Goal: Task Accomplishment & Management: Manage account settings

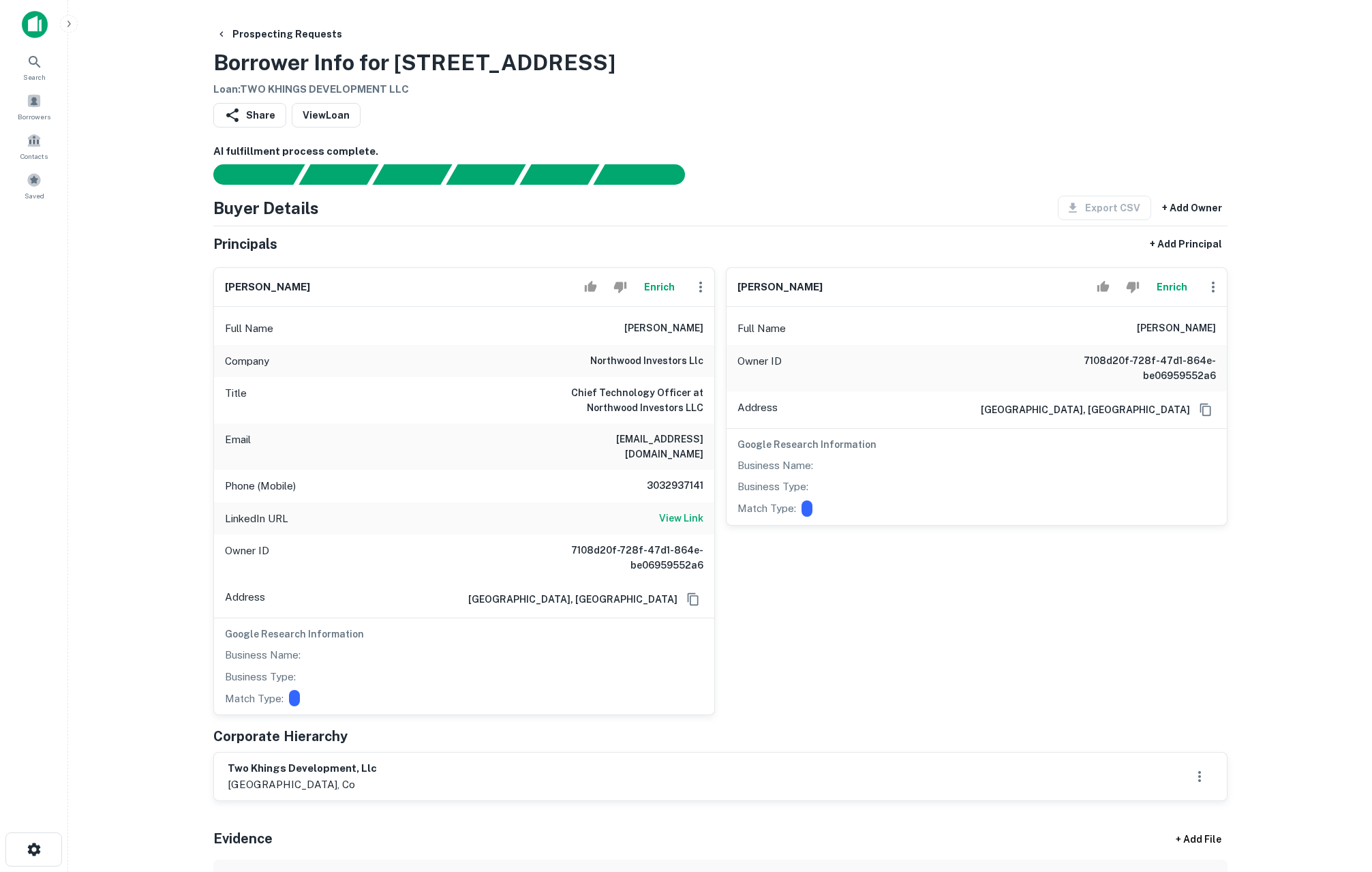
click at [836, 107] on div "Share View Loan" at bounding box center [720, 118] width 1014 height 30
click at [20, 65] on icon at bounding box center [12, 56] width 16 height 16
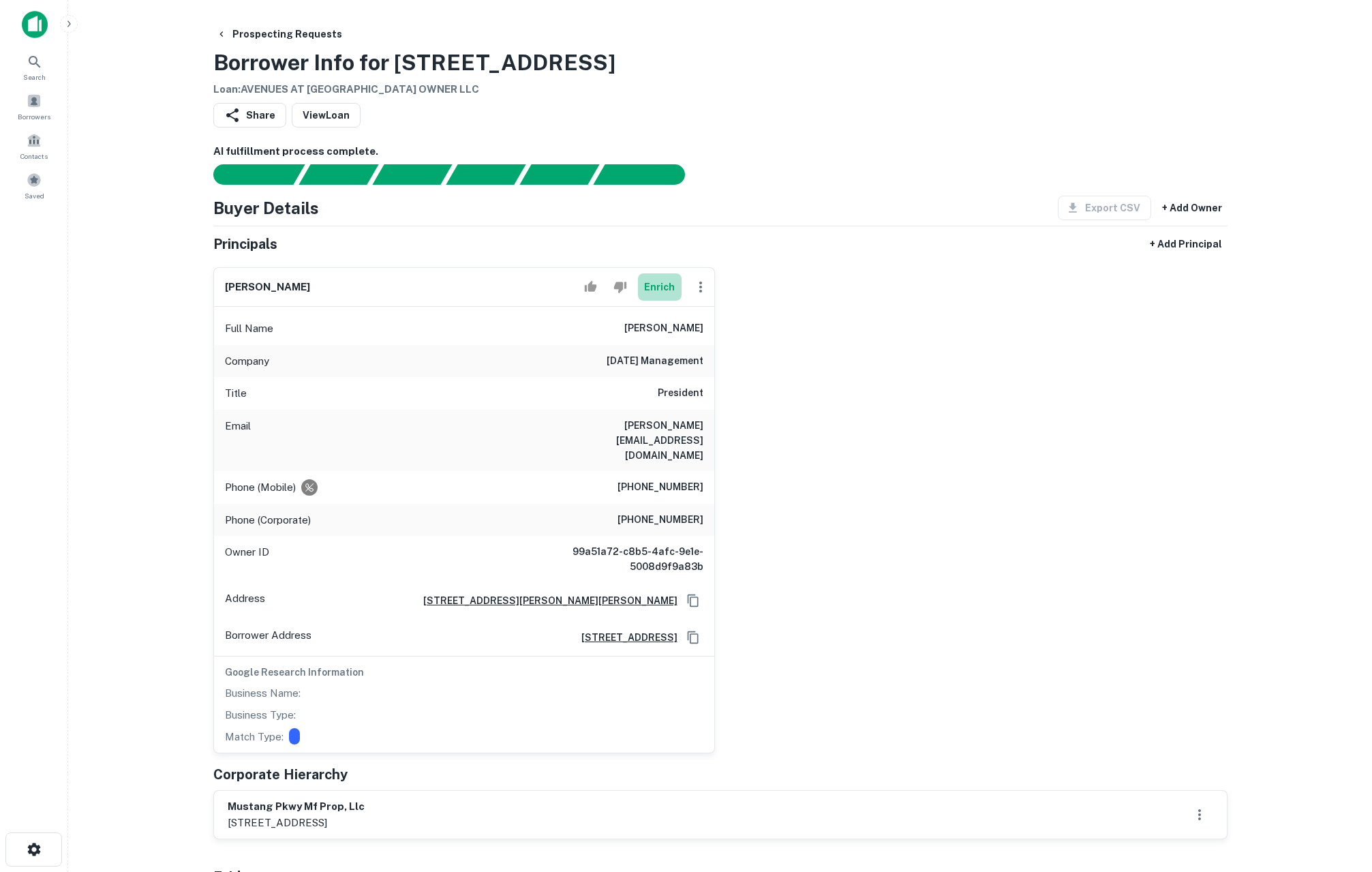
click at [671, 290] on button "Enrich" at bounding box center [660, 287] width 44 height 27
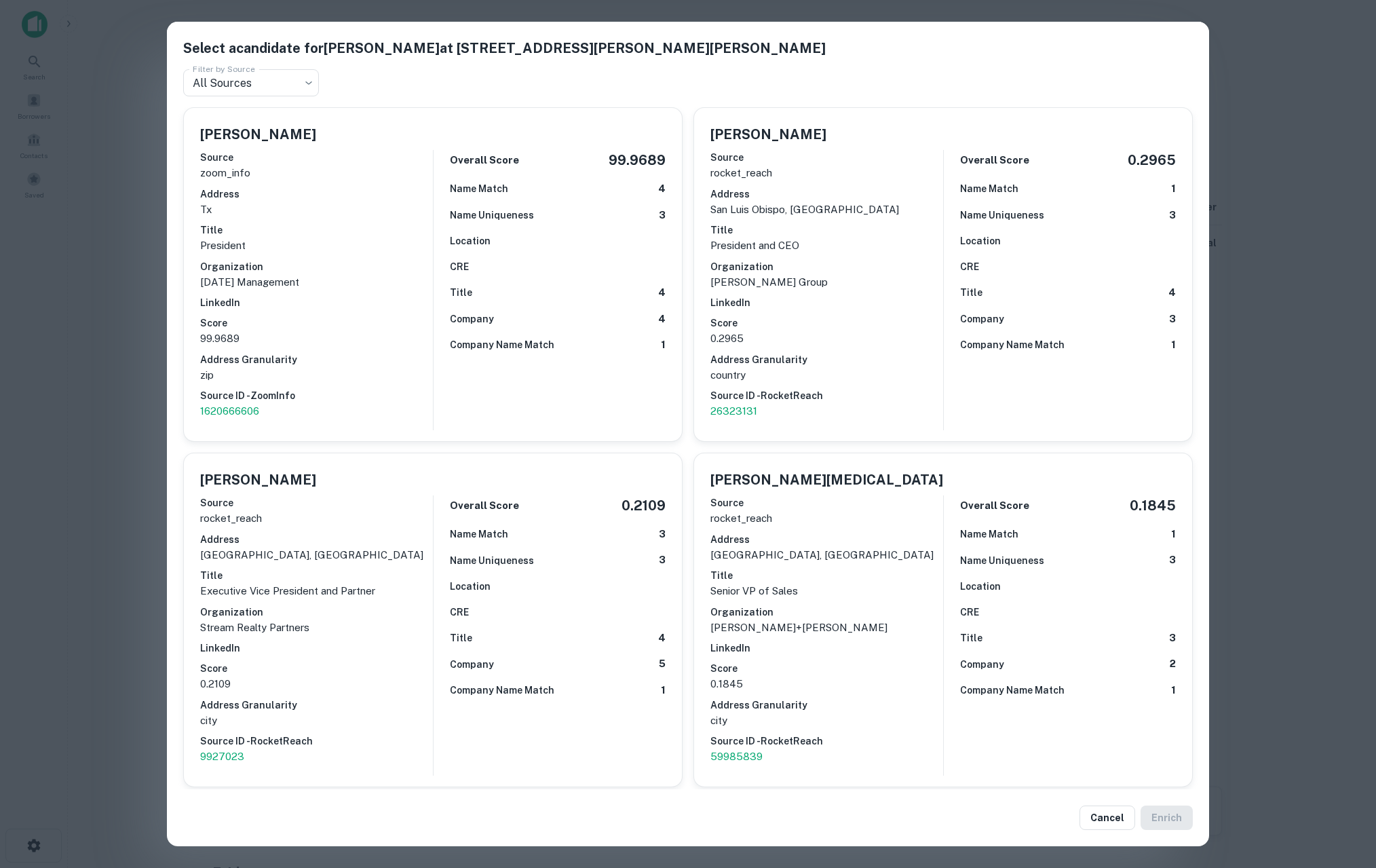
click at [123, 424] on div "Select a candidate for Lenny Licht at 1605 Lyndon B Johnson Fwy Ste 250 Filter …" at bounding box center [688, 434] width 1376 height 868
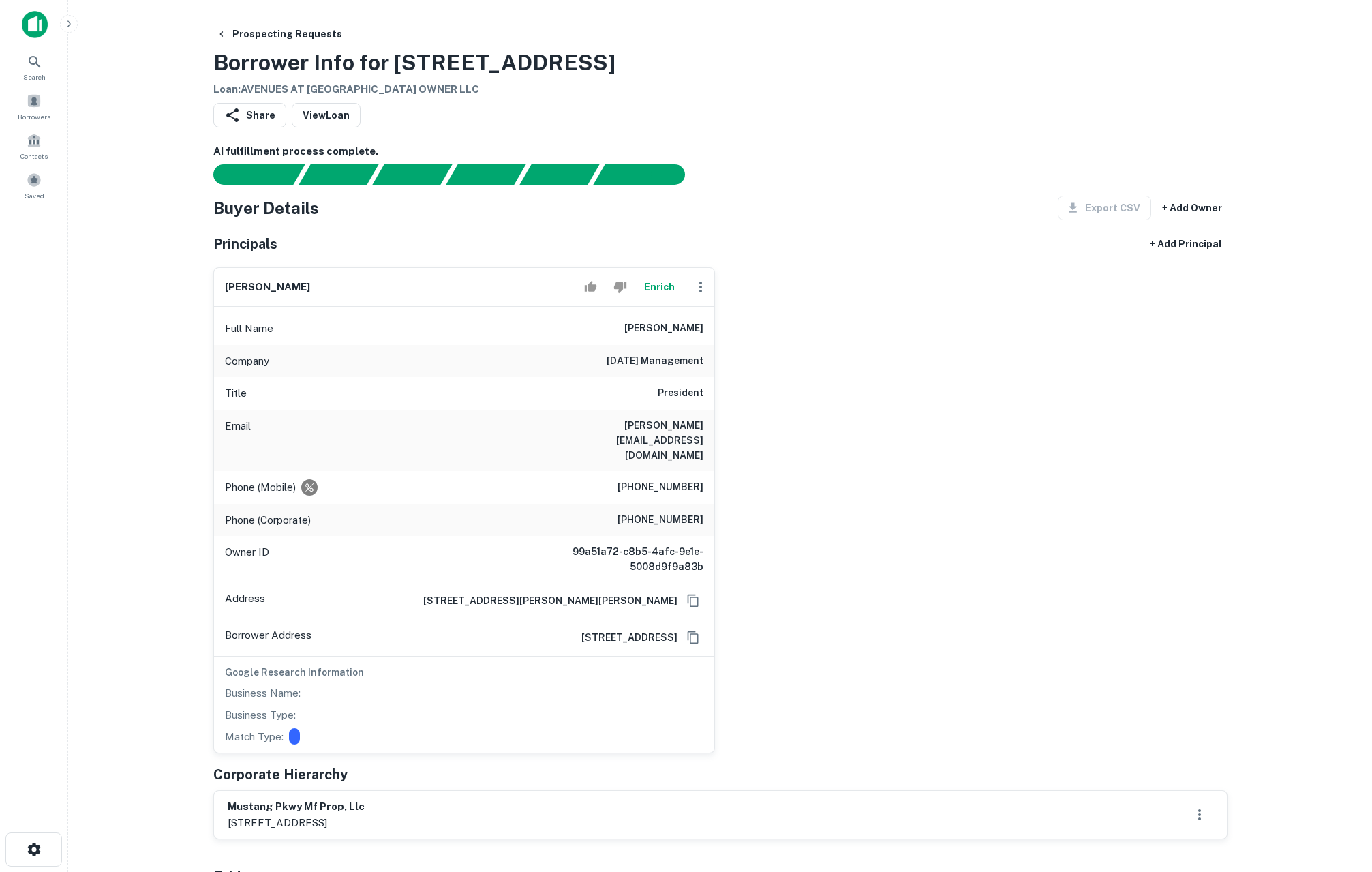
click at [667, 292] on button "Enrich" at bounding box center [660, 287] width 44 height 27
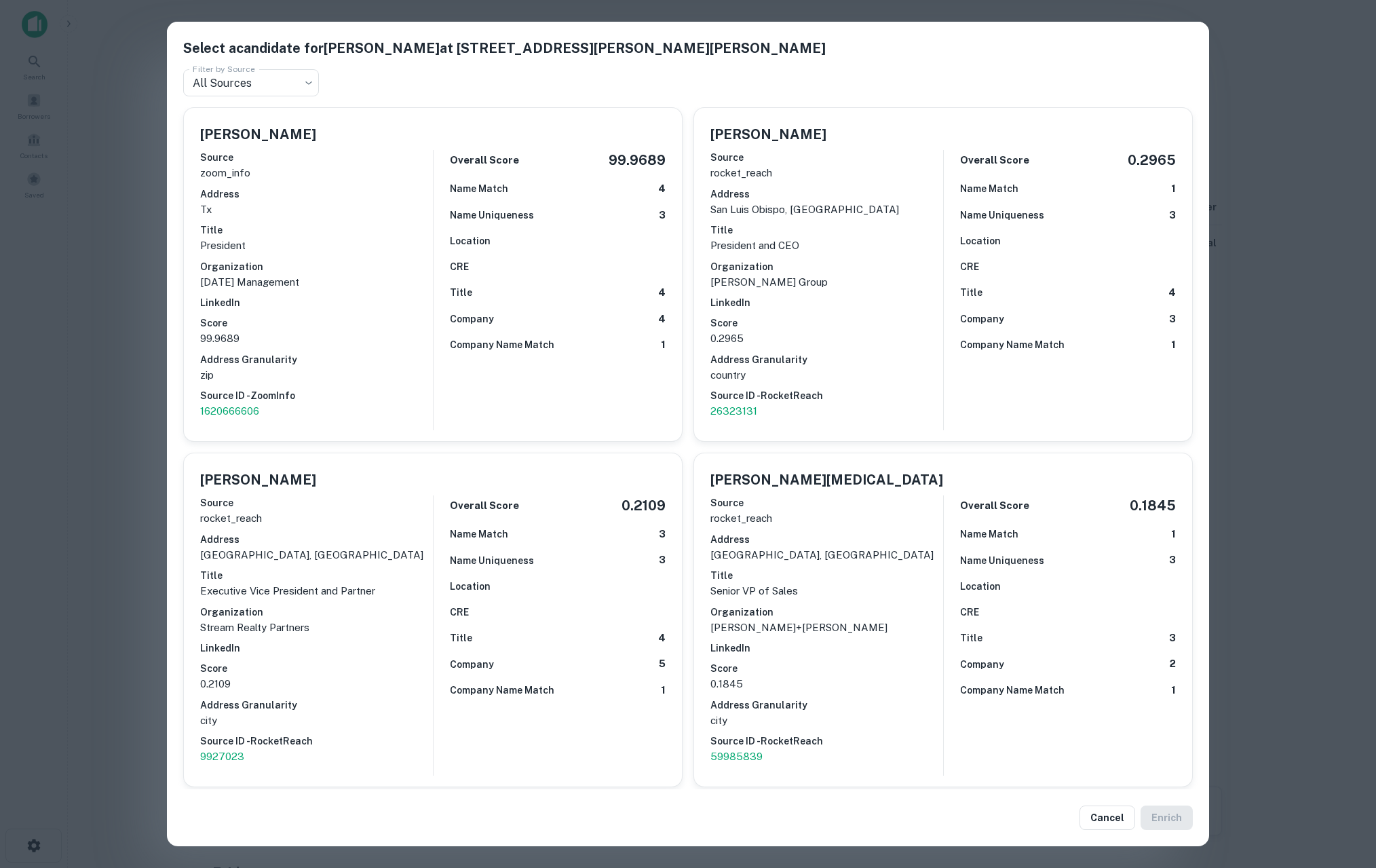
click at [123, 357] on div "Select a candidate for Lenny Licht at 1605 Lyndon B Johnson Fwy Ste 250 Filter …" at bounding box center [688, 434] width 1376 height 868
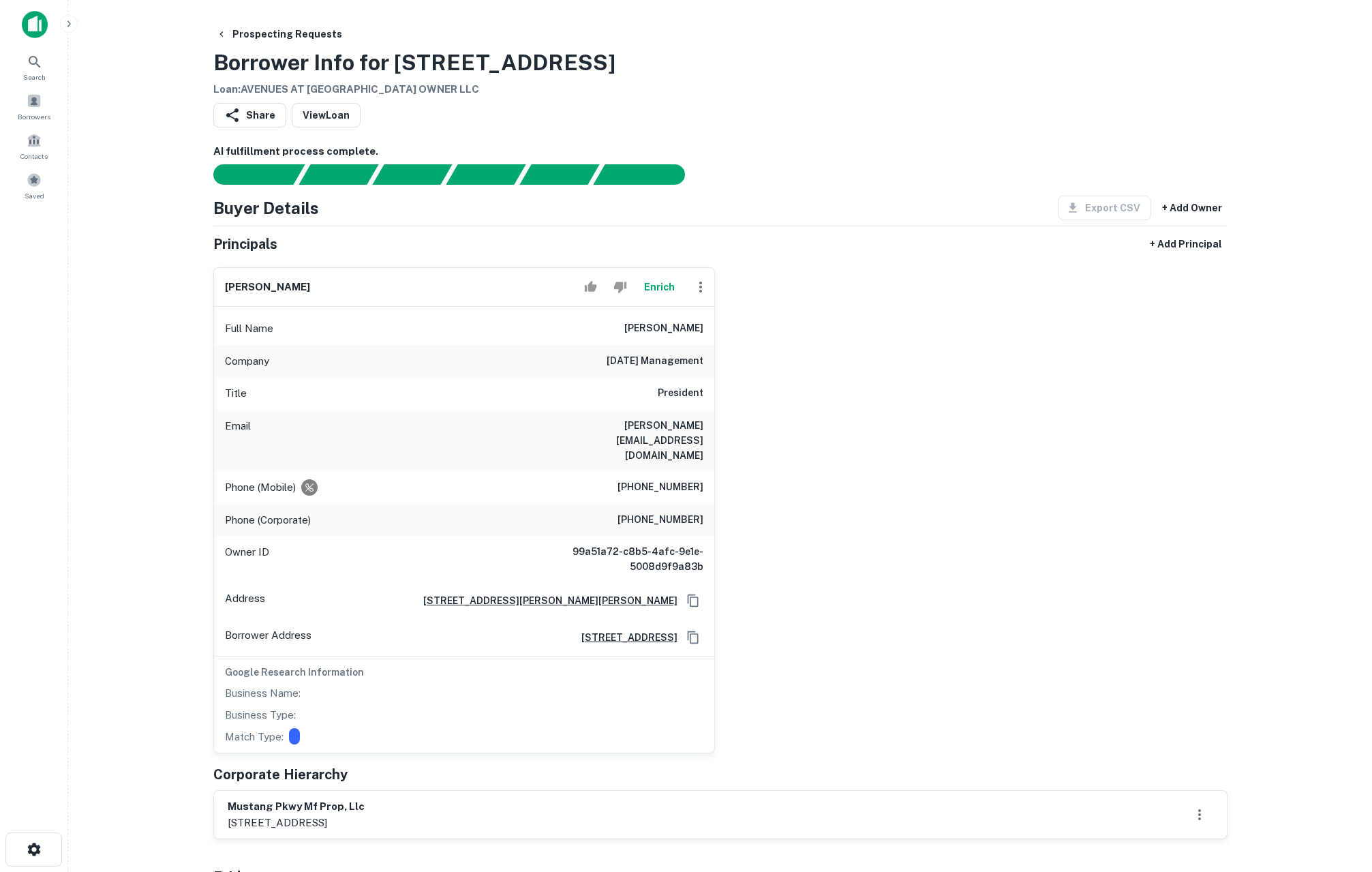
click at [35, 19] on img at bounding box center [34, 24] width 26 height 27
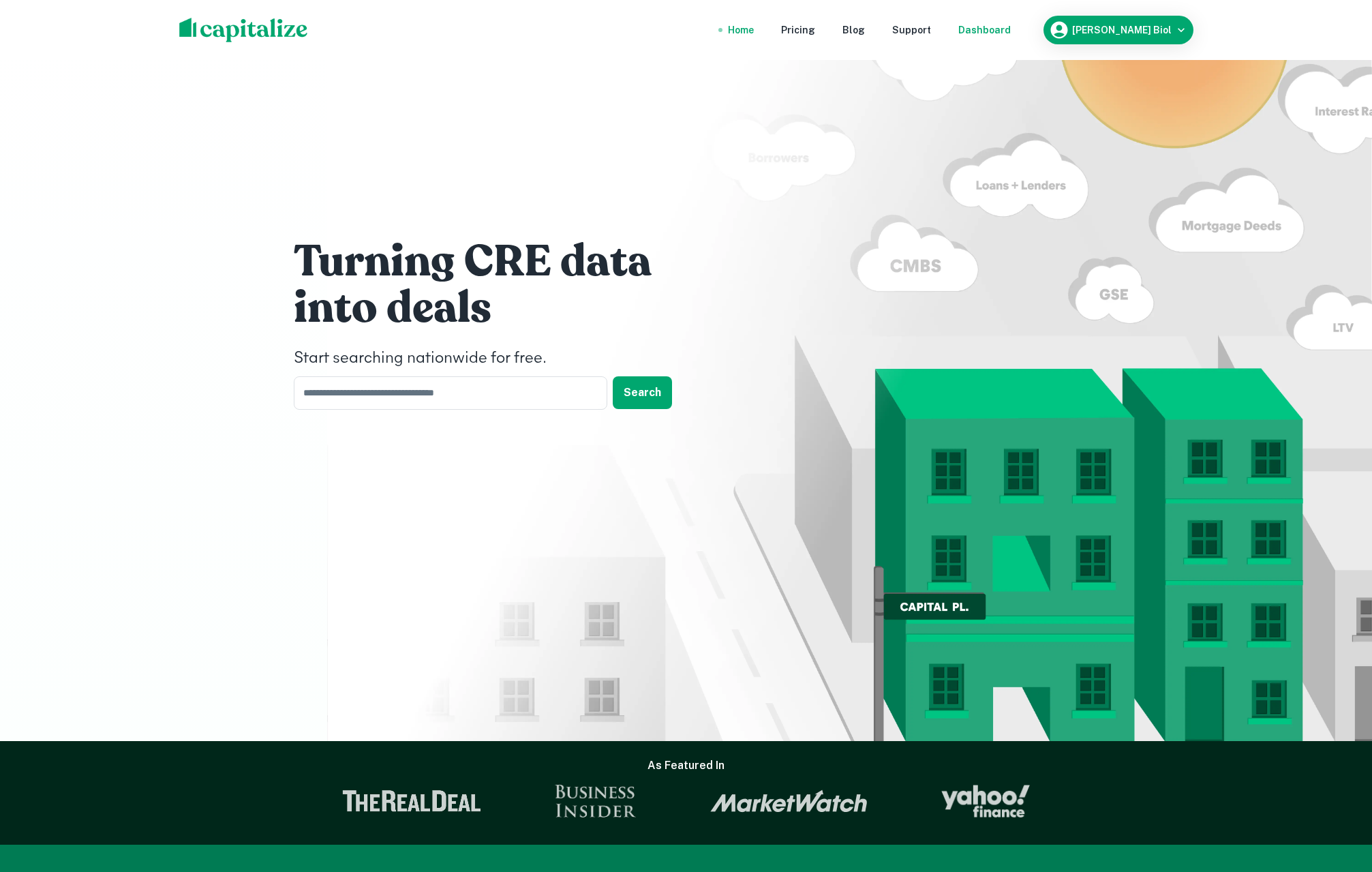
click at [1011, 28] on div "Dashboard" at bounding box center [984, 30] width 53 height 15
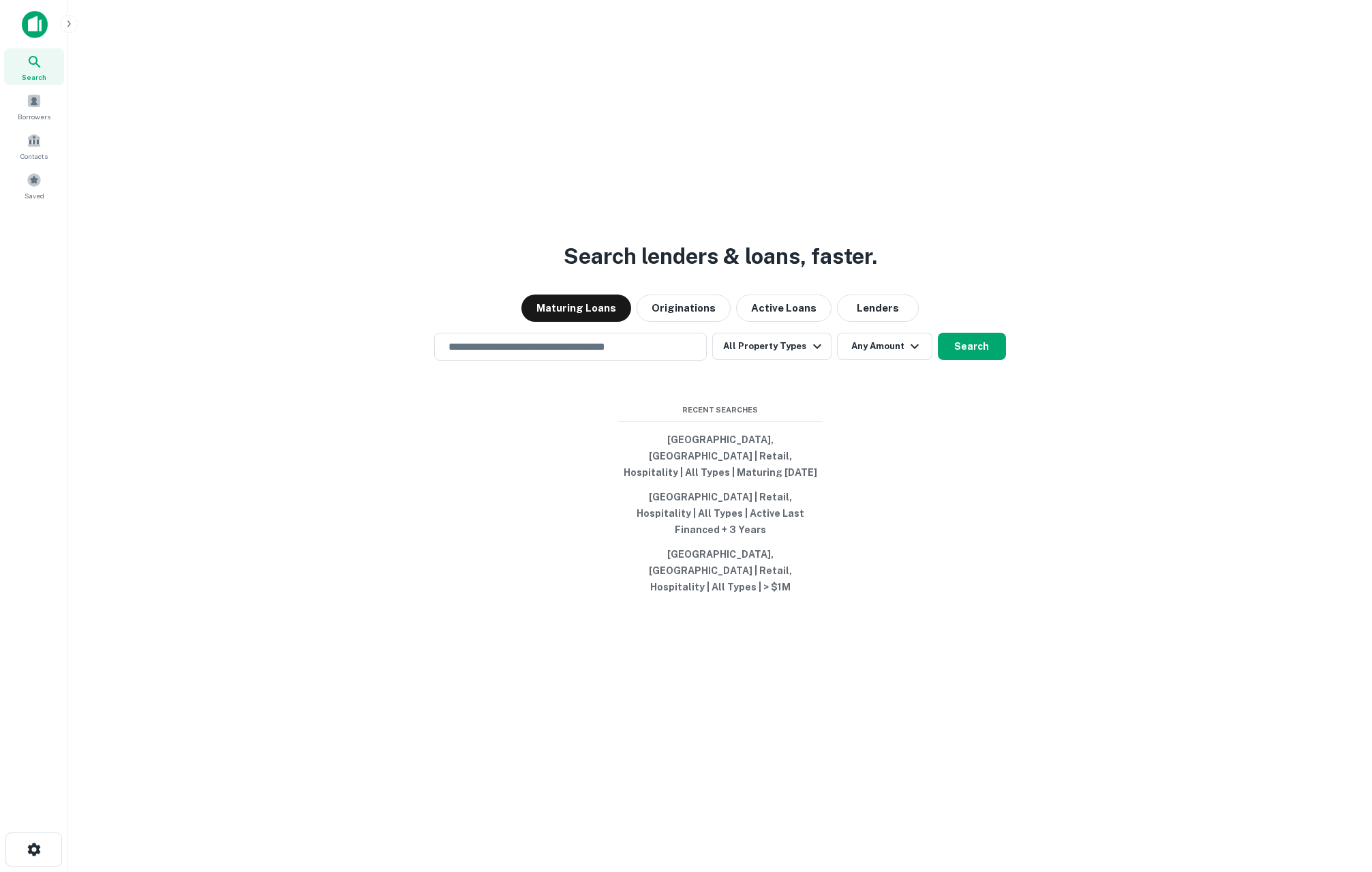
click at [454, 169] on div "Search lenders & loans, faster. Maturing Loans Originations Active Loans Lender…" at bounding box center [720, 469] width 1282 height 872
click at [720, 466] on button "San Diego, CA 92126, USA | Retail, Hospitality | All Types | Maturing In 1 Year" at bounding box center [720, 456] width 205 height 57
type input "**********"
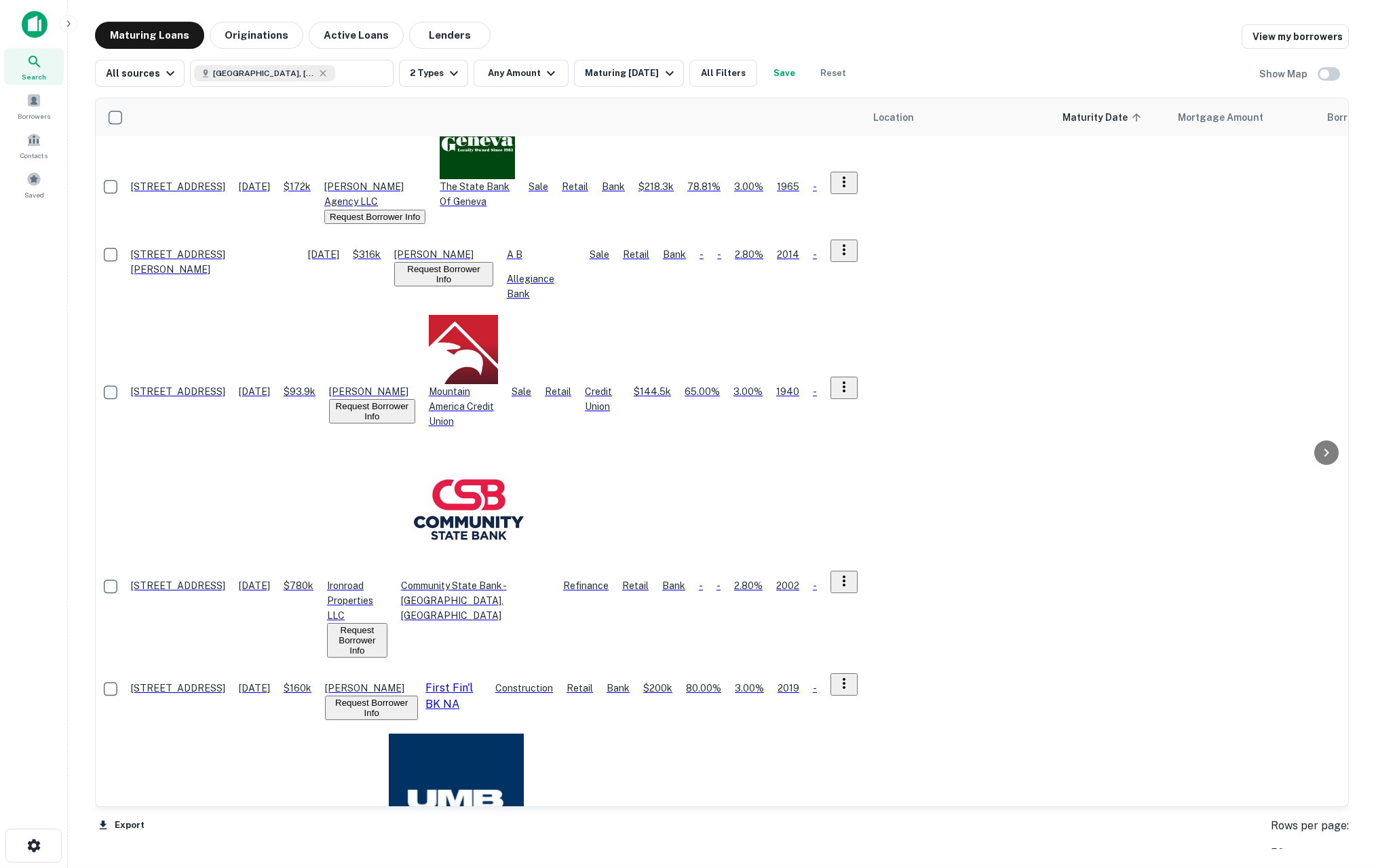
scroll to position [529, 0]
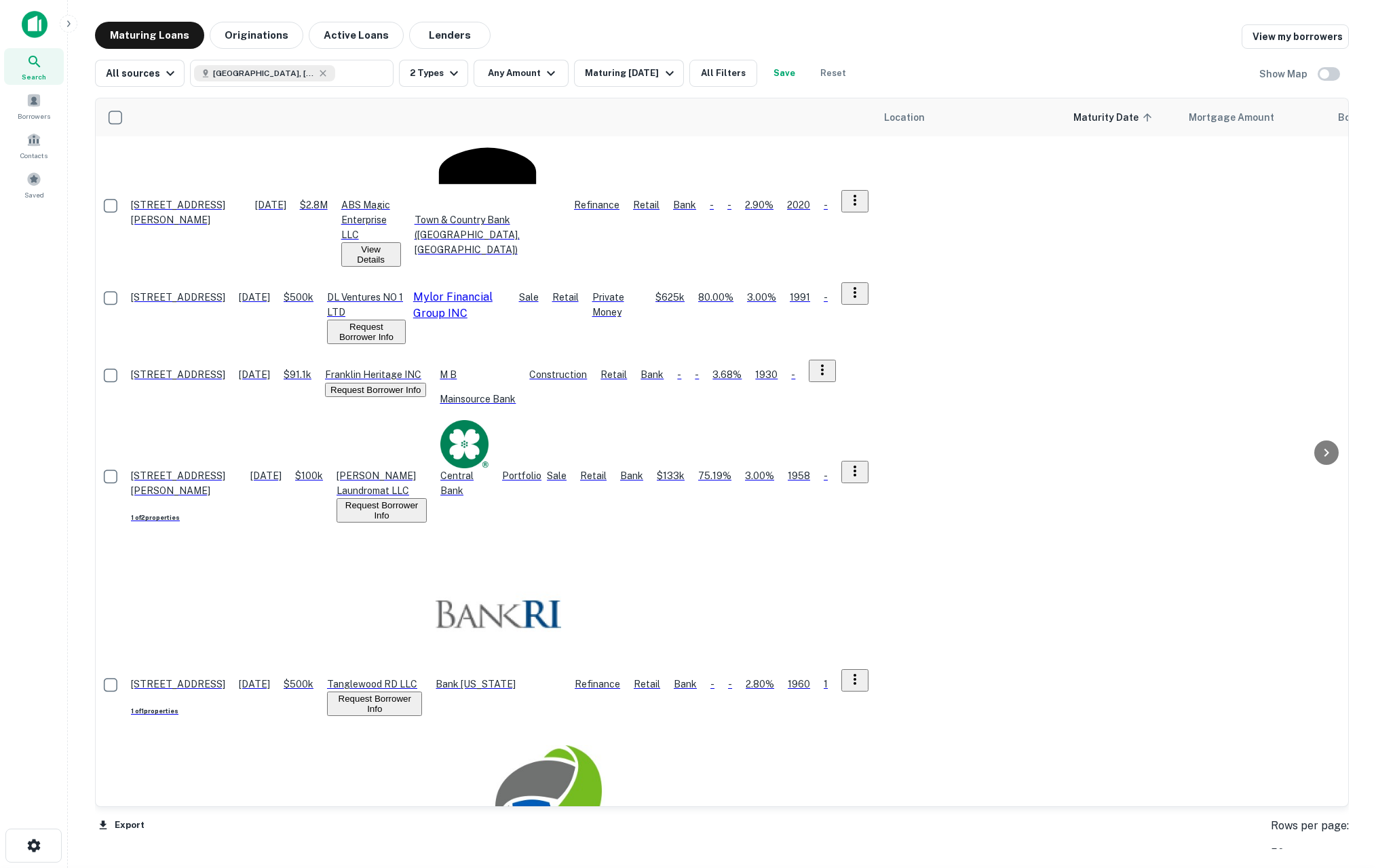
scroll to position [1172, 0]
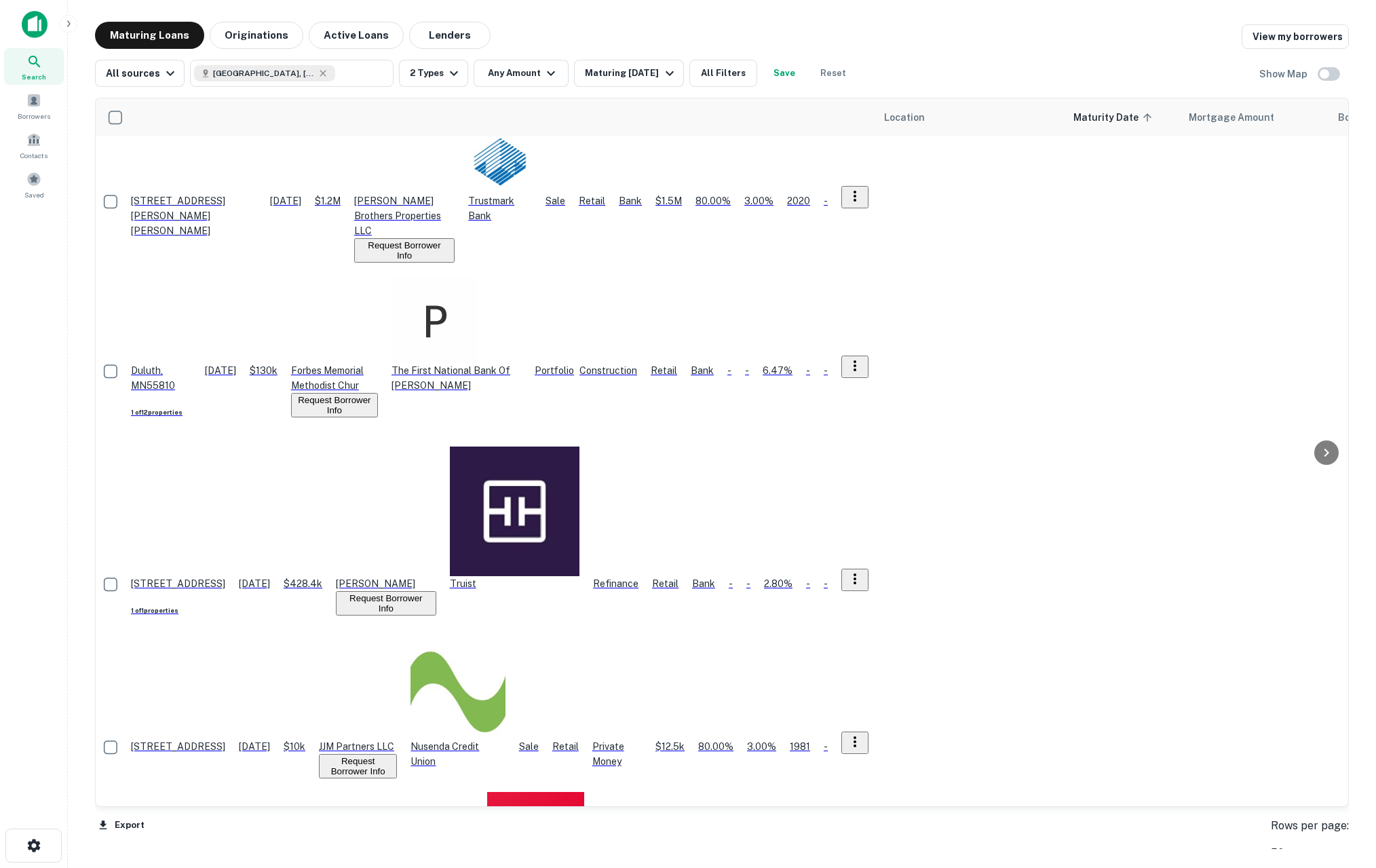
scroll to position [1735, 0]
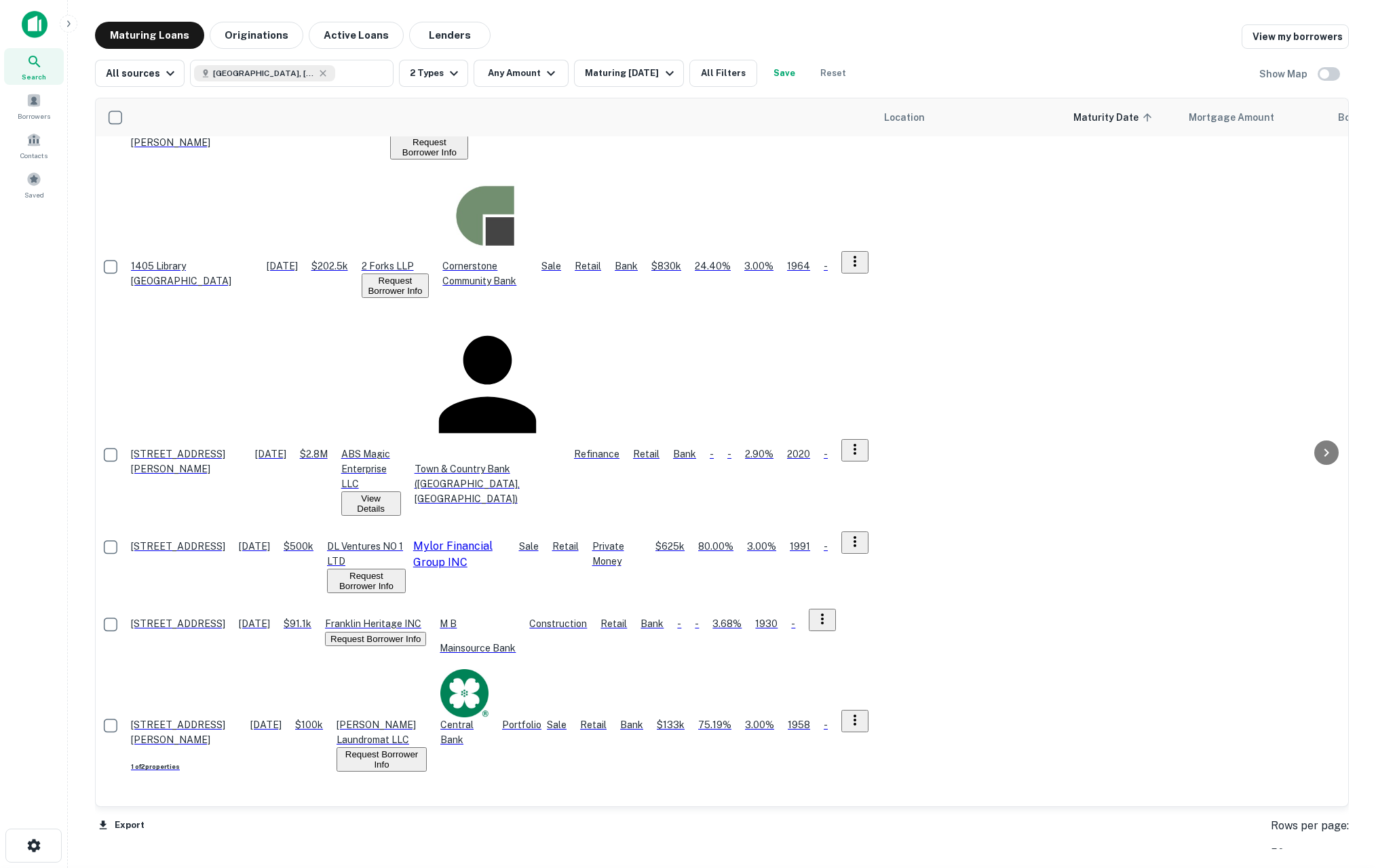
scroll to position [0, 0]
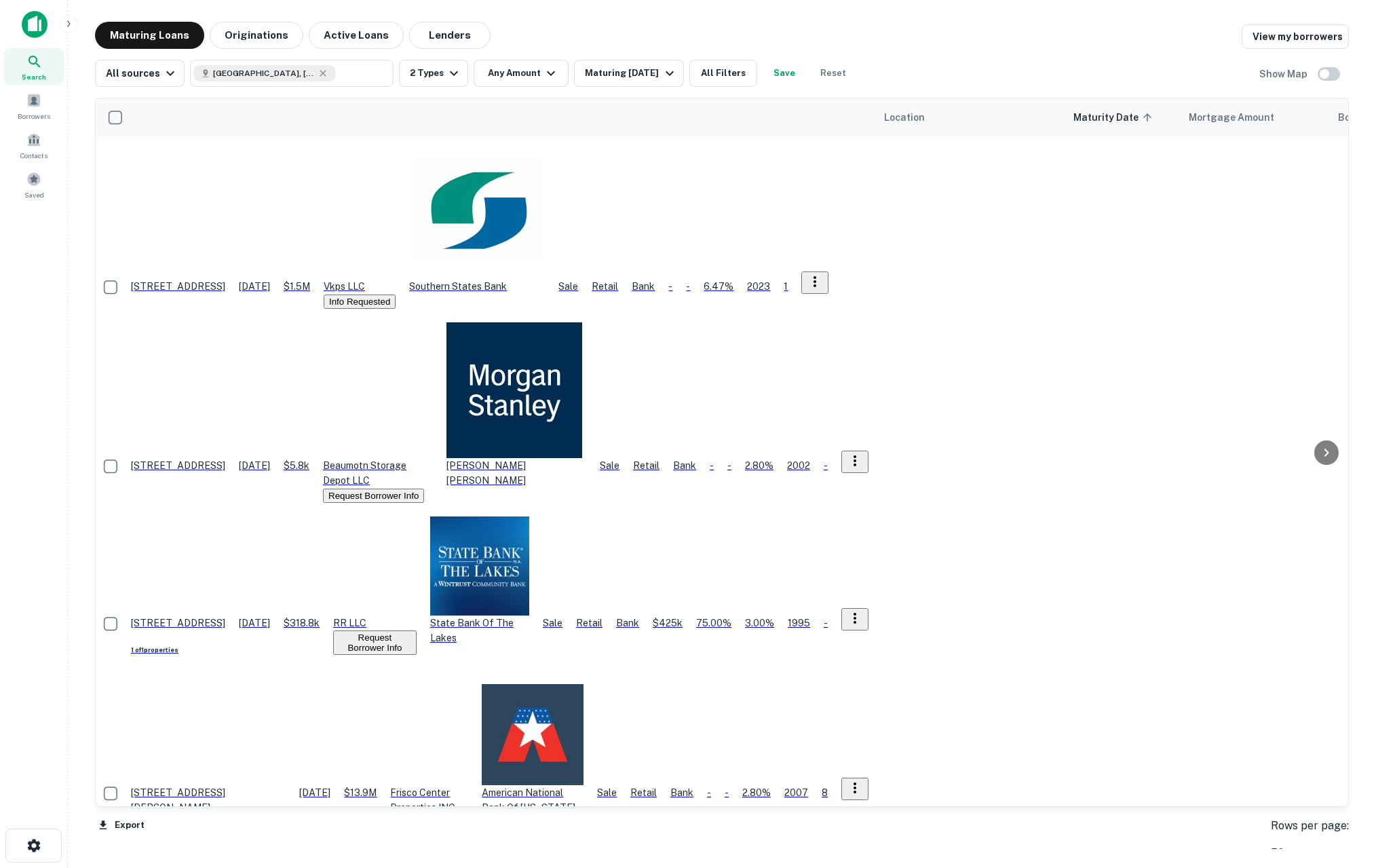
click at [396, 294] on button "Info Requested" at bounding box center [360, 301] width 72 height 14
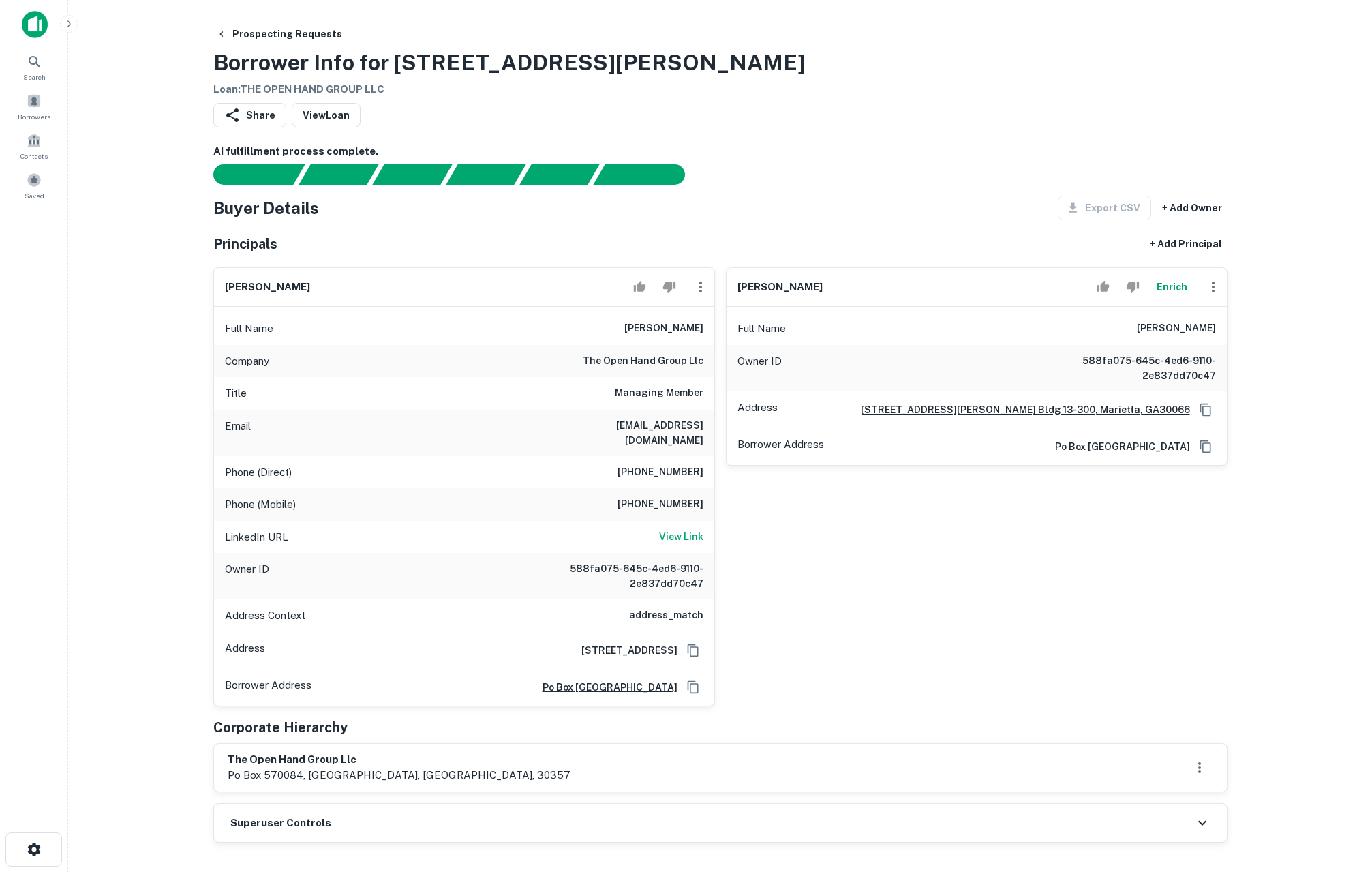
click at [162, 292] on main "Prospecting Requests Borrower Info for 4173 Elizabeth Park Ct Loan : THE OPEN H…" at bounding box center [720, 436] width 1304 height 872
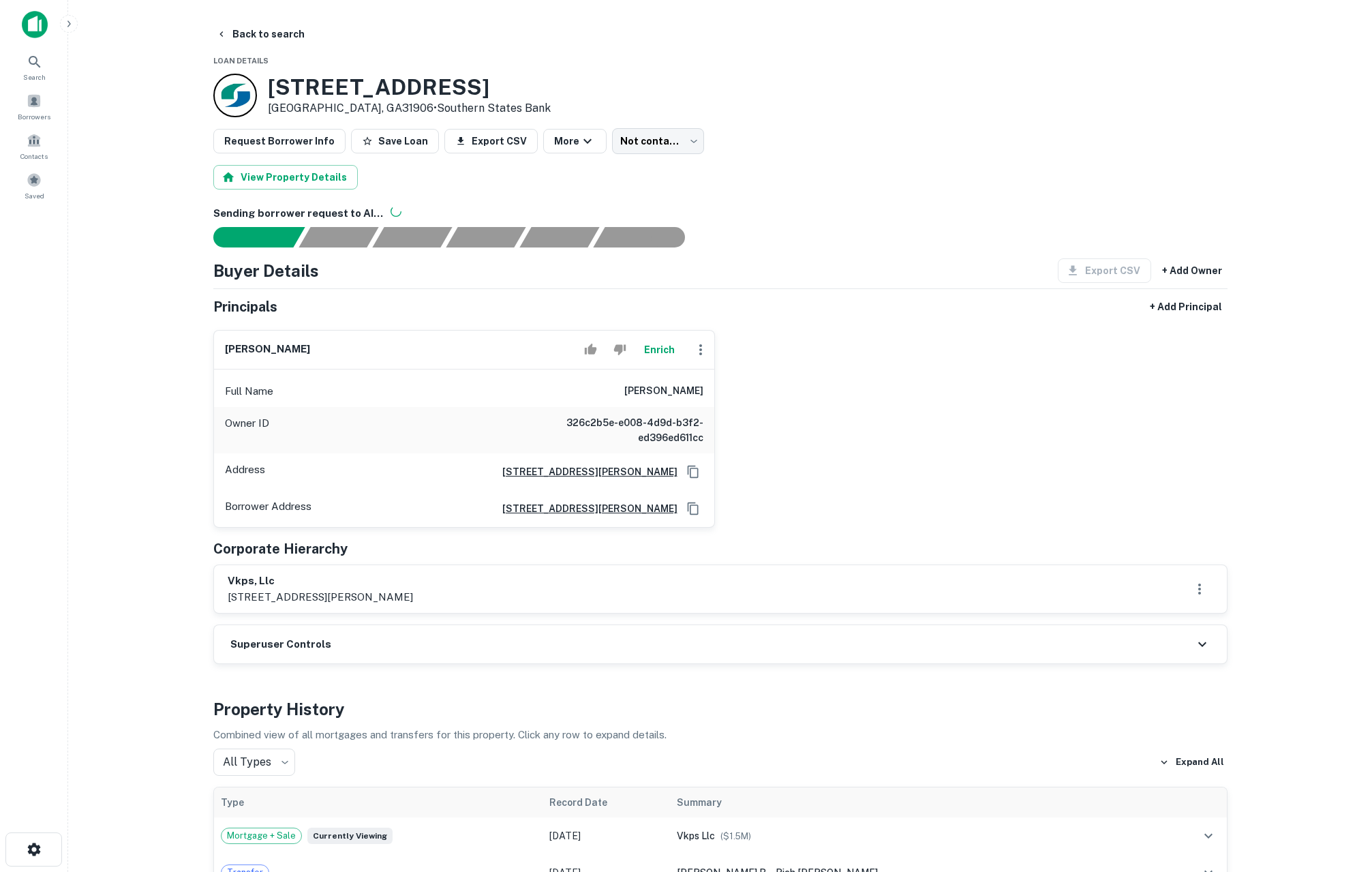
scroll to position [141, 0]
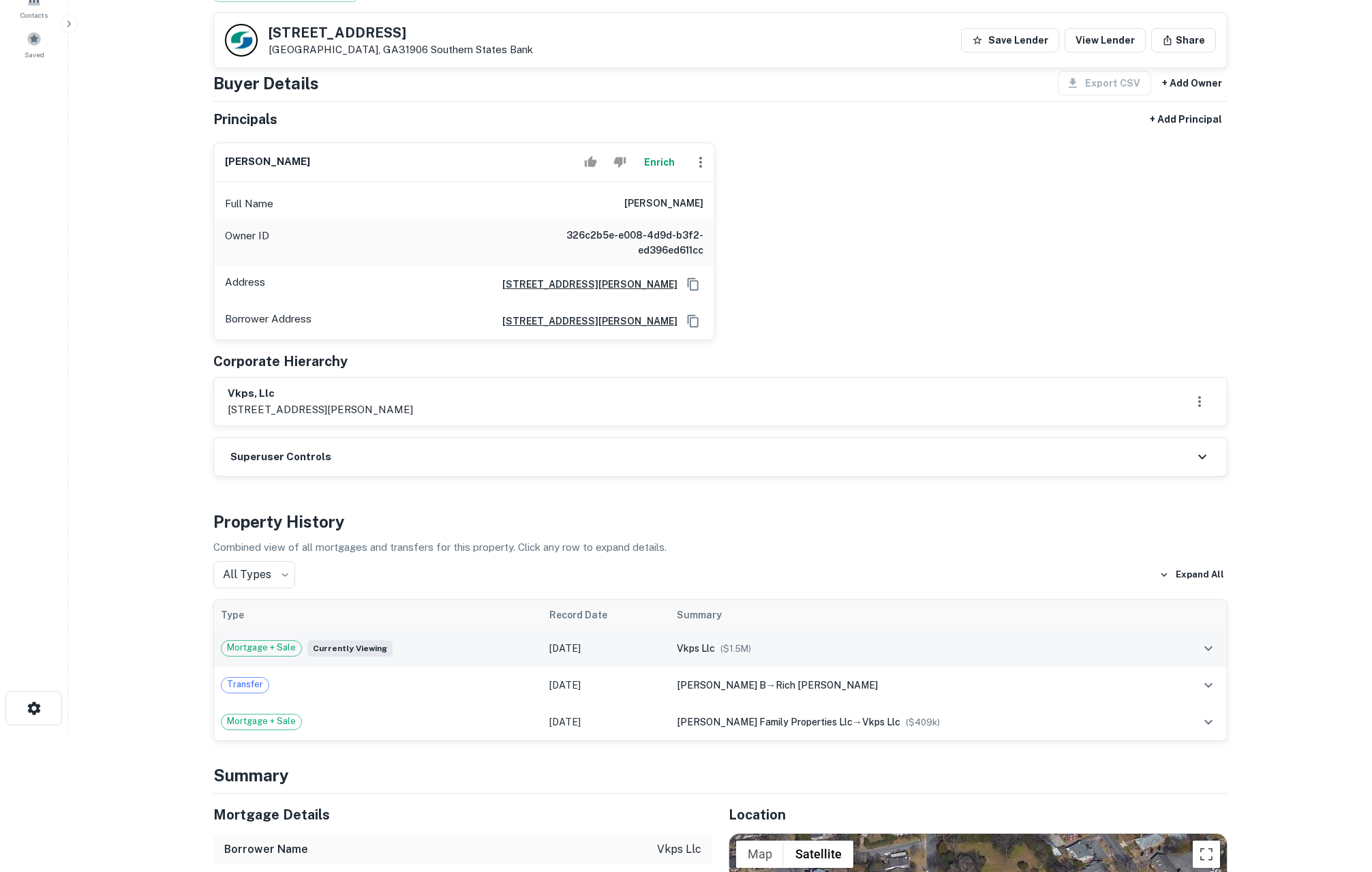
click at [467, 641] on div "Mortgage + Sale Currently viewing" at bounding box center [379, 648] width 316 height 16
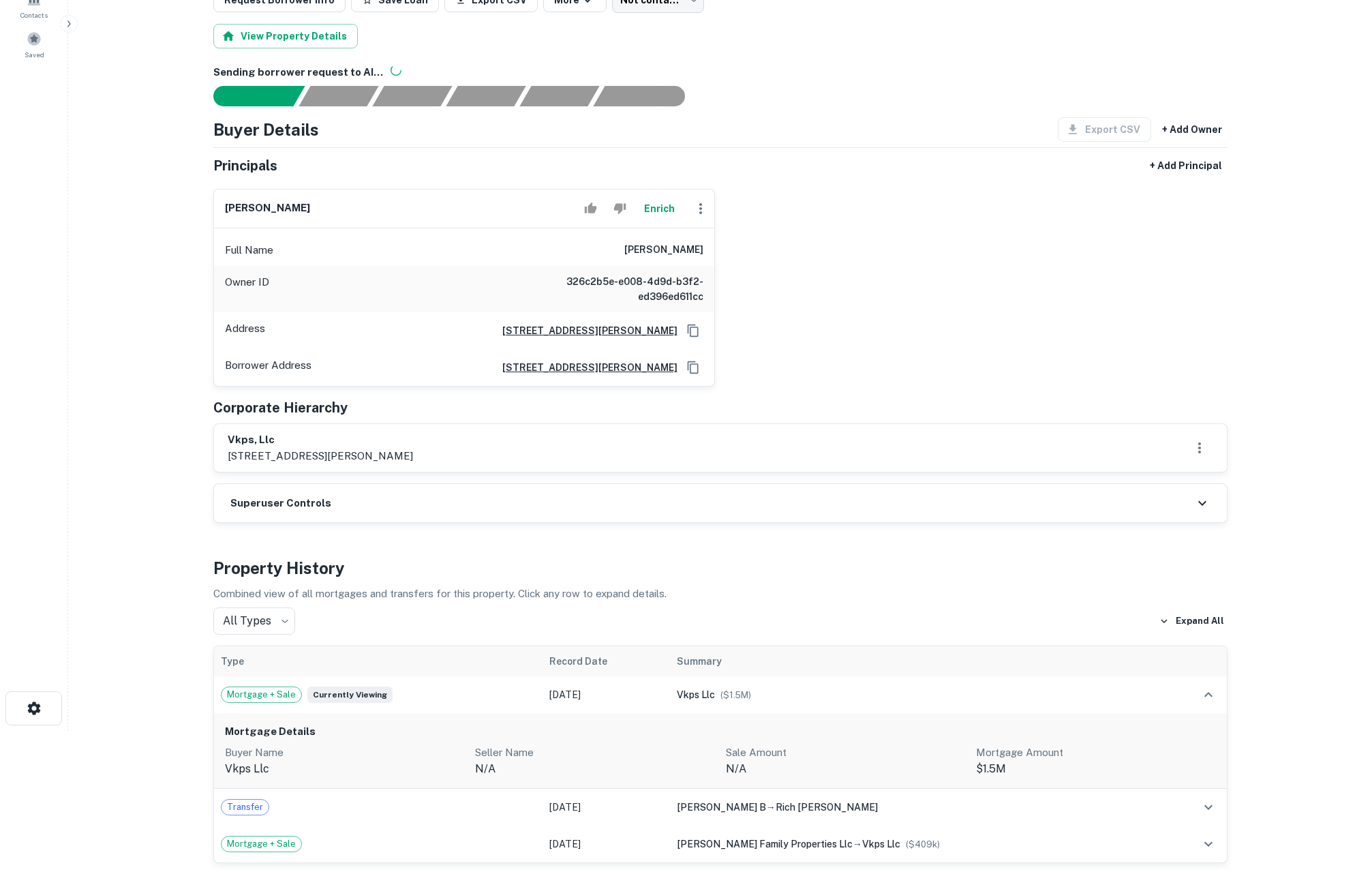
scroll to position [0, 0]
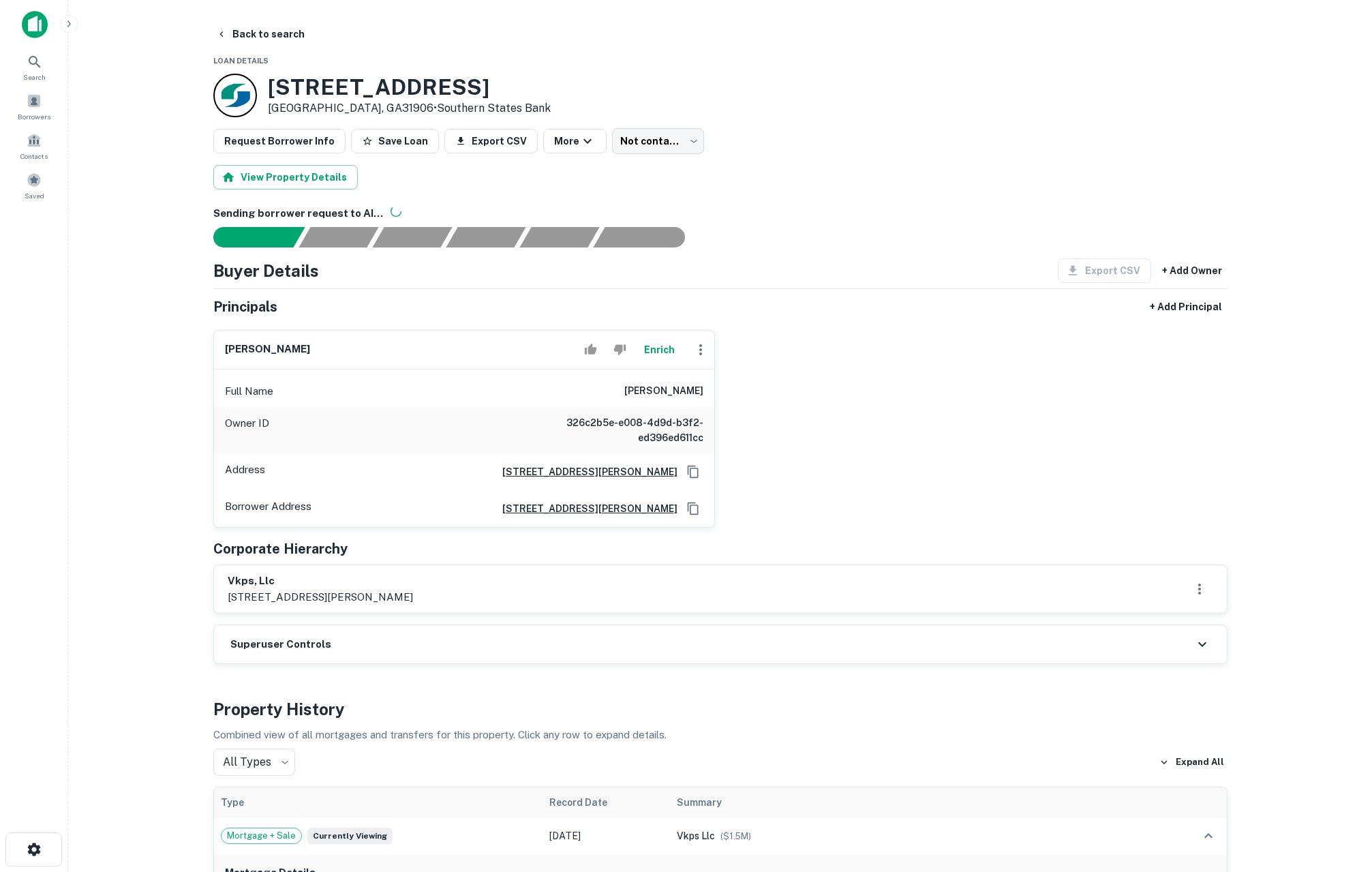
click at [884, 107] on div "2001 Wynnton Rd Columbus, GA31906 • Southern States Bank" at bounding box center [720, 96] width 1014 height 44
click at [245, 28] on button "Back to search" at bounding box center [260, 34] width 100 height 24
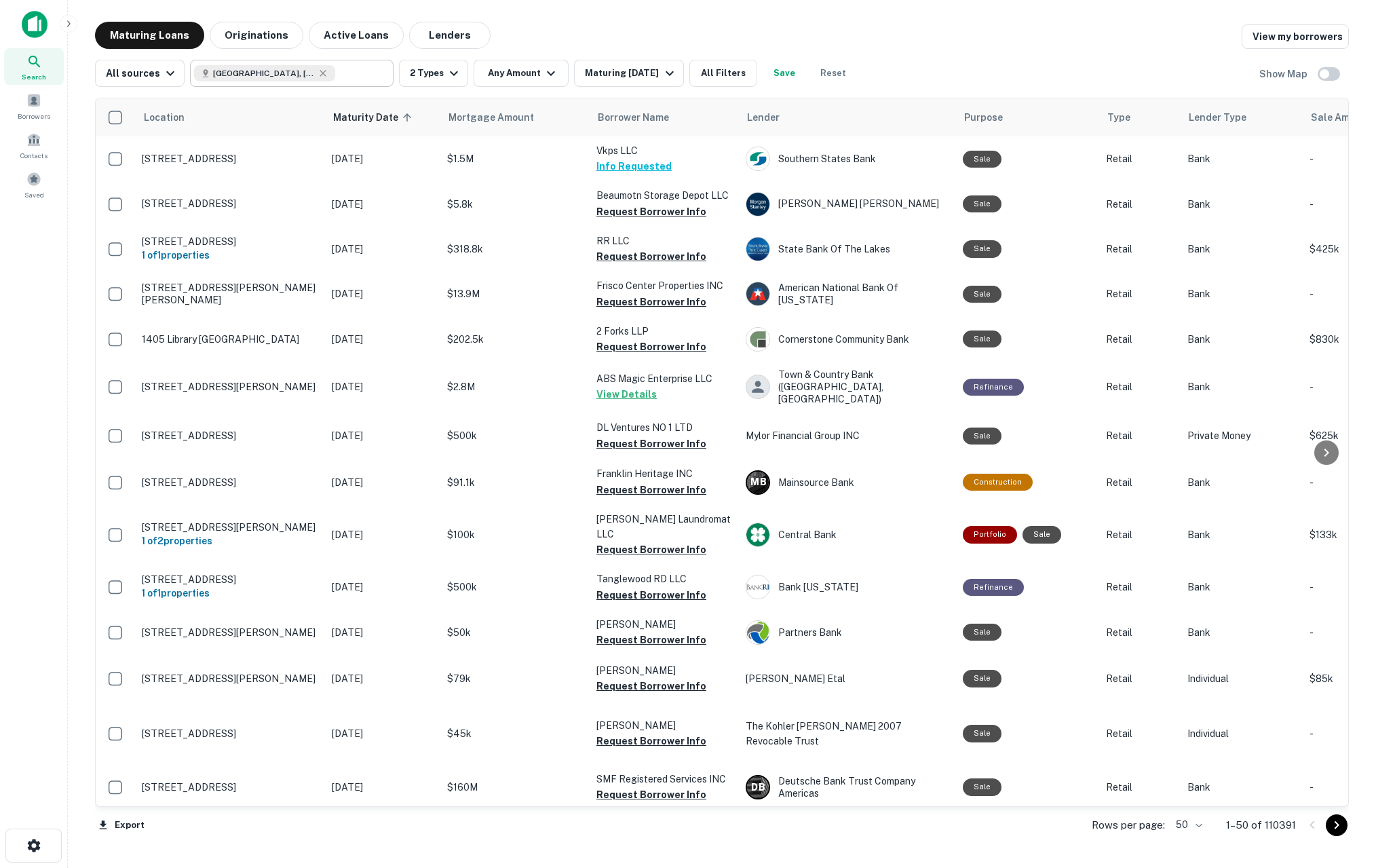
type input "**********"
click at [350, 73] on input "**********" at bounding box center [281, 73] width 173 height 19
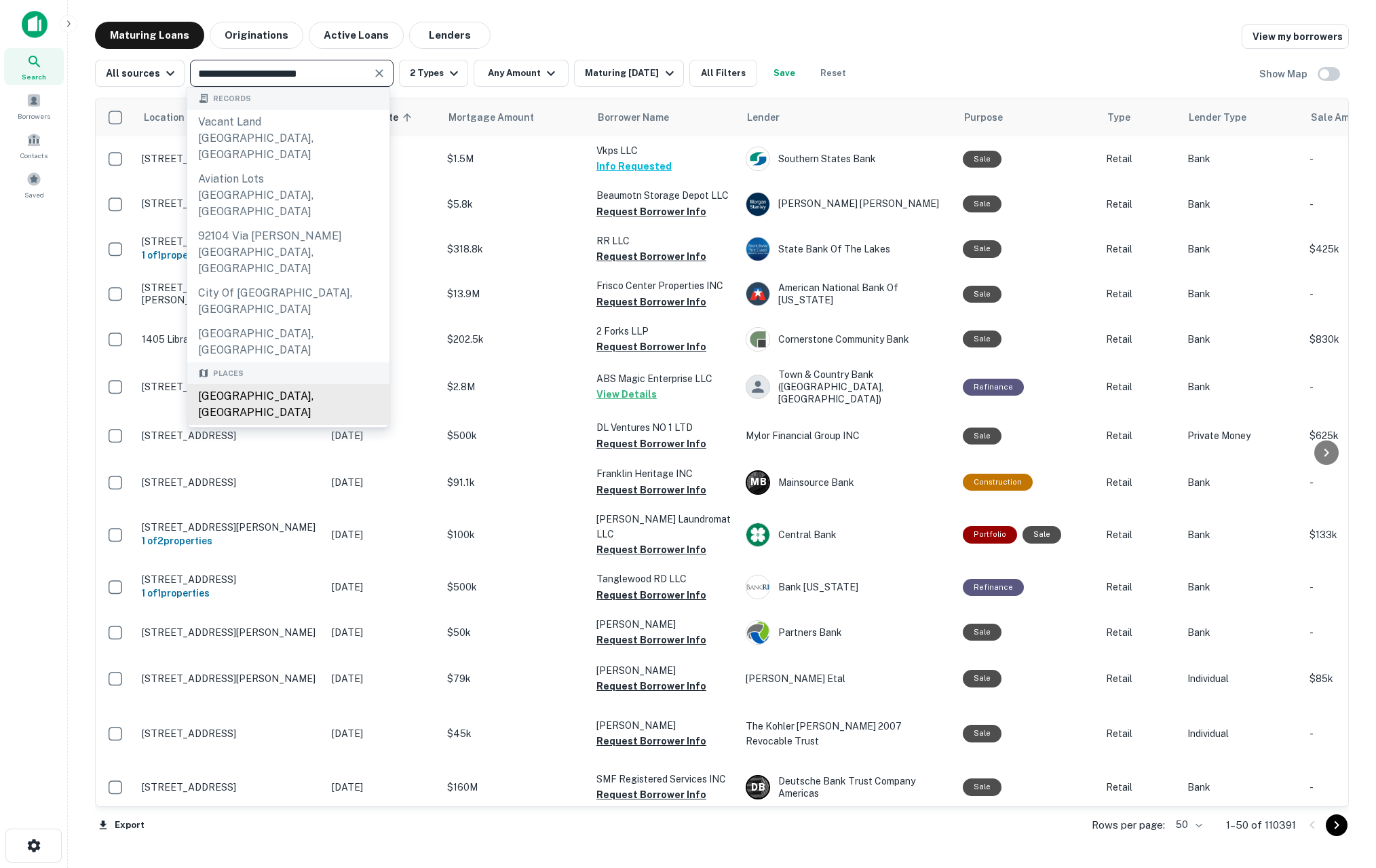
click at [304, 384] on div "San Diego, CA 92126, USA" at bounding box center [288, 404] width 202 height 41
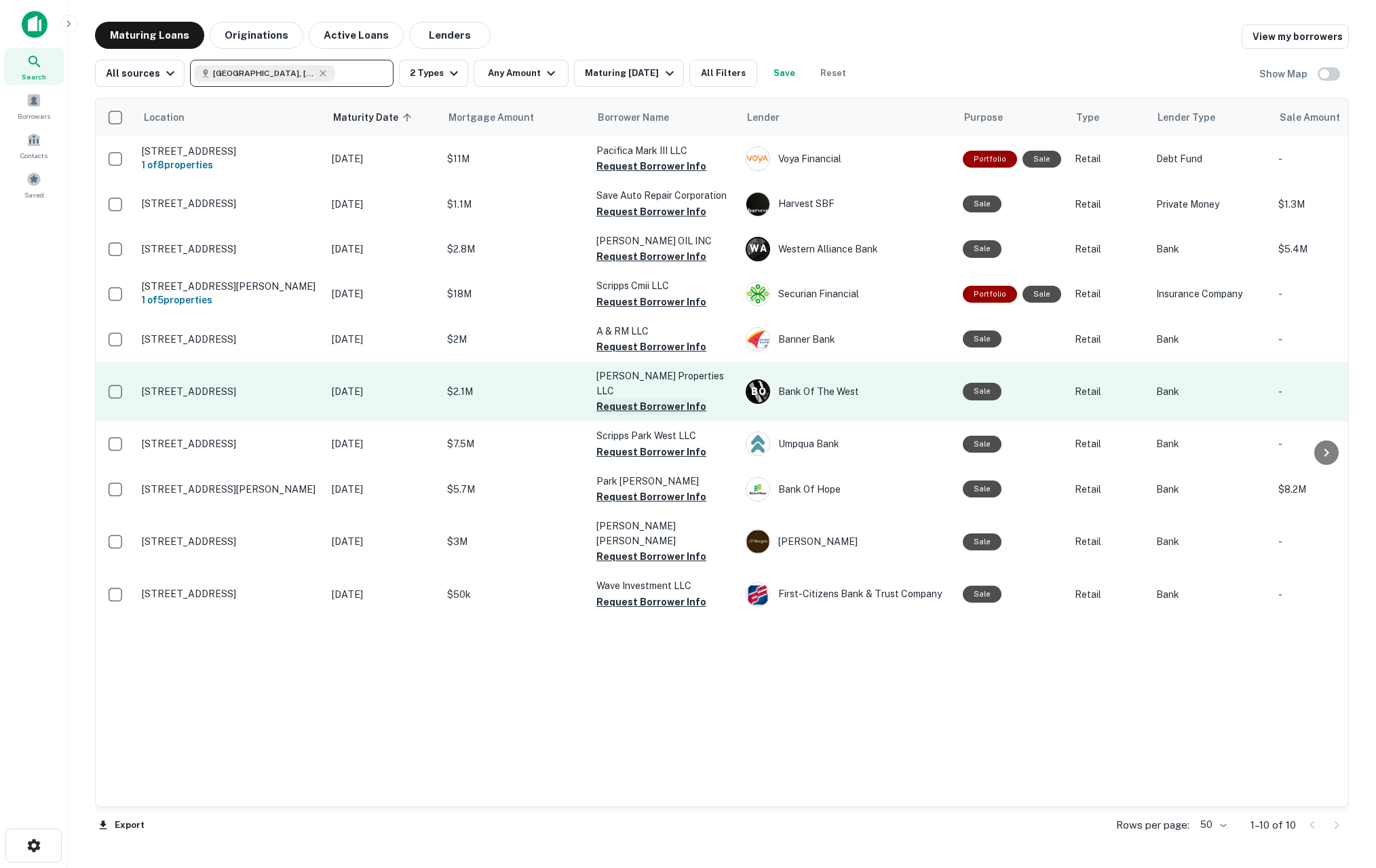
click at [661, 398] on button "Request Borrower Info" at bounding box center [651, 406] width 110 height 16
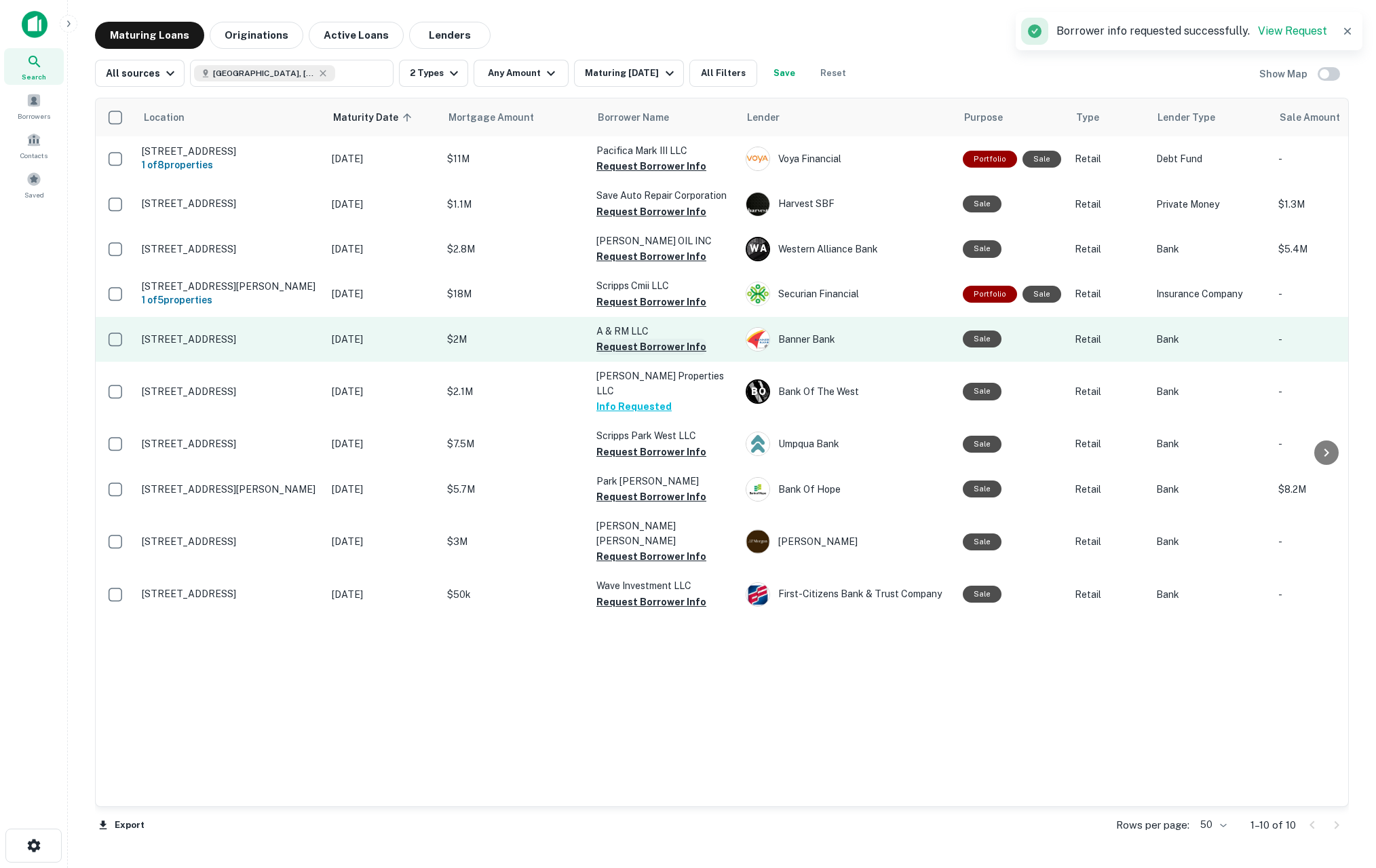
click at [645, 355] on button "Request Borrower Info" at bounding box center [651, 347] width 110 height 16
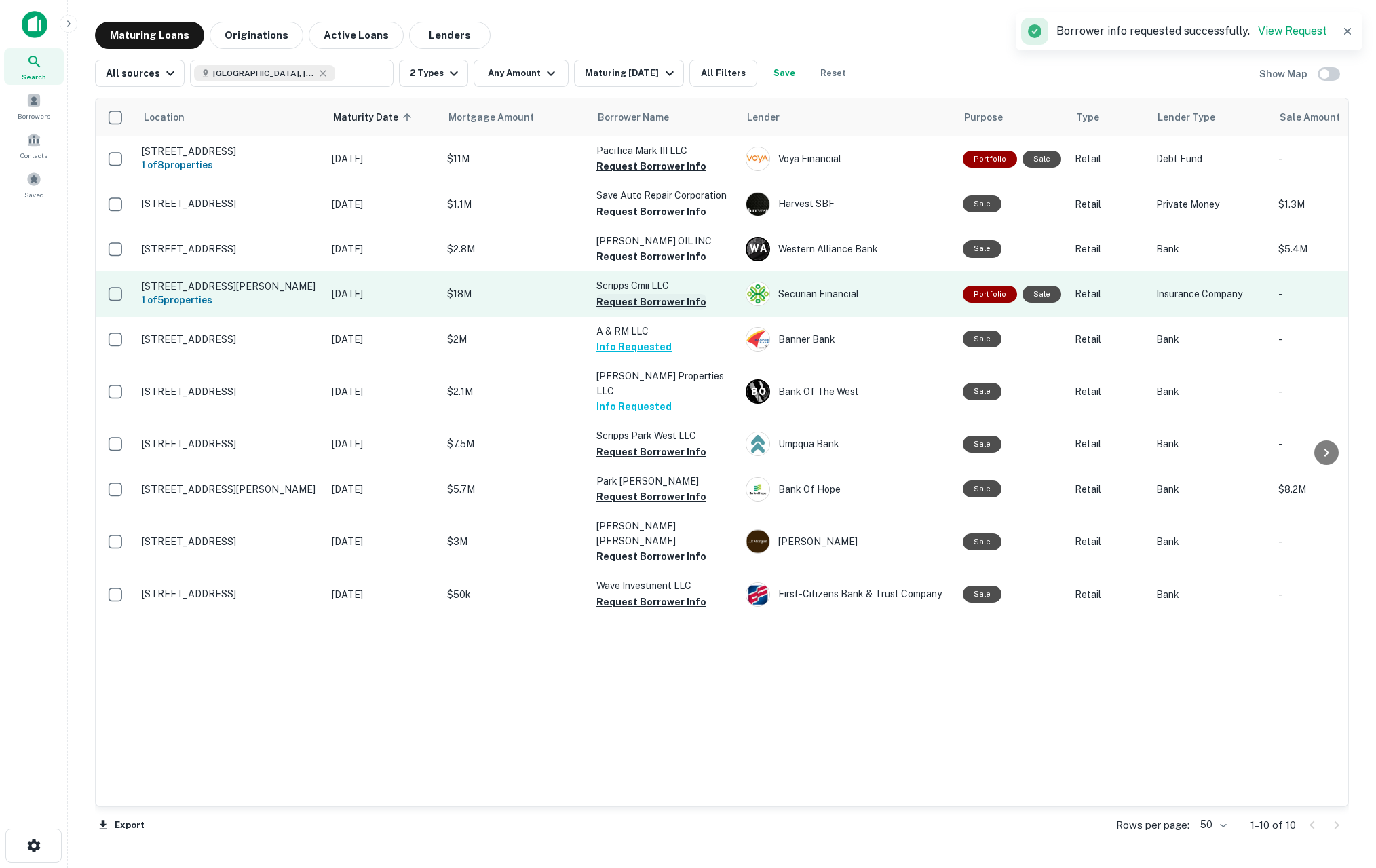
click at [658, 310] on button "Request Borrower Info" at bounding box center [651, 301] width 110 height 16
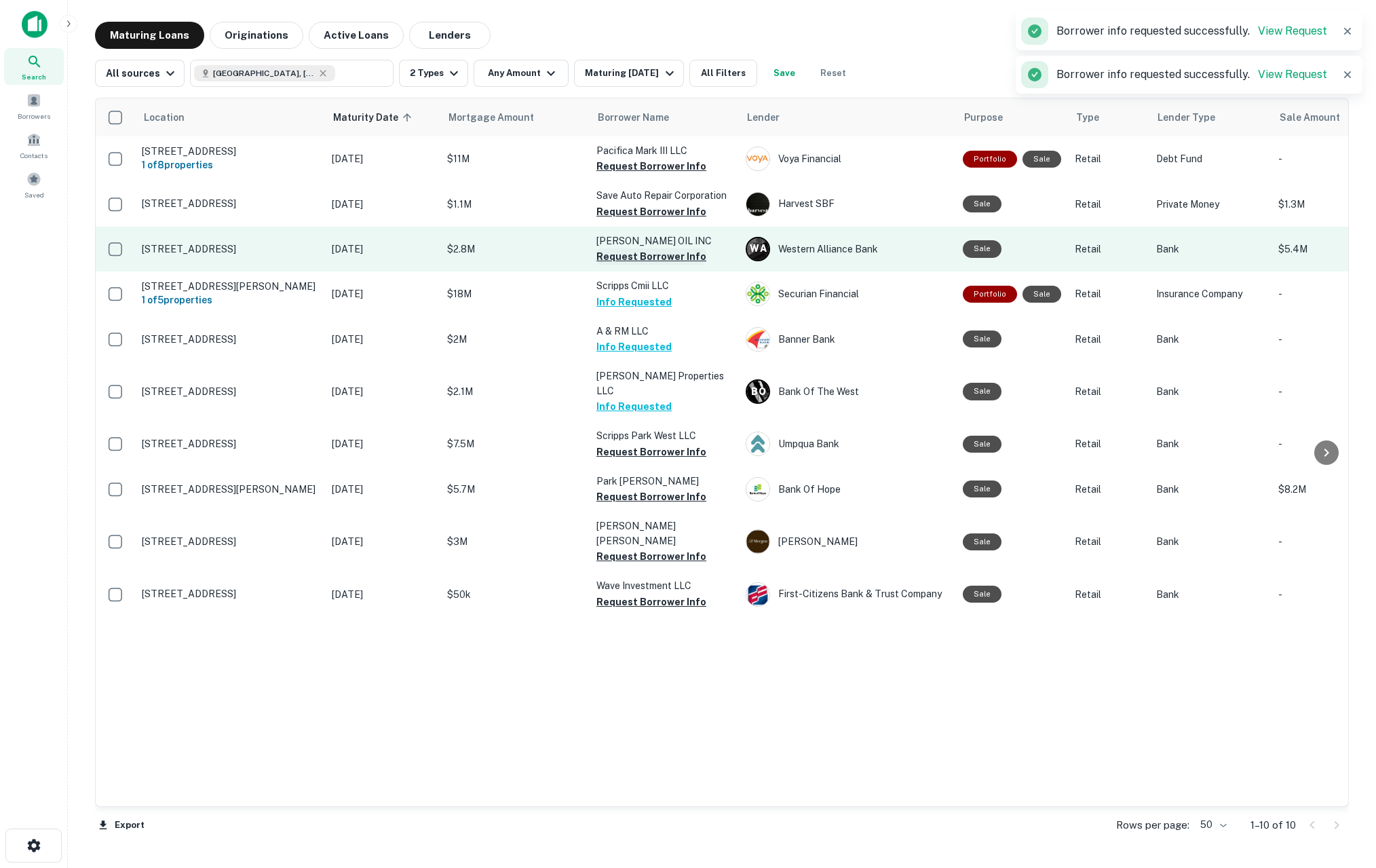
click at [648, 262] on button "Request Borrower Info" at bounding box center [651, 256] width 110 height 16
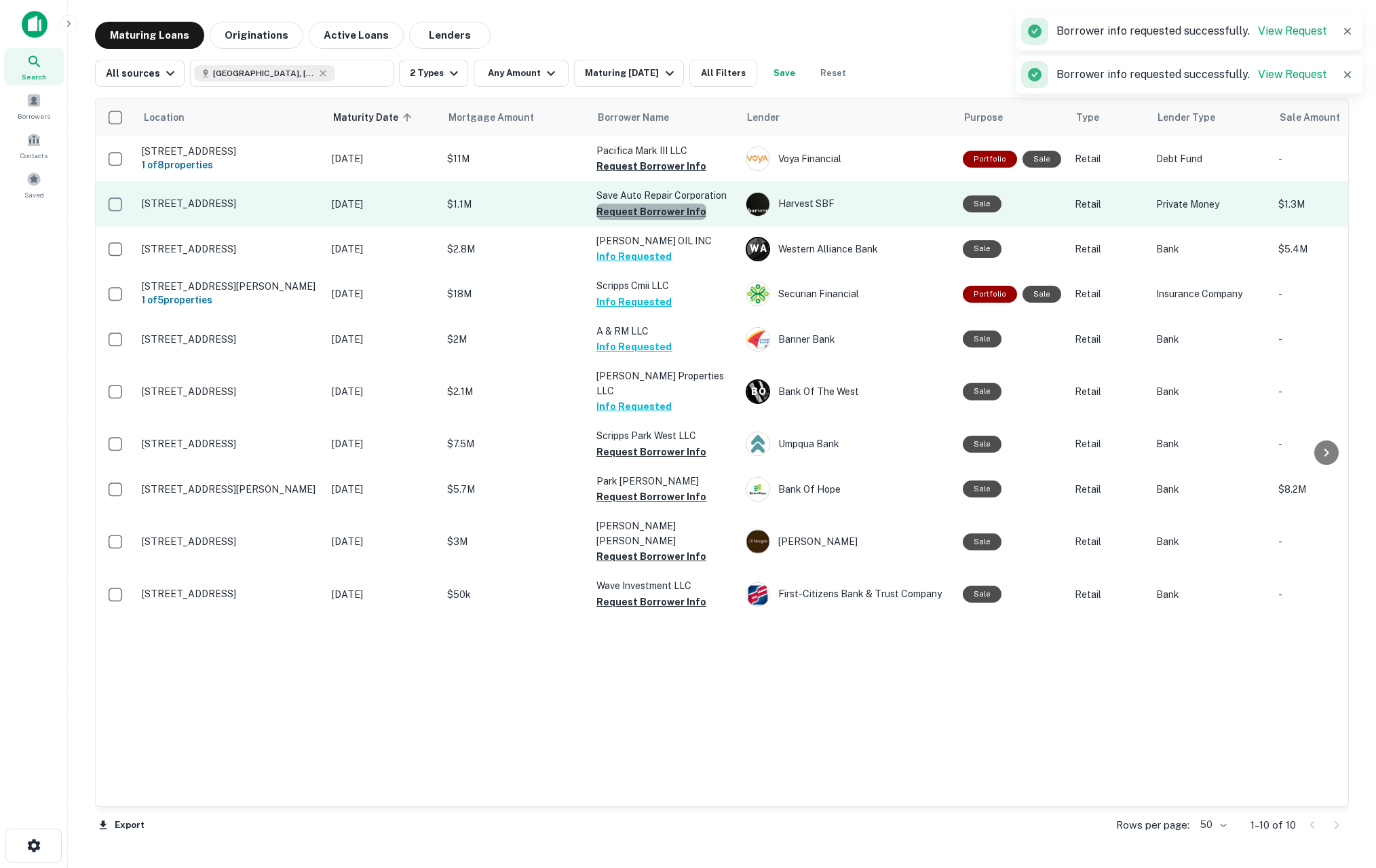
click at [656, 220] on button "Request Borrower Info" at bounding box center [651, 212] width 110 height 16
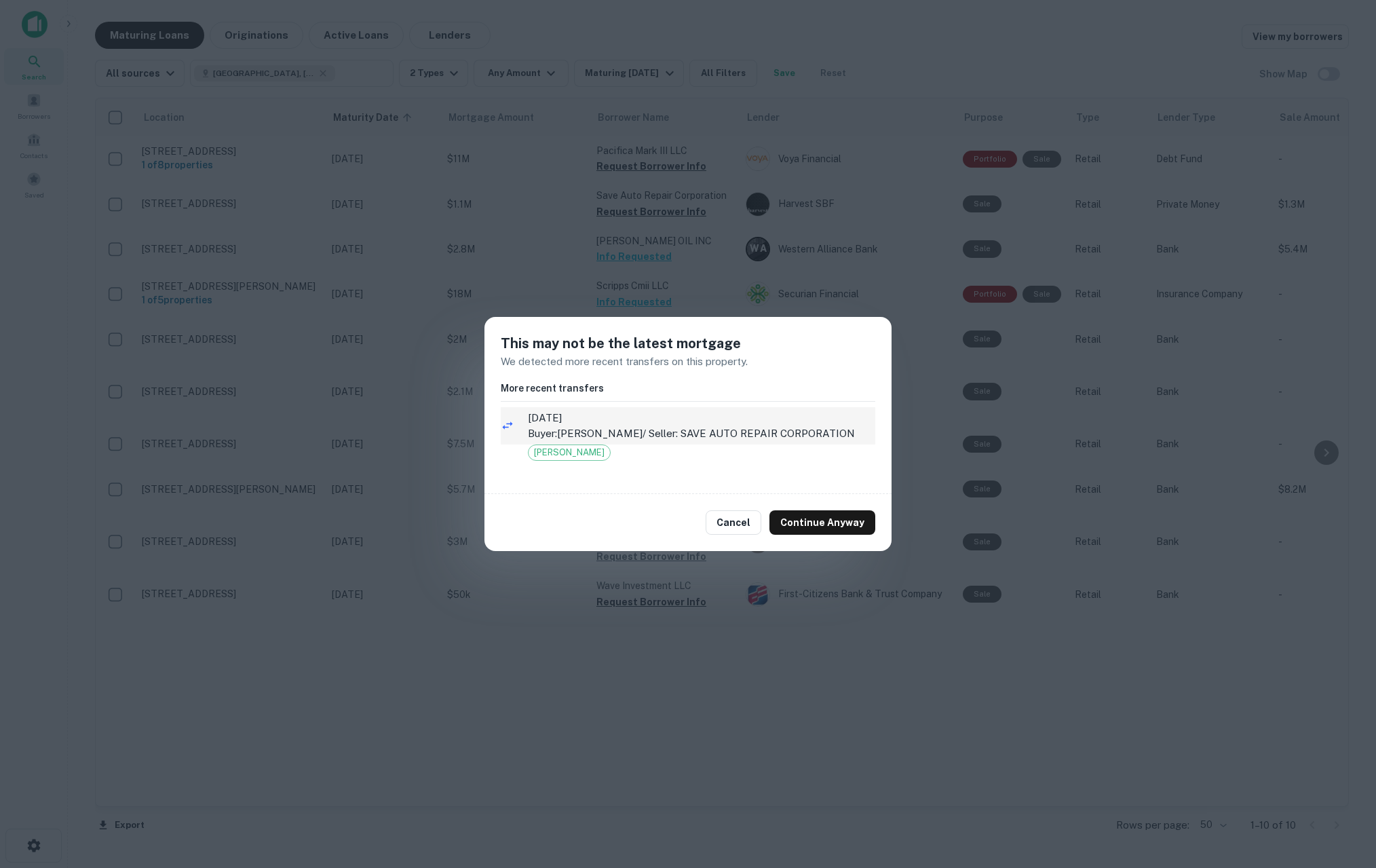
click at [621, 436] on p "Buyer: LUONG JOHNY / Seller: SAVE AUTO REPAIR CORPORATION" at bounding box center [701, 433] width 347 height 16
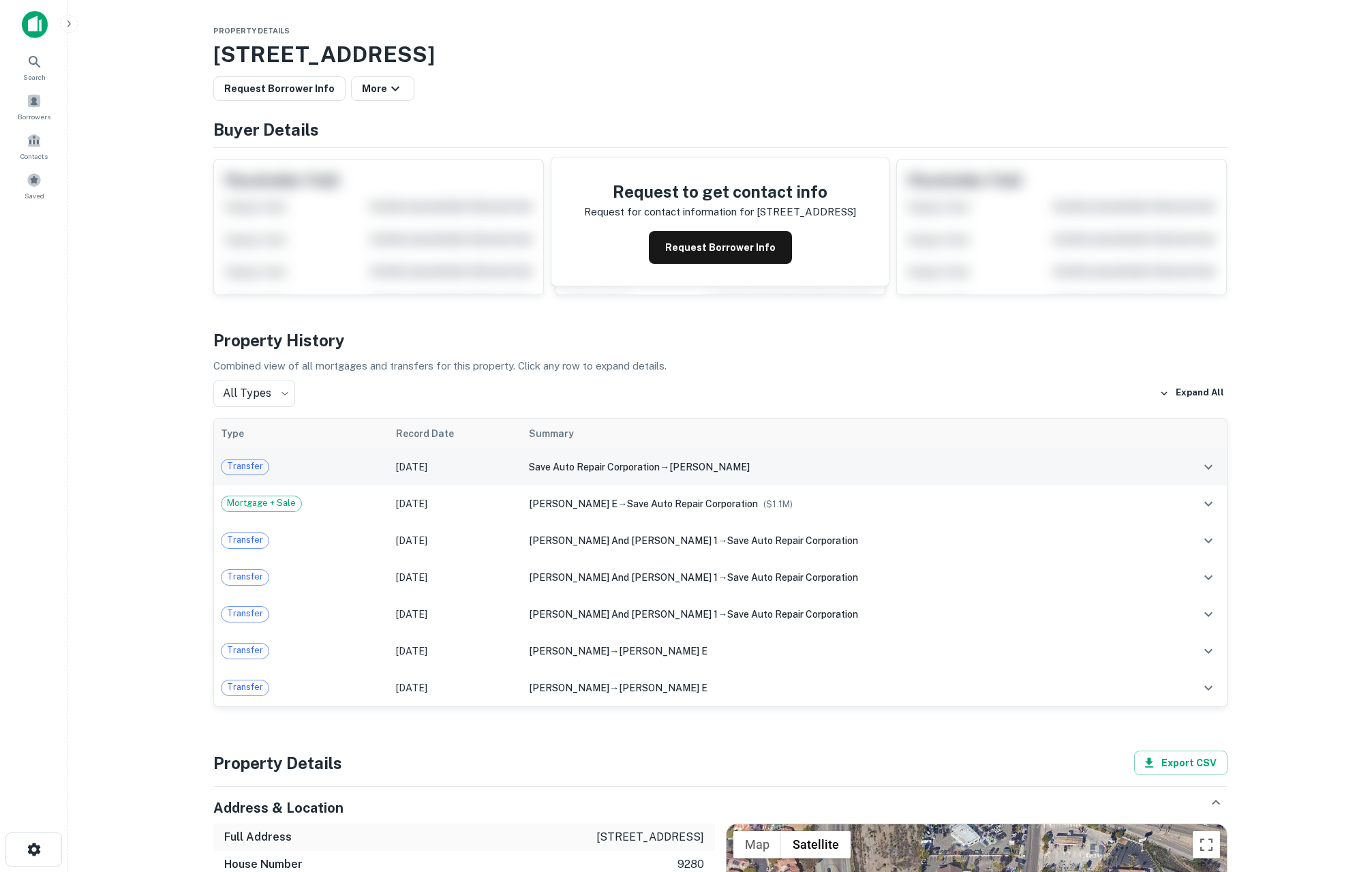
click at [588, 462] on span "save auto repair corporation" at bounding box center [594, 467] width 131 height 11
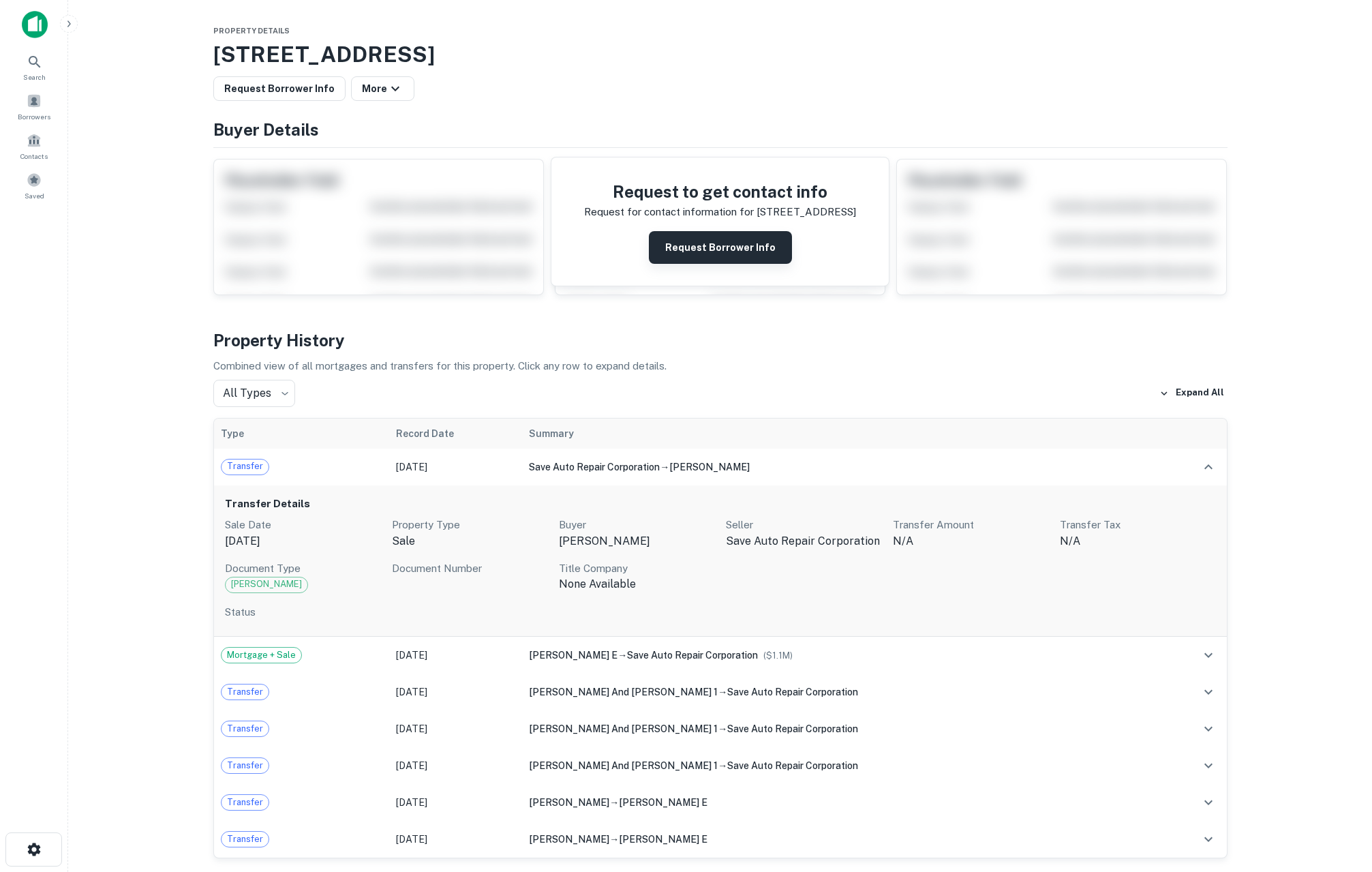
click at [735, 238] on button "Request Borrower Info" at bounding box center [720, 248] width 143 height 33
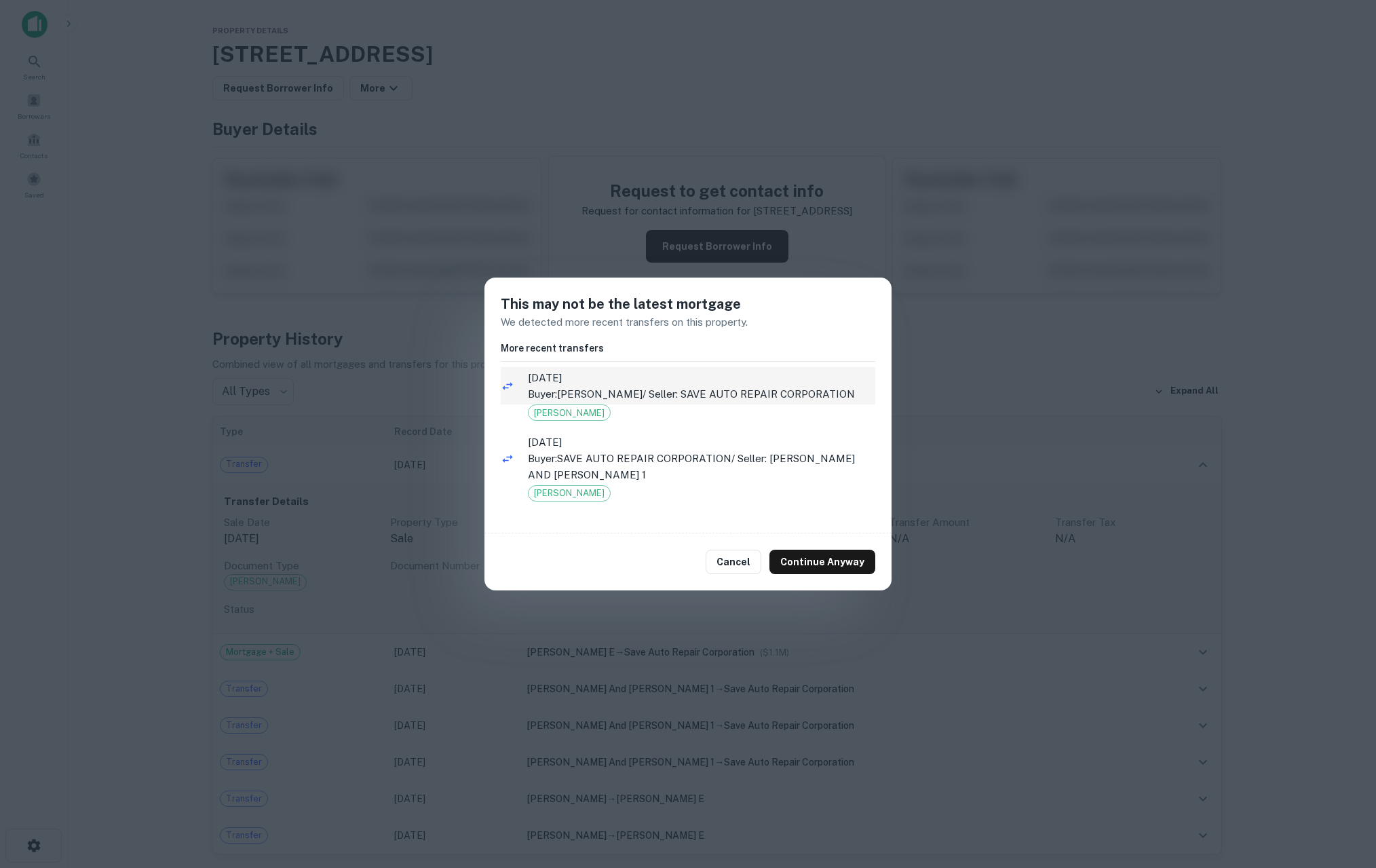
click at [752, 393] on p "Buyer: LUONG JOHNY / Seller: SAVE AUTO REPAIR CORPORATION" at bounding box center [701, 394] width 347 height 16
click at [824, 566] on button "Continue Anyway" at bounding box center [823, 561] width 106 height 24
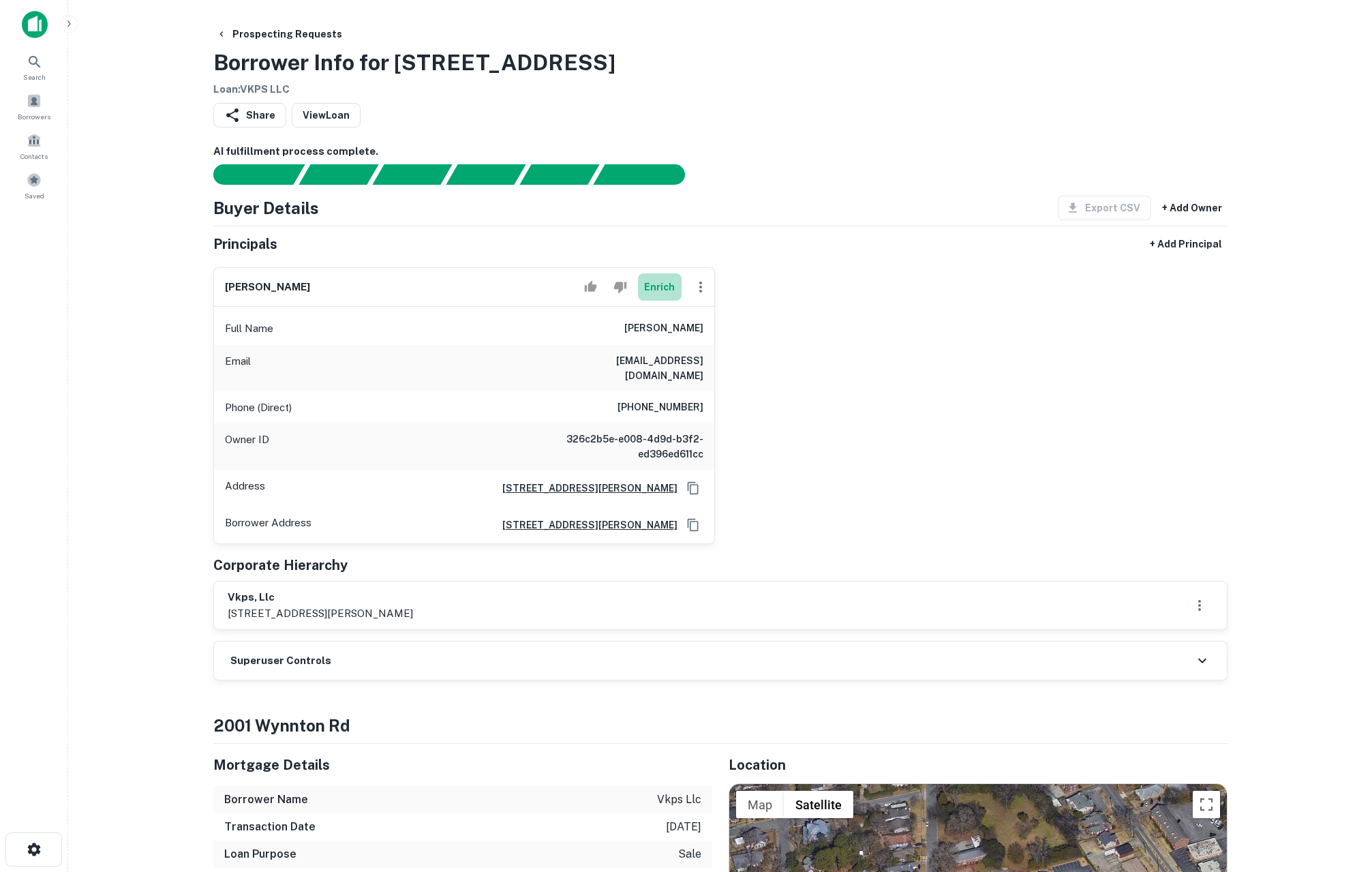
click at [666, 290] on button "Enrich" at bounding box center [660, 287] width 44 height 27
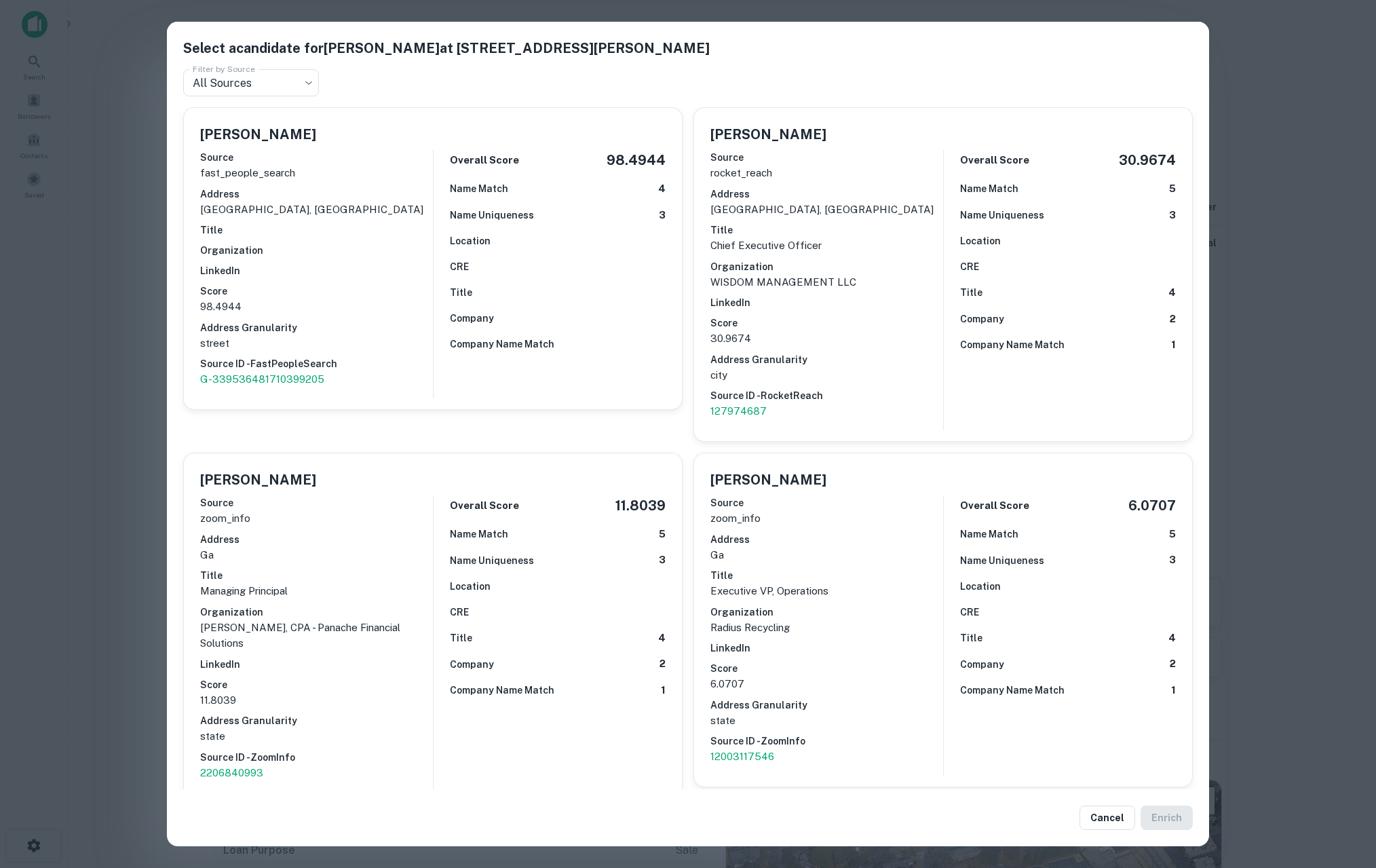
click at [123, 325] on div "Select a candidate for Viraj K Shah at 4823 Hamilton Rd Filter by Source All So…" at bounding box center [688, 434] width 1376 height 868
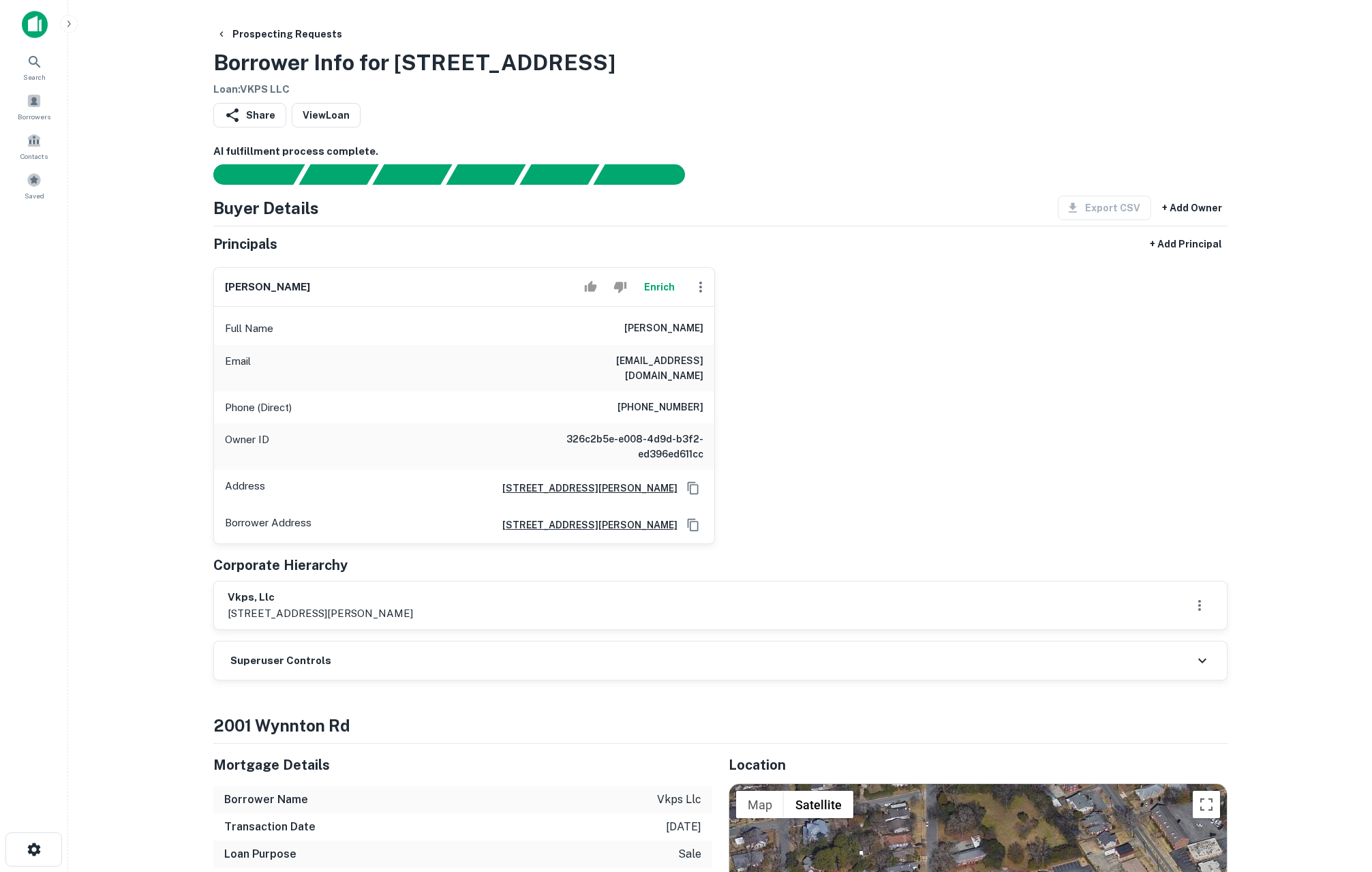
click at [846, 125] on div "Share View Loan" at bounding box center [720, 118] width 1014 height 30
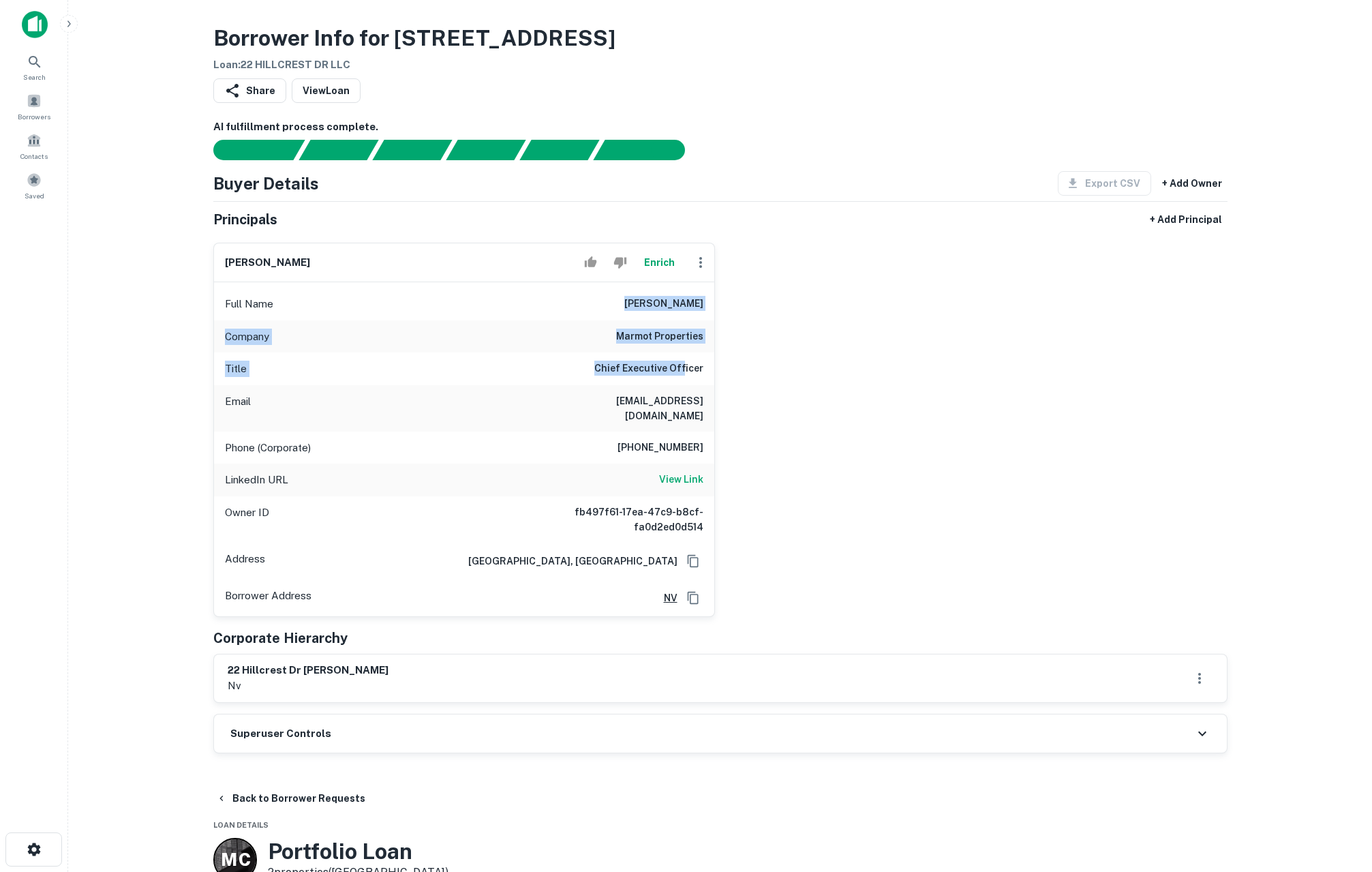
drag, startPoint x: 634, startPoint y: 305, endPoint x: 684, endPoint y: 369, distance: 81.2
click at [684, 369] on div "Full Name [PERSON_NAME] Company marmot properties Title Chief Executive Officer…" at bounding box center [464, 449] width 500 height 334
click at [684, 369] on h6 "Chief Executive Officer" at bounding box center [648, 369] width 109 height 16
drag, startPoint x: 684, startPoint y: 369, endPoint x: 644, endPoint y: 305, distance: 75.5
click at [644, 305] on div "Full Name [PERSON_NAME] Company marmot properties Title Chief Executive Officer…" at bounding box center [464, 449] width 500 height 334
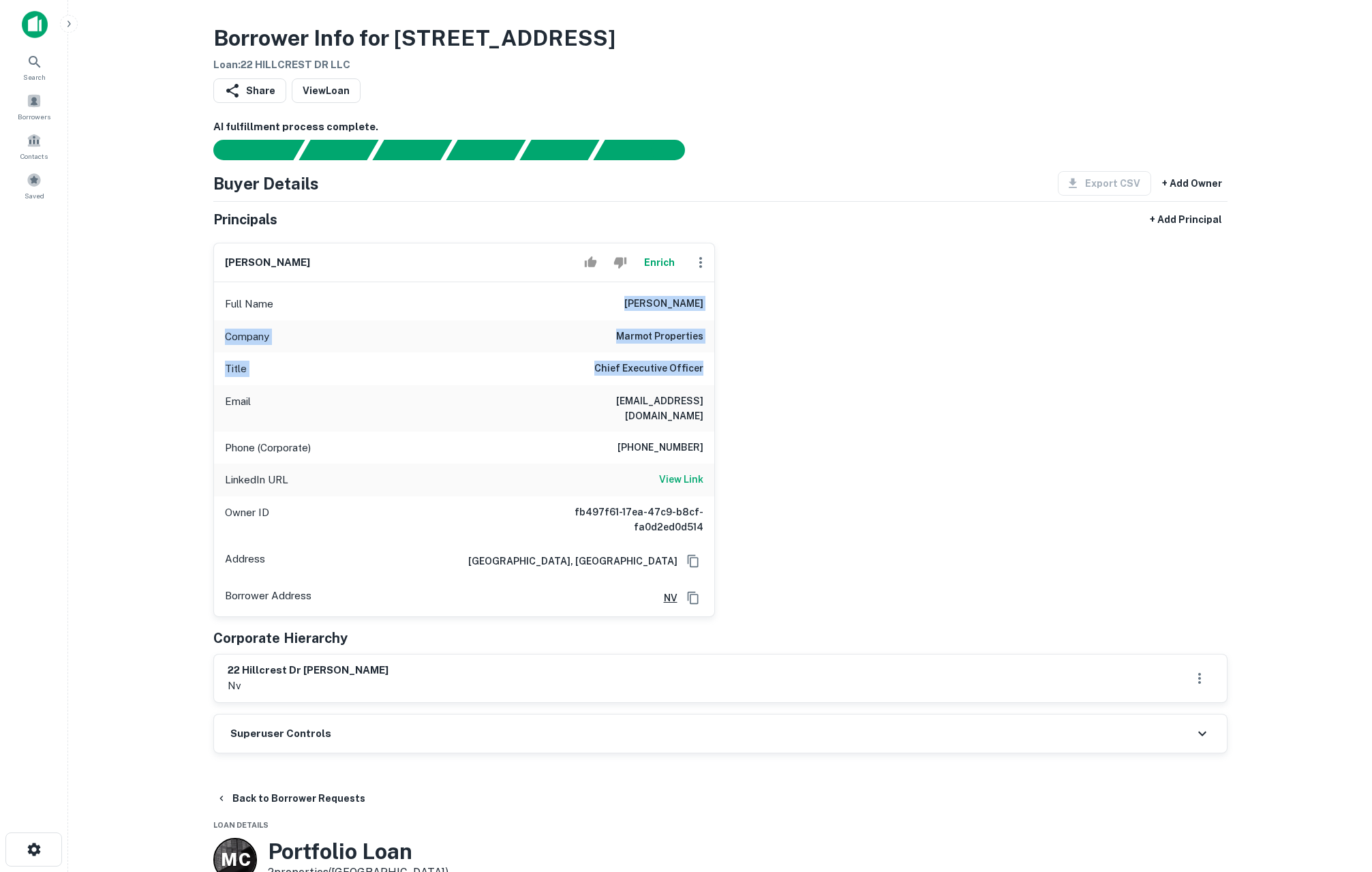
drag, startPoint x: 644, startPoint y: 305, endPoint x: 178, endPoint y: 543, distance: 523.3
click at [644, 306] on h6 "[PERSON_NAME]" at bounding box center [663, 303] width 79 height 16
click at [47, 64] on div "Search" at bounding box center [34, 67] width 60 height 37
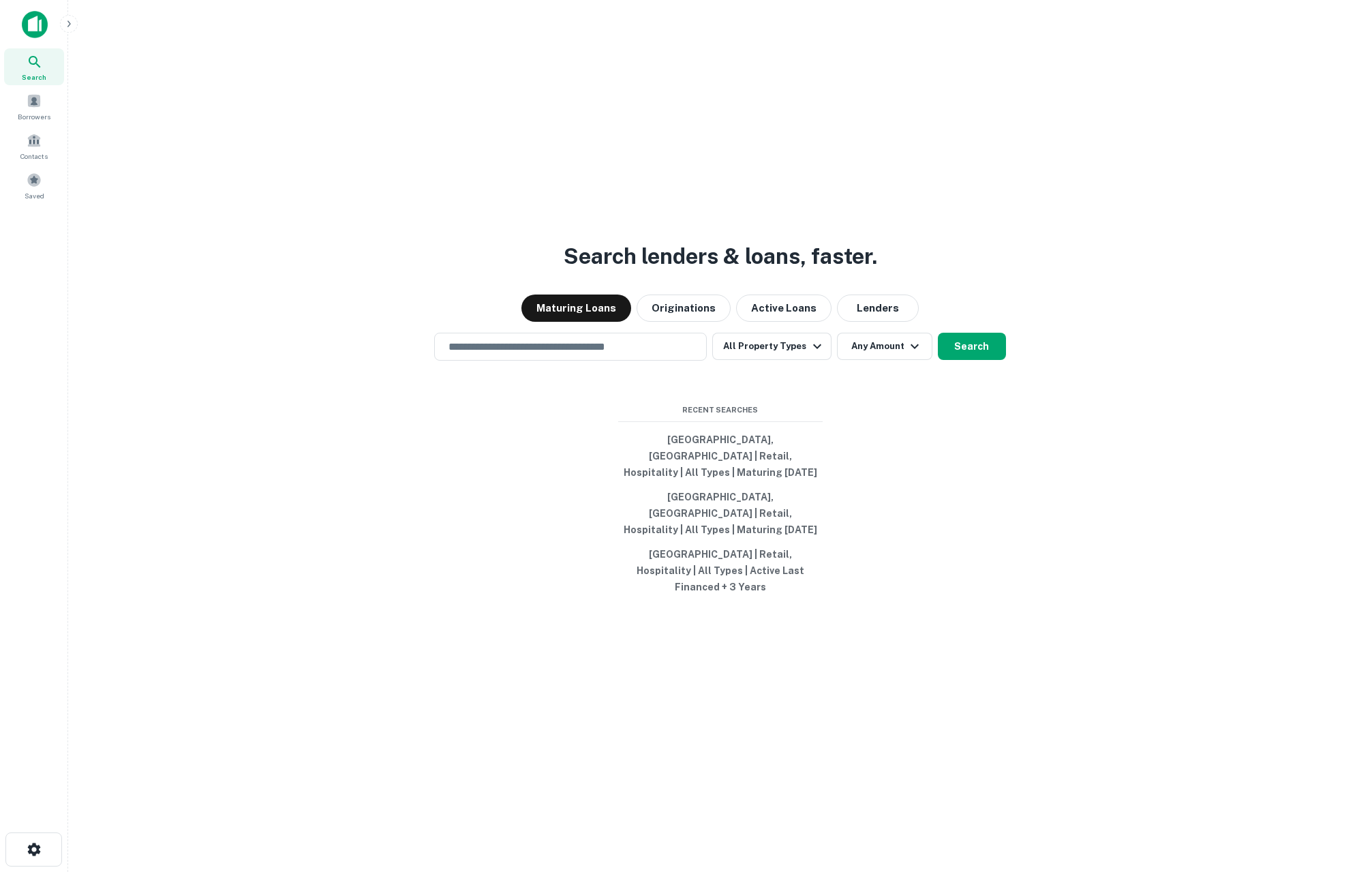
click at [36, 33] on img at bounding box center [34, 24] width 26 height 27
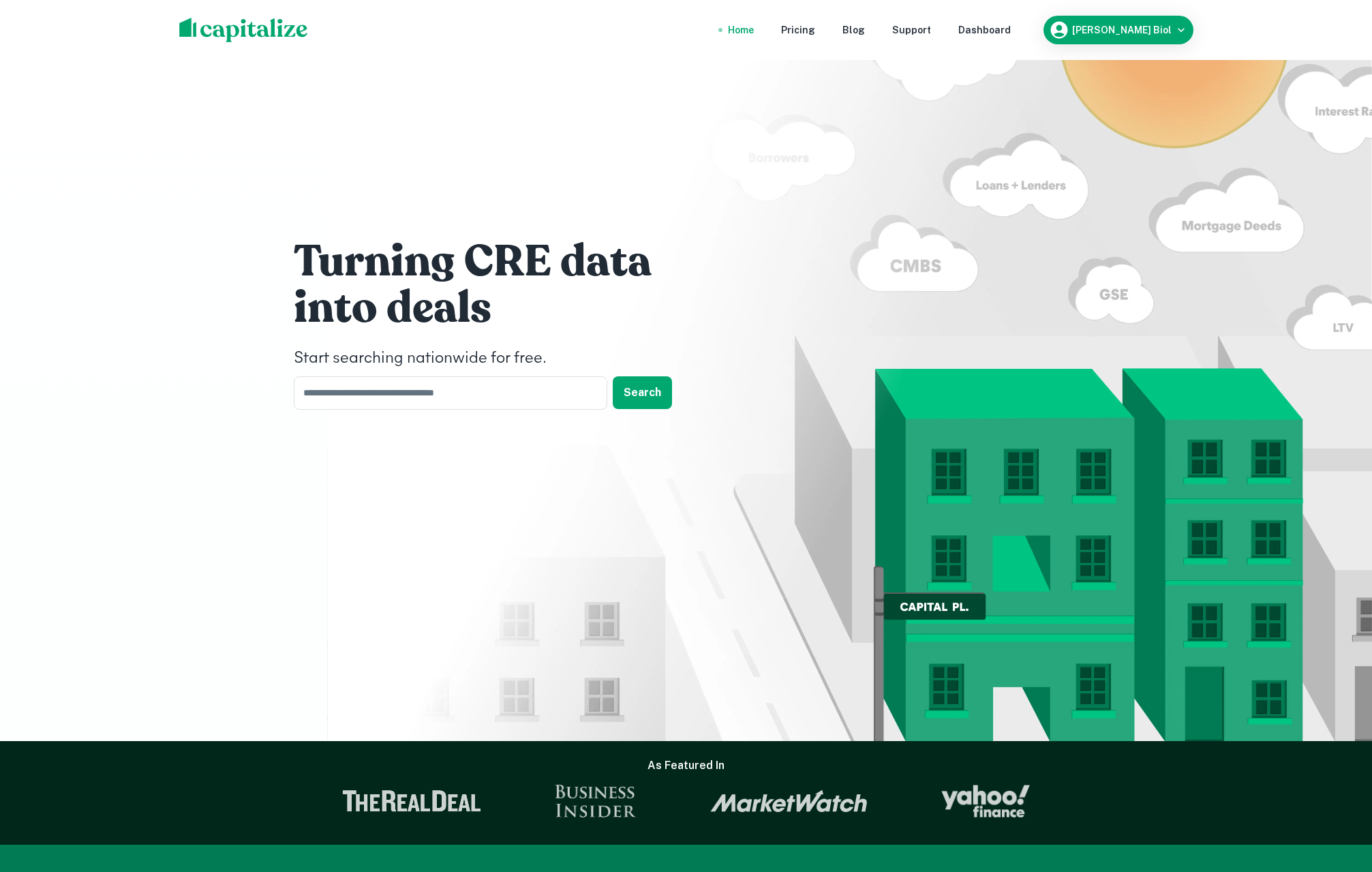
click at [222, 30] on img at bounding box center [244, 30] width 129 height 24
click at [1011, 33] on div "Dashboard" at bounding box center [984, 30] width 53 height 15
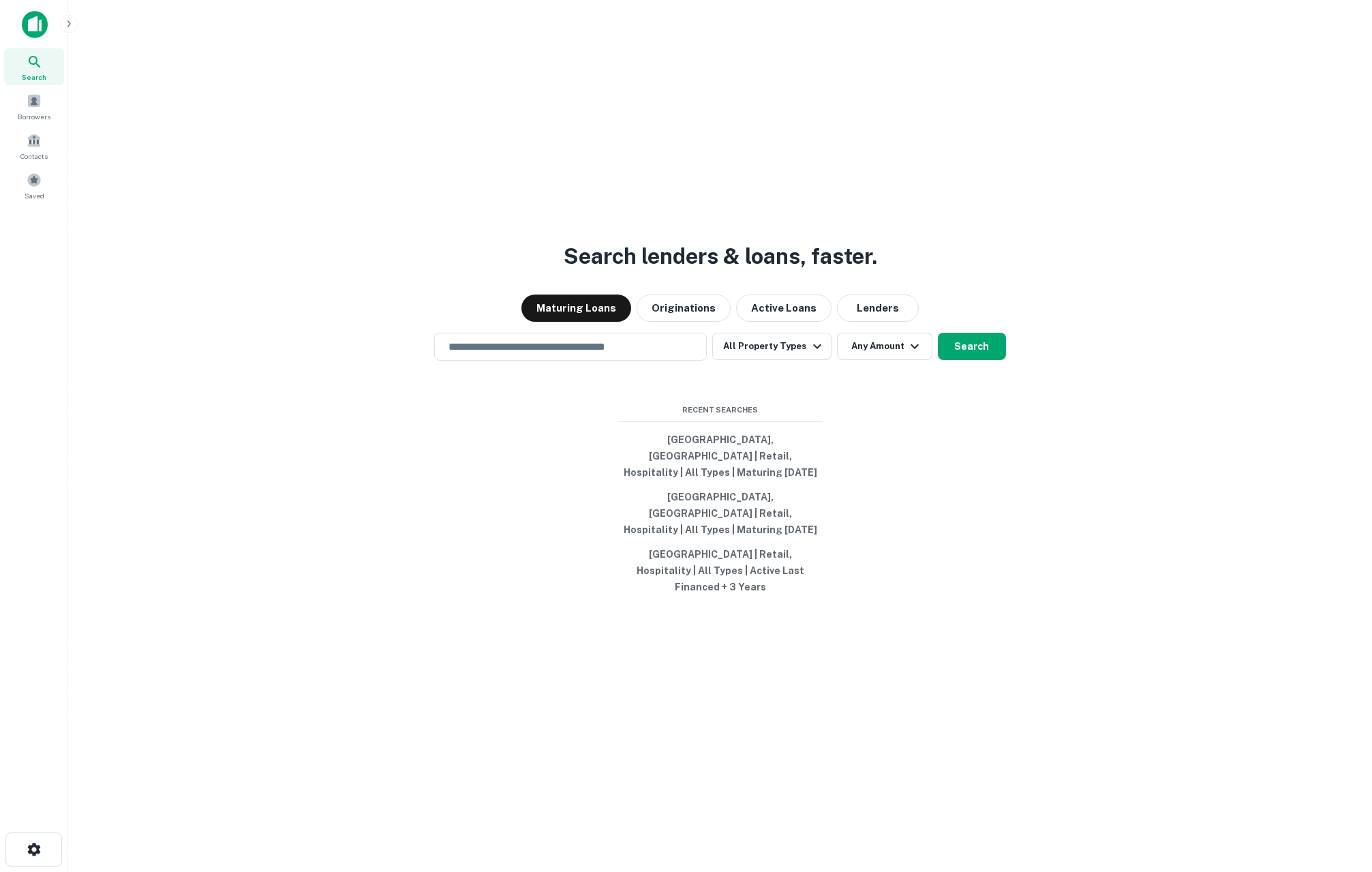
click at [296, 322] on div "Maturing Loans Originations Active Loans Lenders" at bounding box center [720, 308] width 1282 height 27
click at [719, 508] on button "San Diego, CA 92126, USA | Retail, Hospitality | All Types | Maturing In 1 Year" at bounding box center [720, 513] width 205 height 57
type input "**********"
click at [728, 507] on button "San Diego, CA 92126, USA | Retail, Hospitality | All Types | Maturing In 1 Year" at bounding box center [720, 513] width 205 height 57
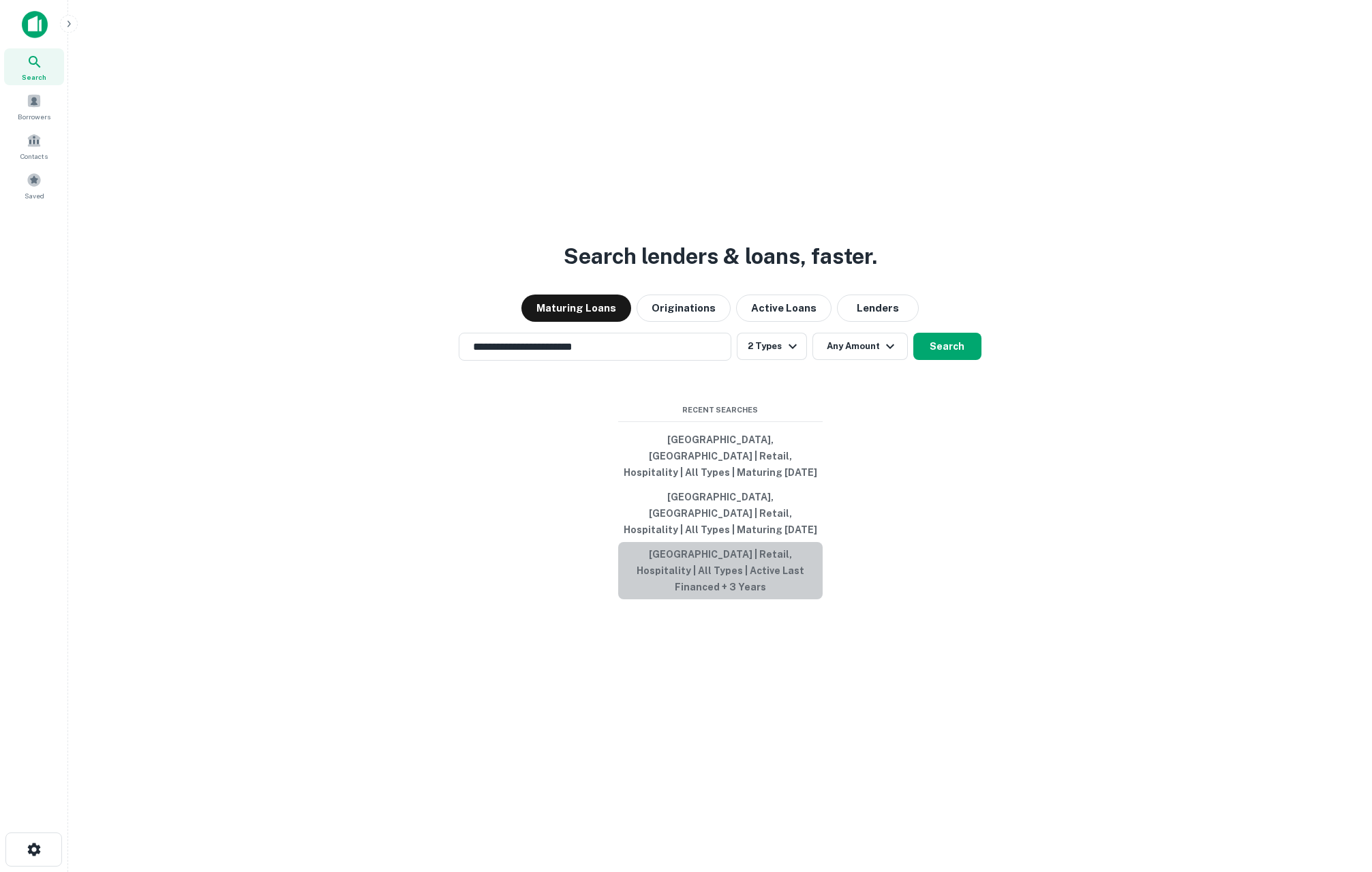
click at [715, 553] on button "San Diego, CA 92126, USA | Retail, Hospitality | All Types | Active Last Financ…" at bounding box center [720, 570] width 205 height 57
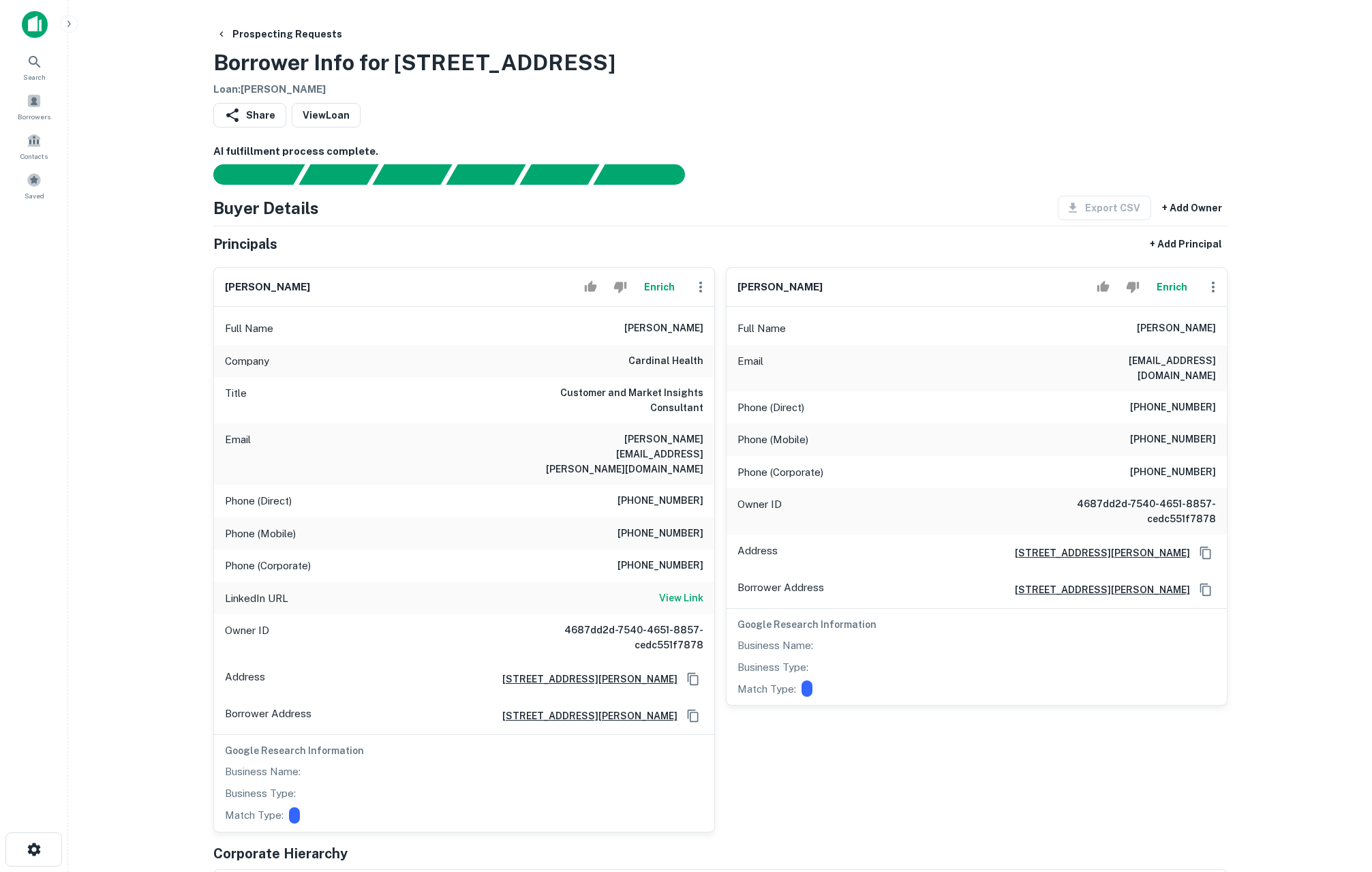
click at [666, 290] on button "Enrich" at bounding box center [660, 287] width 44 height 27
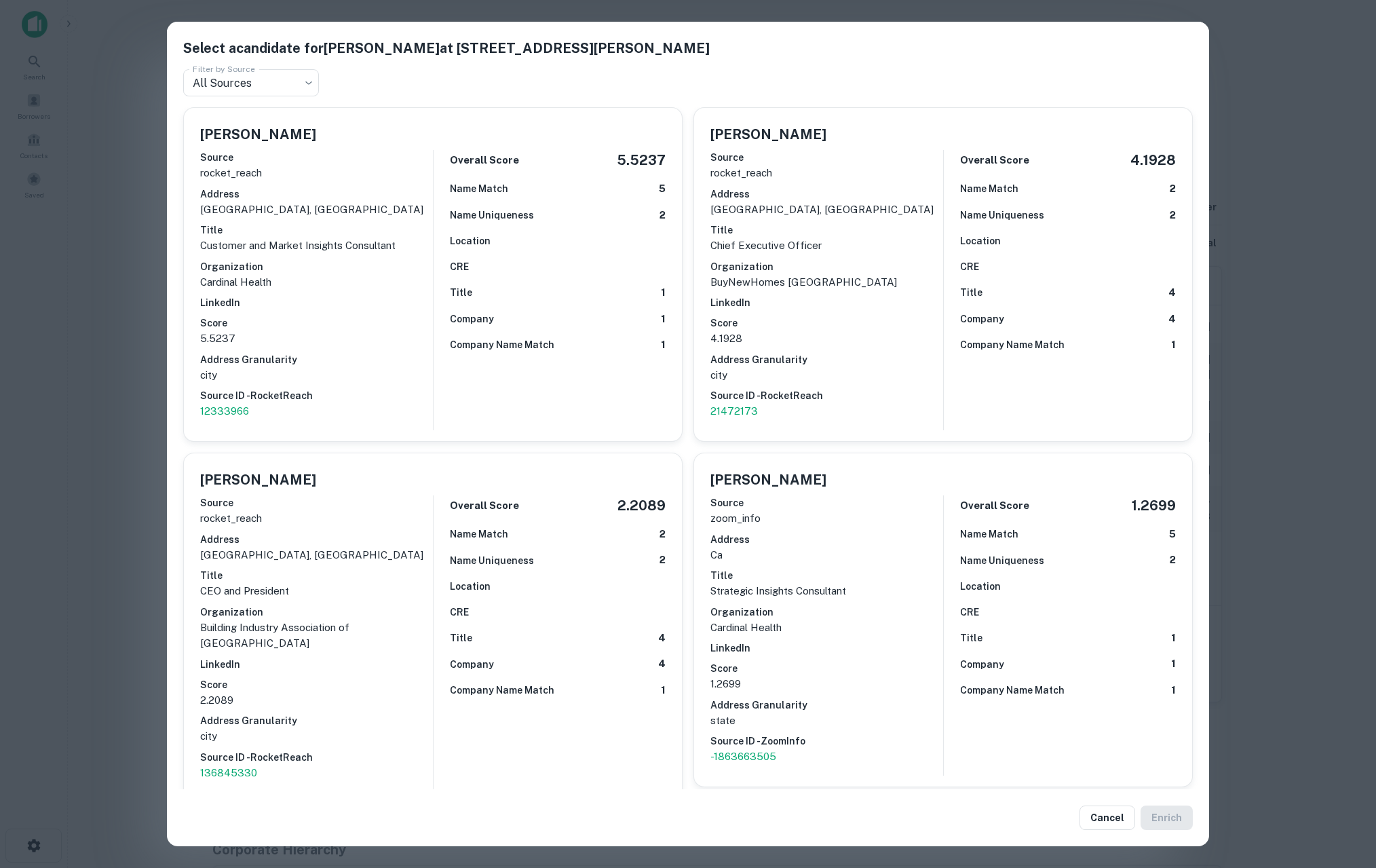
click at [1322, 473] on div "Select a candidate for Lori Deaton at 6461 peinado way Filter by Source All Sou…" at bounding box center [688, 434] width 1376 height 868
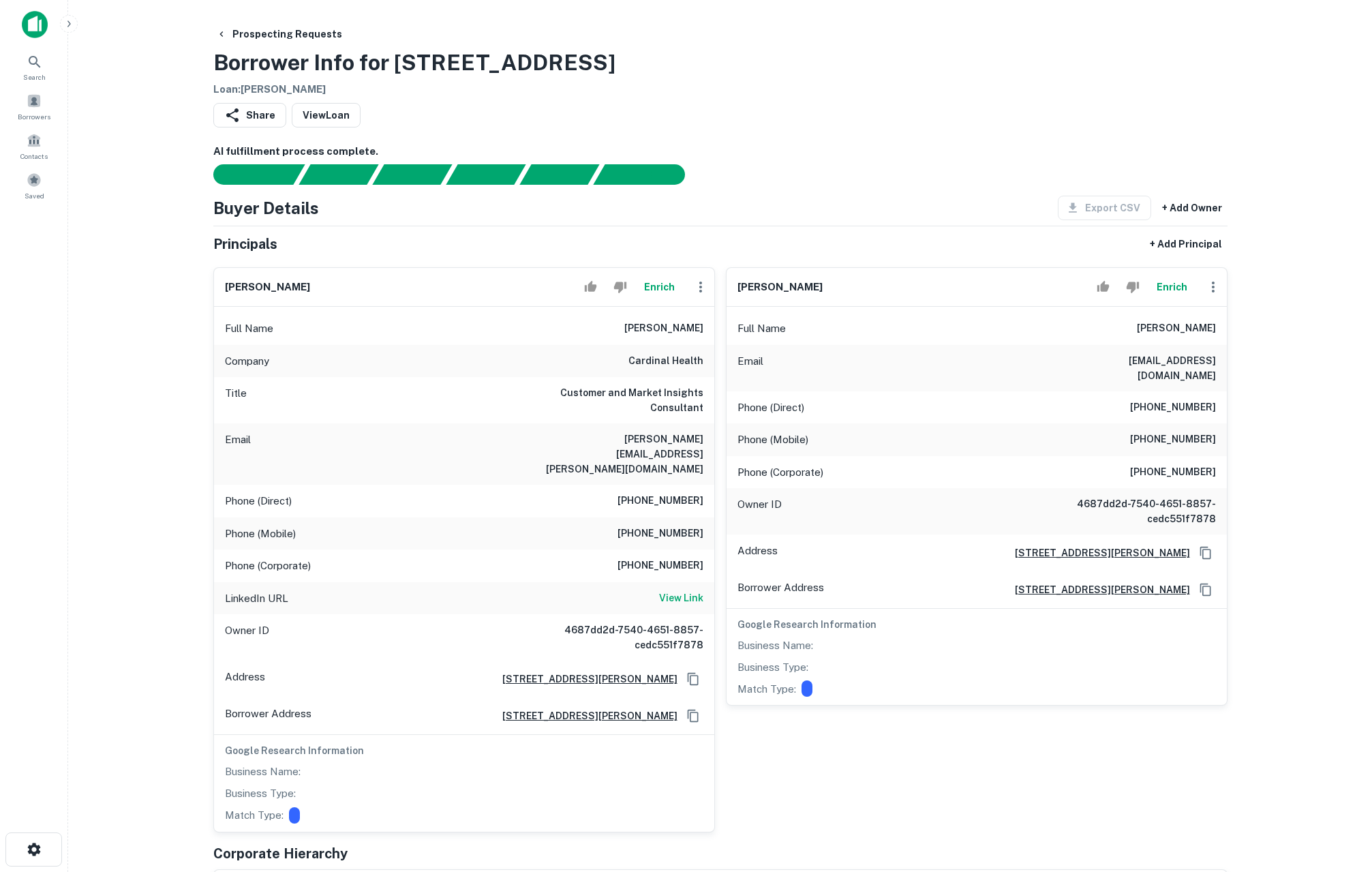
click at [653, 289] on button "Enrich" at bounding box center [660, 287] width 44 height 27
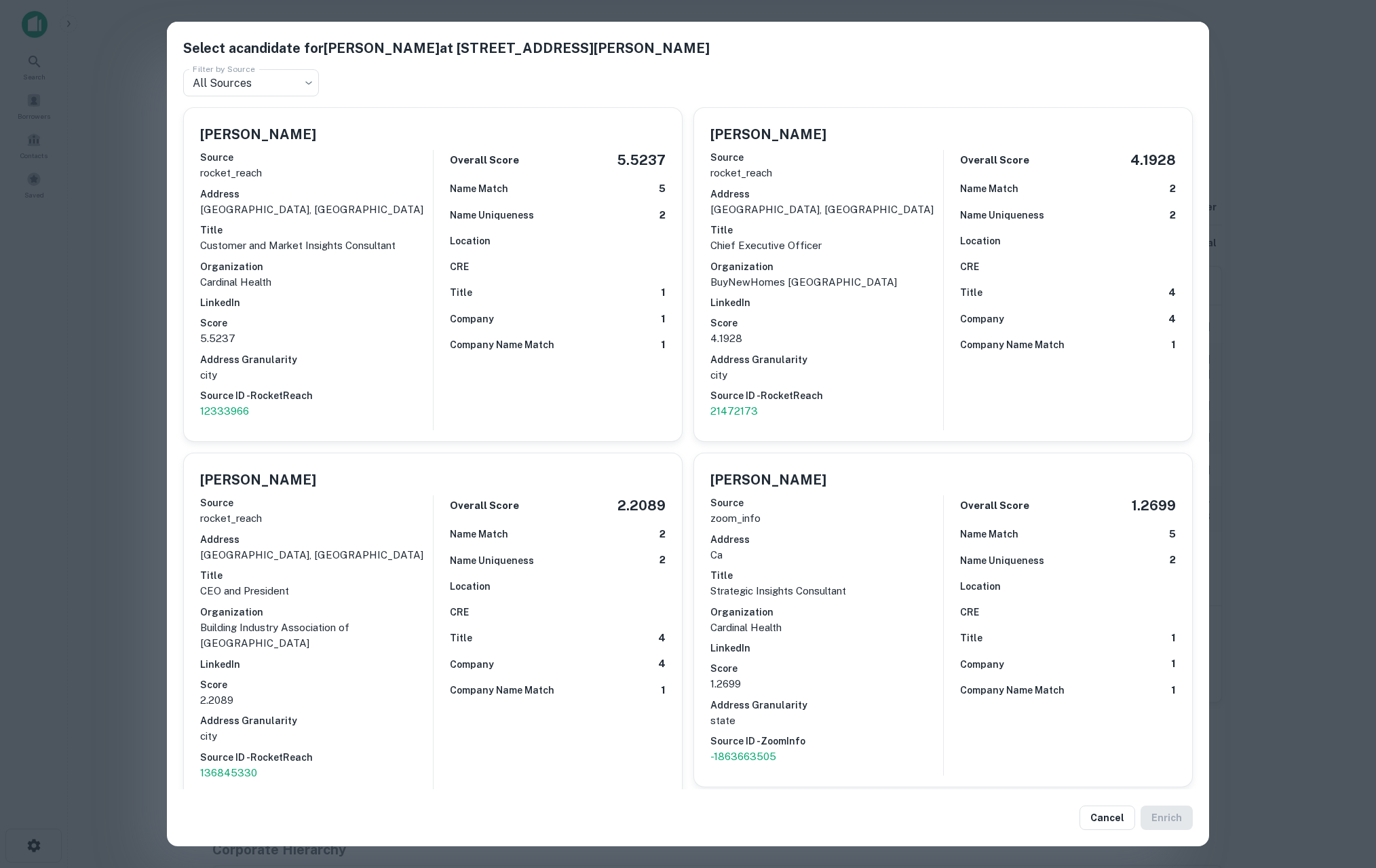
click at [1278, 461] on div "Select a candidate for Lori Deaton at 6461 peinado way Filter by Source All Sou…" at bounding box center [688, 434] width 1376 height 868
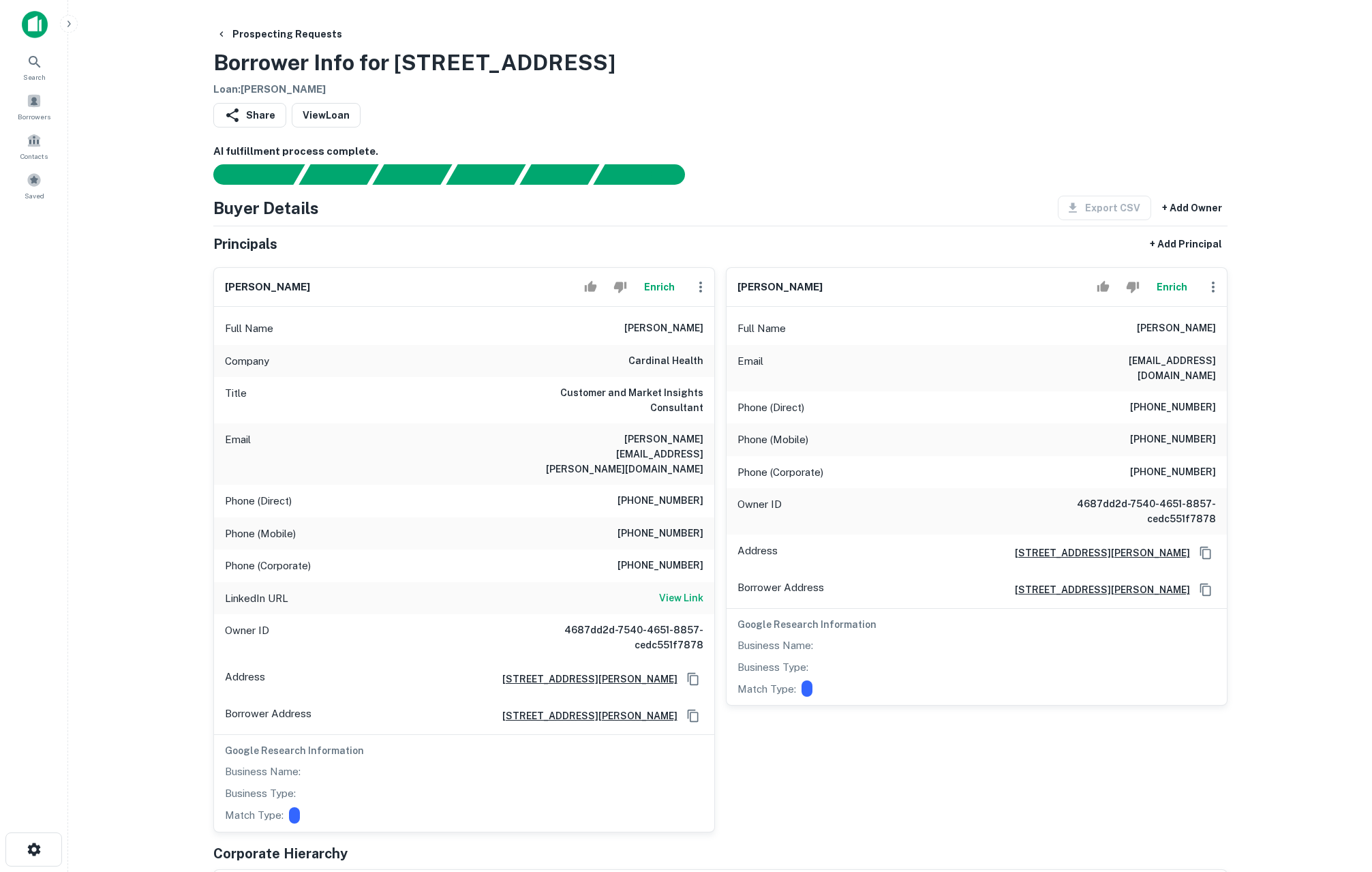
click at [1172, 292] on button "Enrich" at bounding box center [1173, 287] width 44 height 27
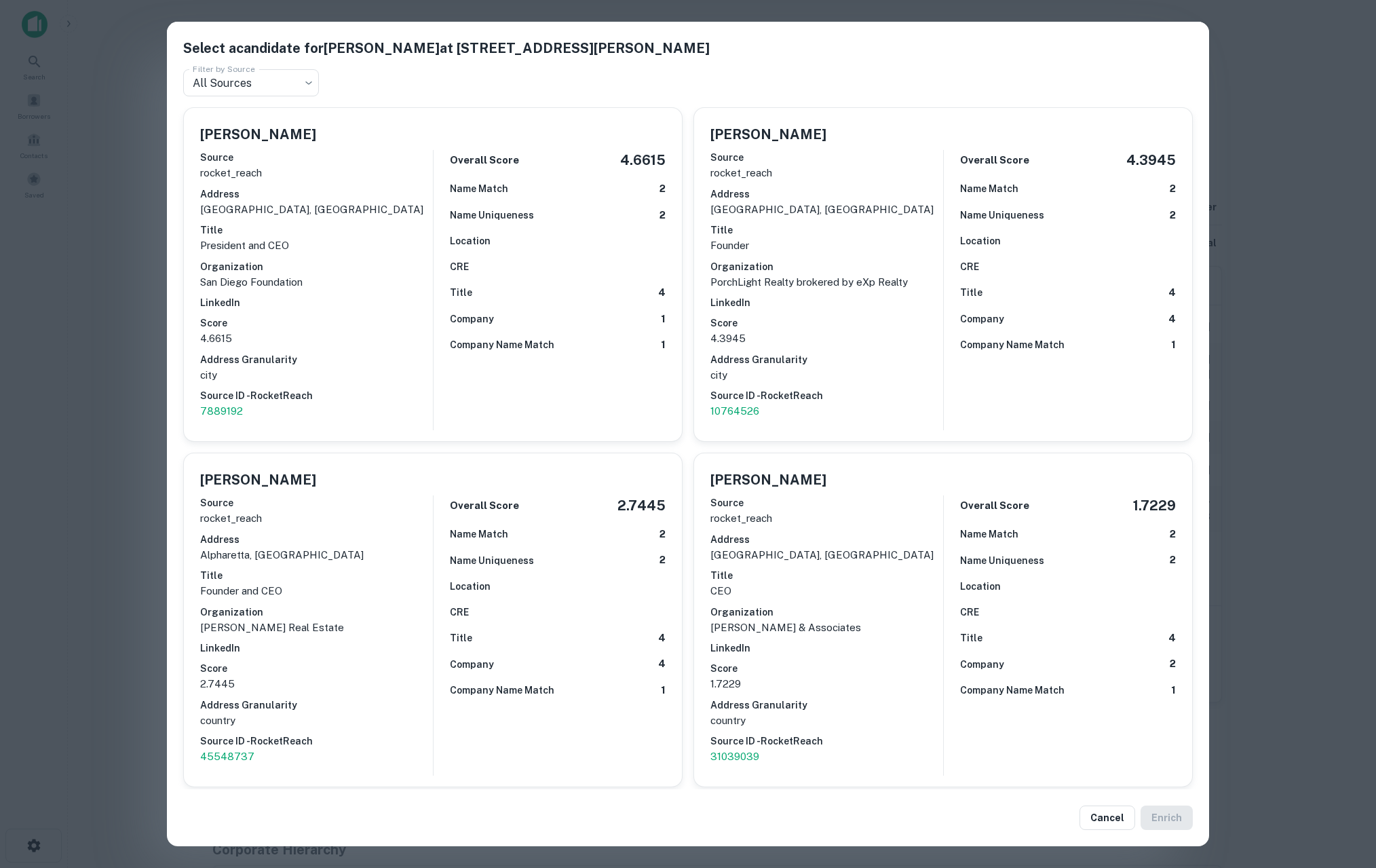
click at [1317, 441] on div "Select a candidate for Mark Deaton at 6461 peinado way Filter by Source All Sou…" at bounding box center [688, 434] width 1376 height 868
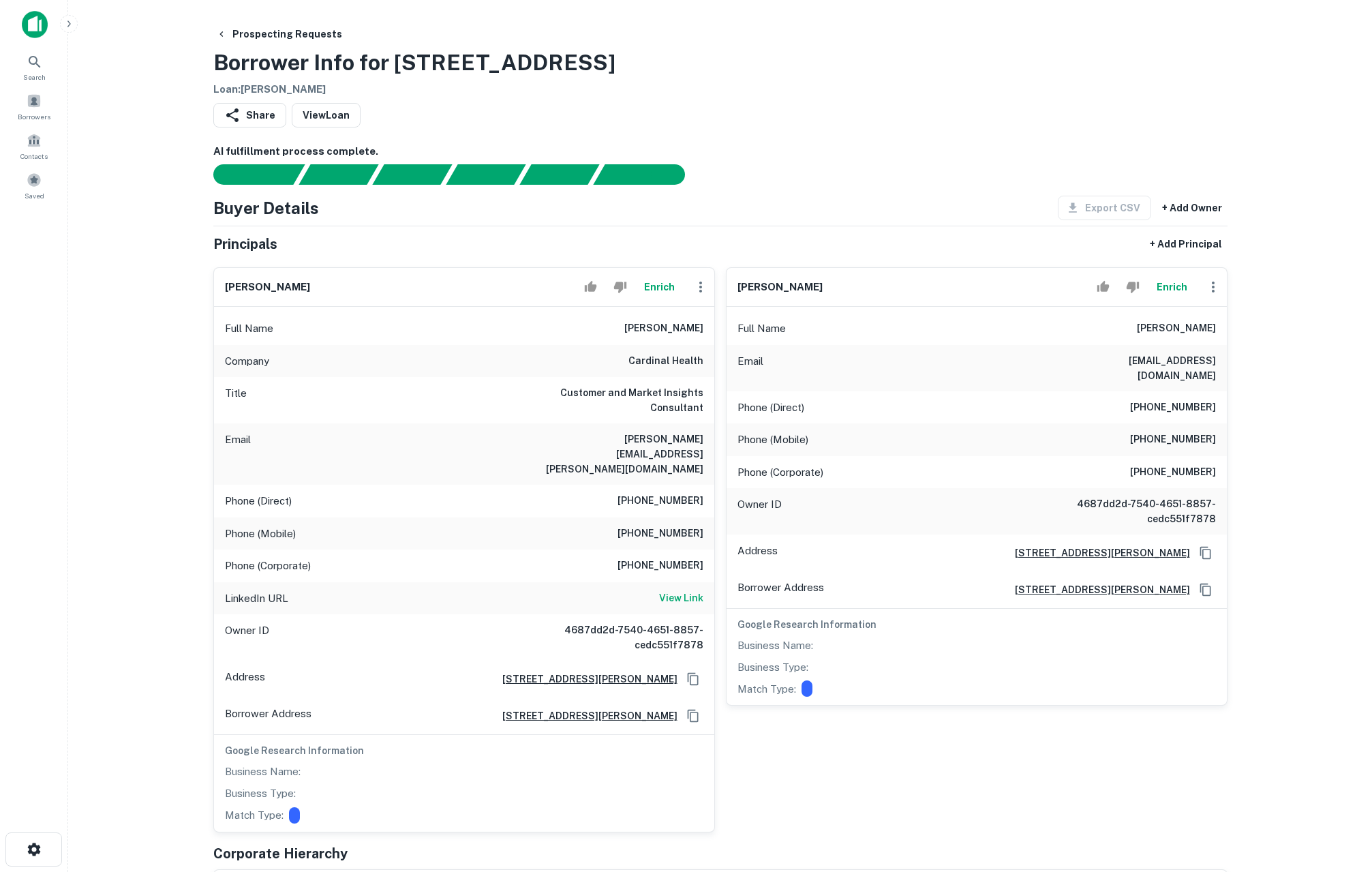
click at [1167, 285] on button "Enrich" at bounding box center [1173, 287] width 44 height 27
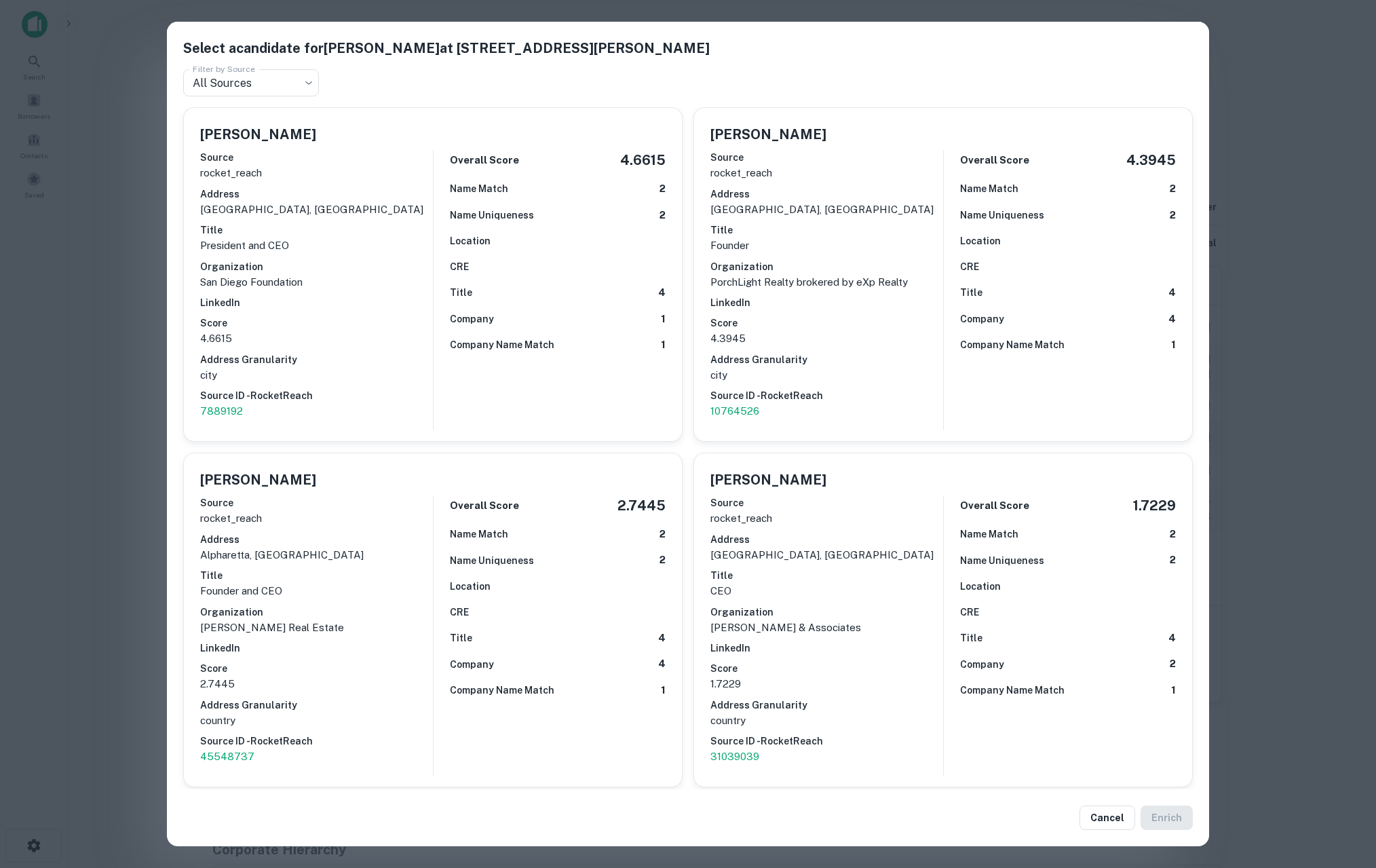
click at [1311, 439] on div "Select a candidate for Mark Deaton at 6461 peinado way Filter by Source All Sou…" at bounding box center [688, 434] width 1376 height 868
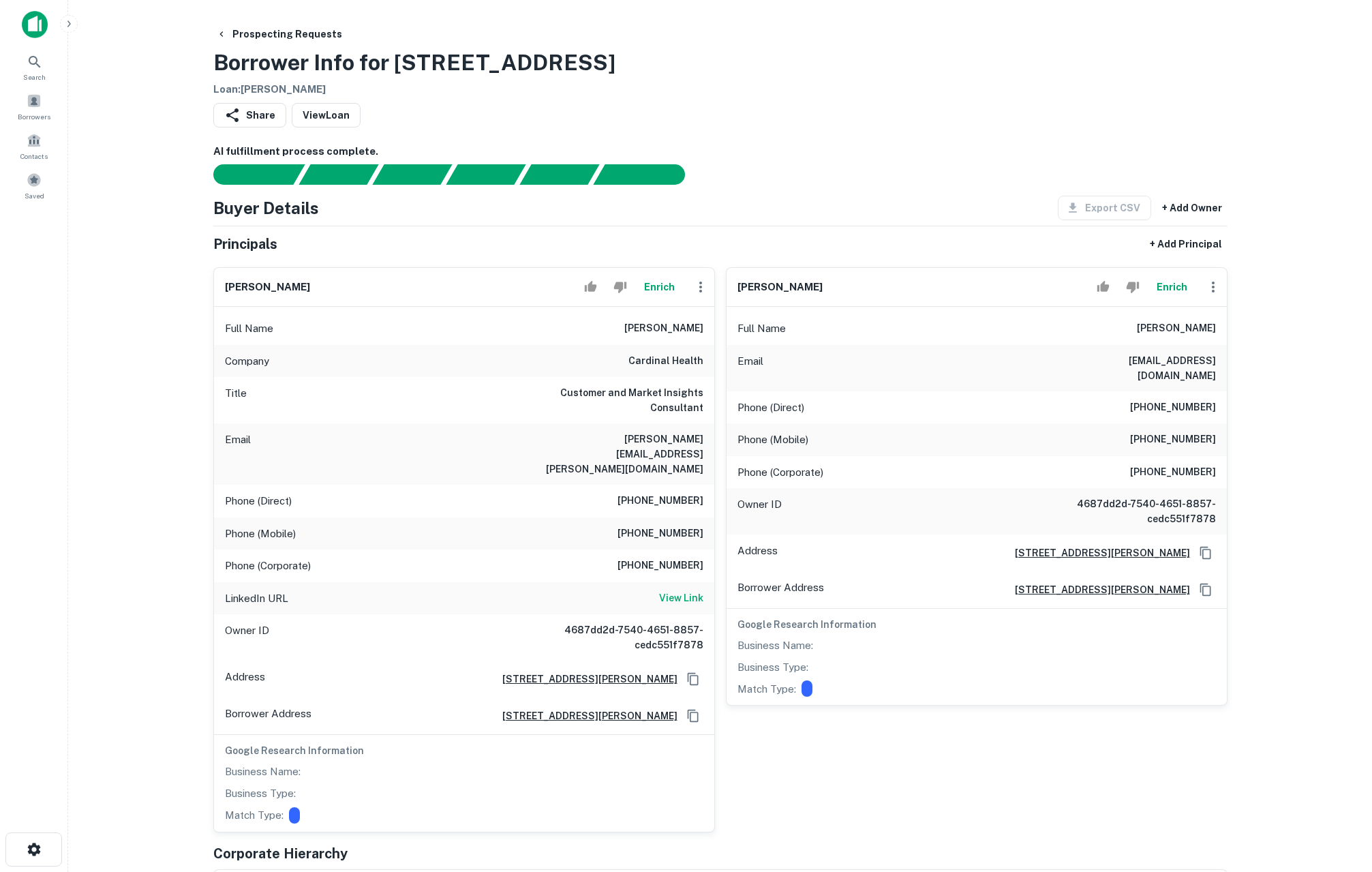
click at [666, 290] on button "Enrich" at bounding box center [660, 287] width 44 height 27
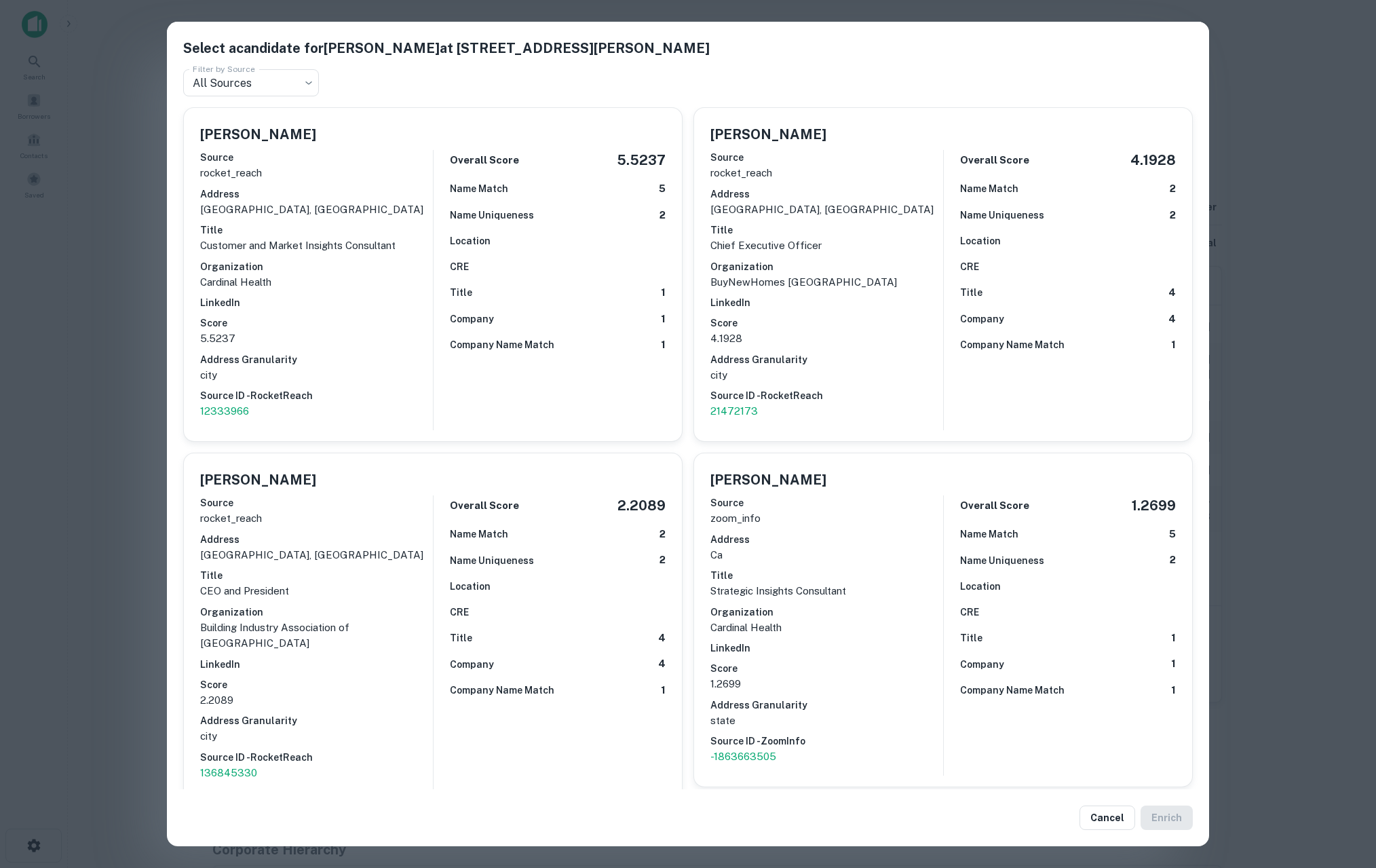
click at [110, 422] on div "Select a candidate for Lori Deaton at 6461 peinado way Filter by Source All Sou…" at bounding box center [688, 434] width 1376 height 868
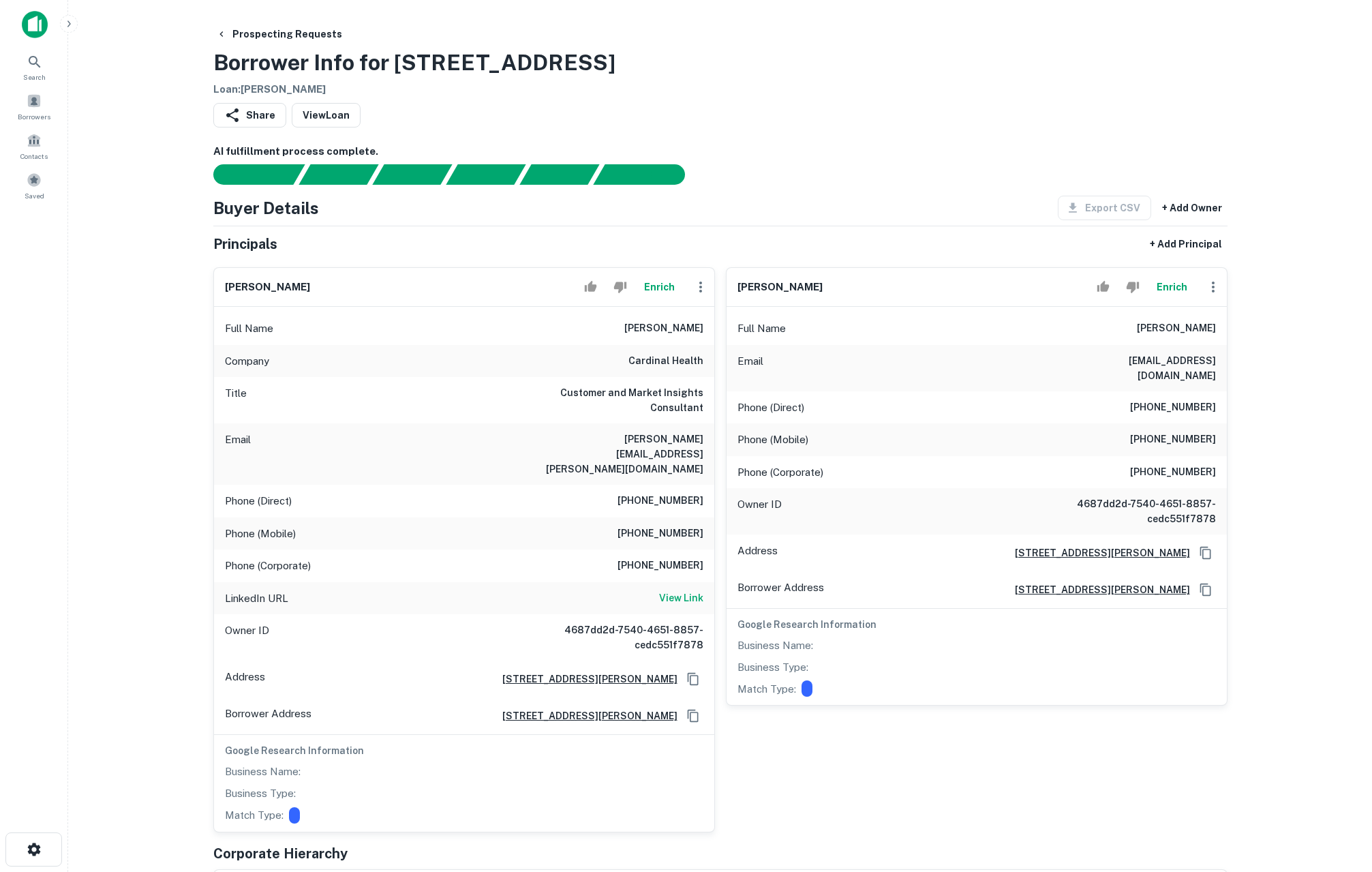
scroll to position [444, 0]
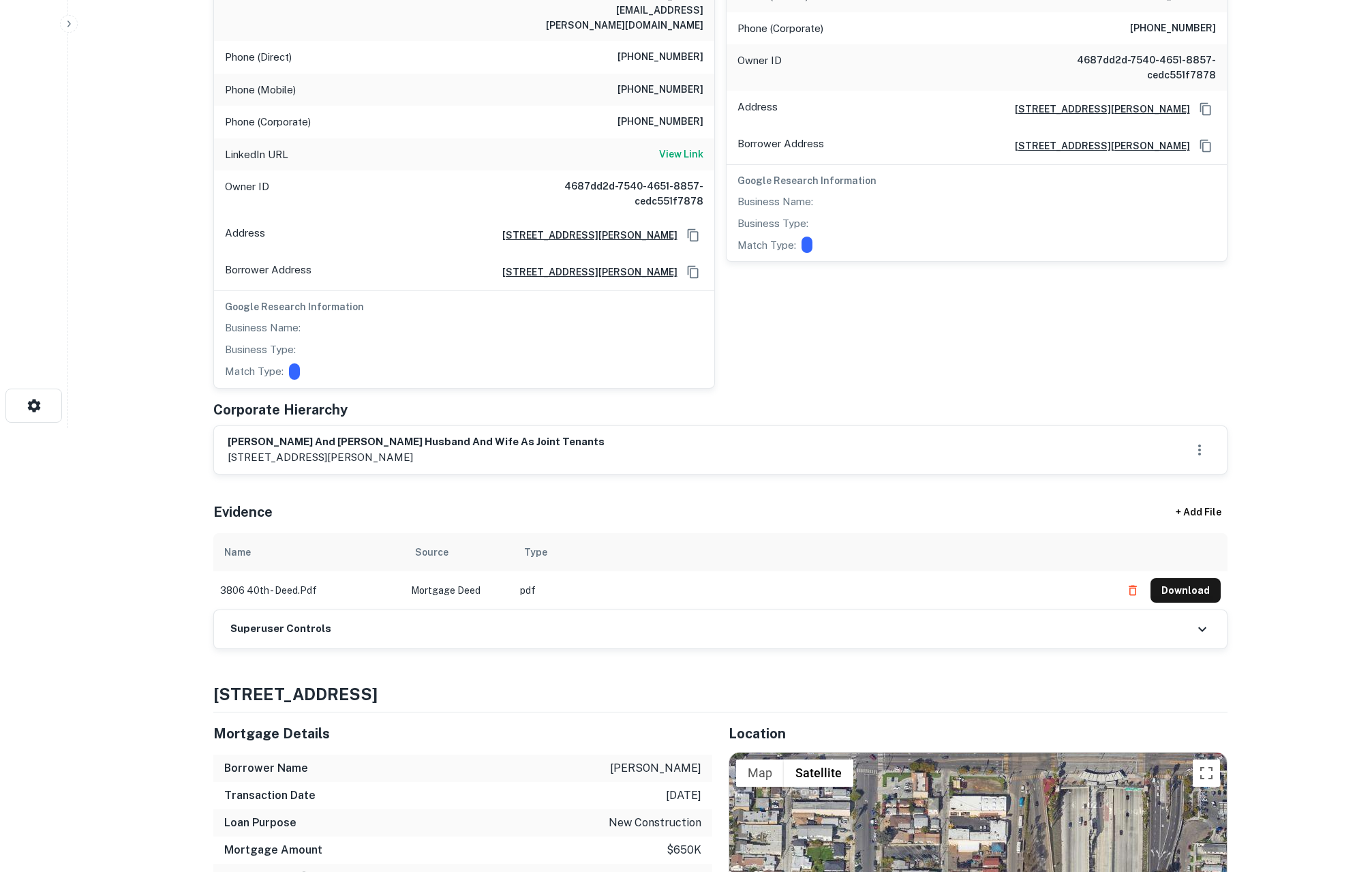
click at [615, 610] on div "Superuser Controls" at bounding box center [720, 629] width 1013 height 38
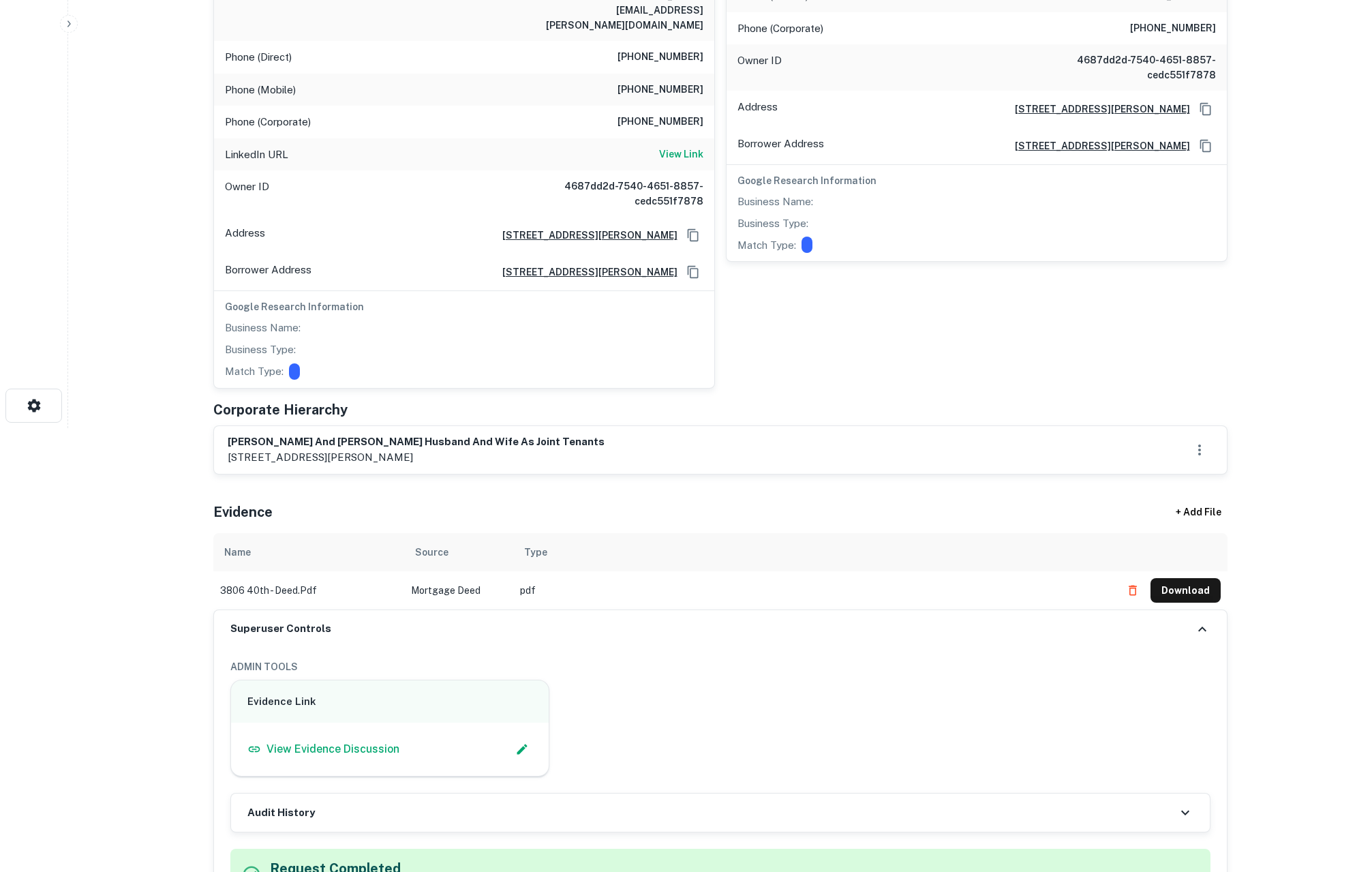
scroll to position [671, 0]
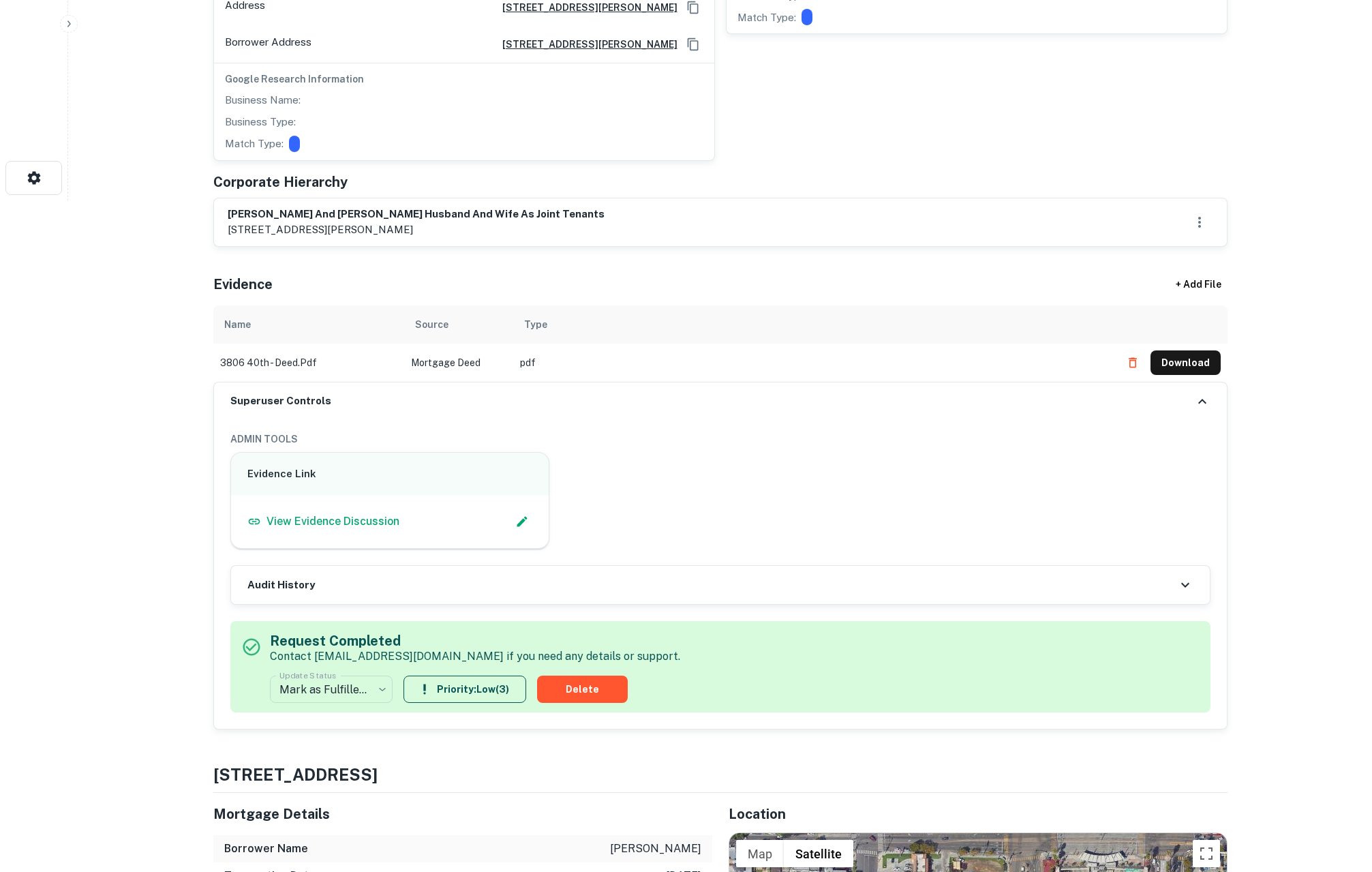
click at [379, 566] on div "Audit History" at bounding box center [720, 585] width 979 height 38
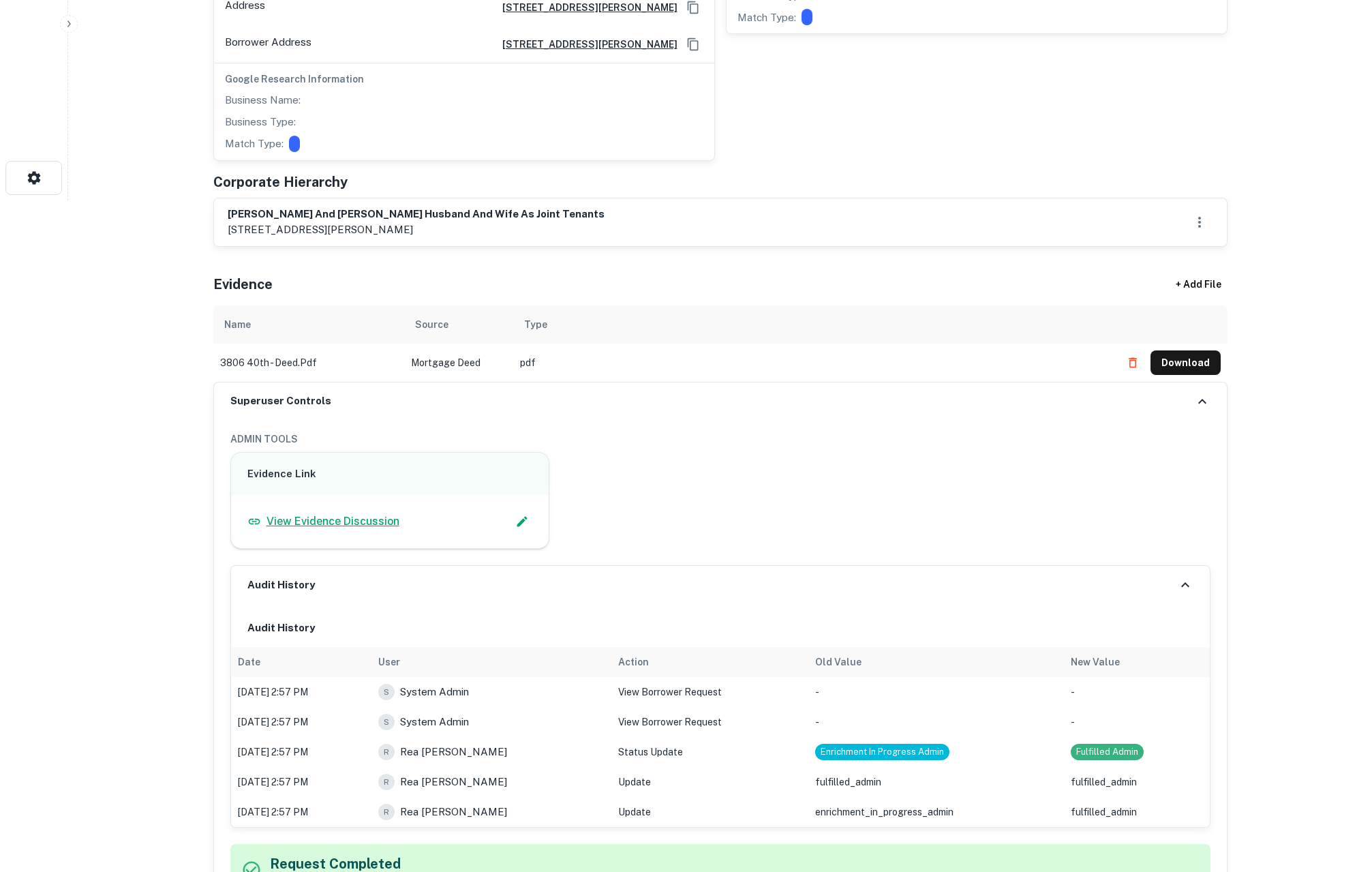
click at [327, 514] on p "View Evidence Discussion" at bounding box center [333, 521] width 133 height 16
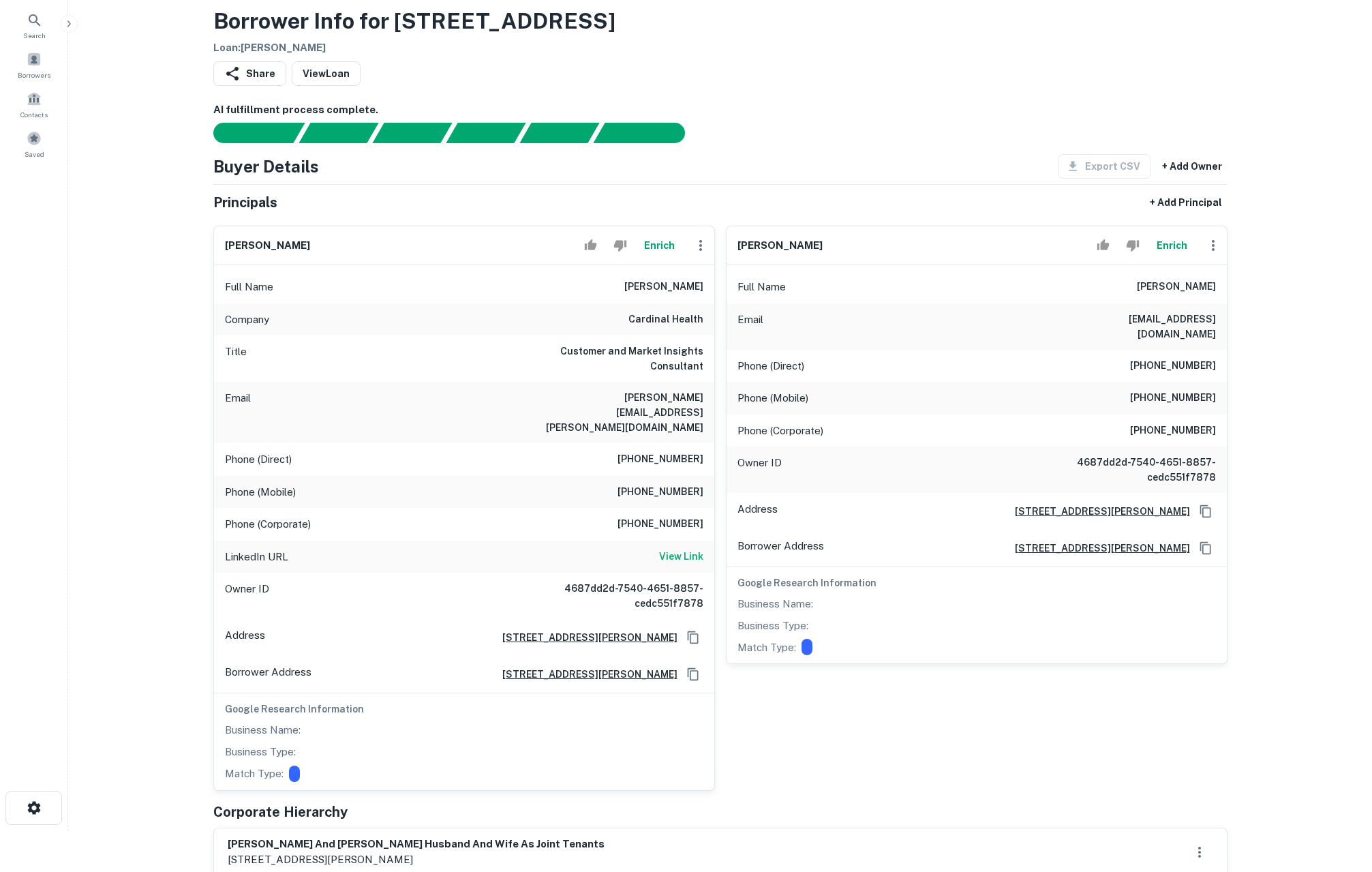
scroll to position [0, 0]
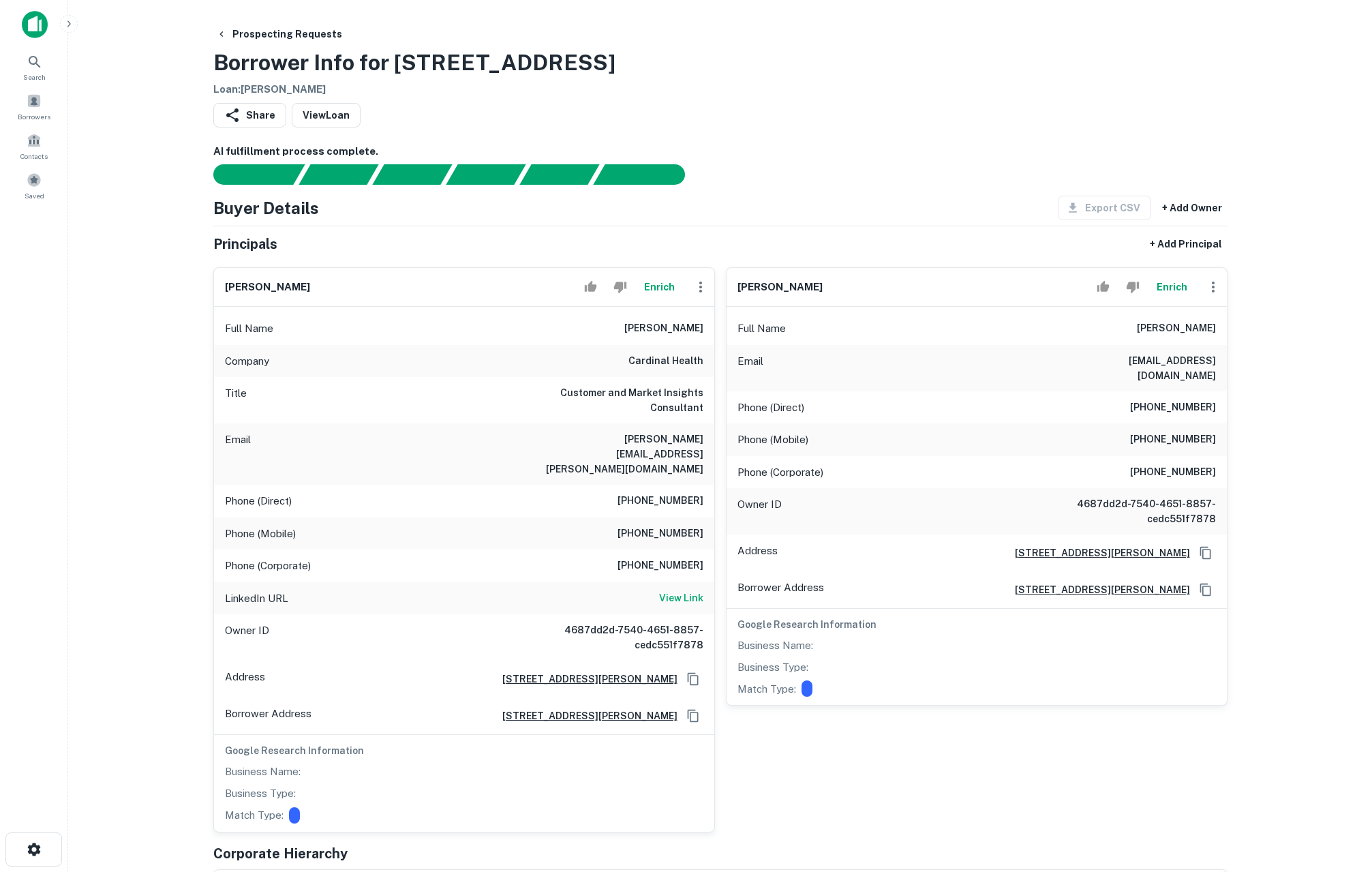
click at [1272, 500] on main "Prospecting Requests Borrower Info for 3806-12 40th St Loan : DEATON MARK Share…" at bounding box center [720, 436] width 1304 height 872
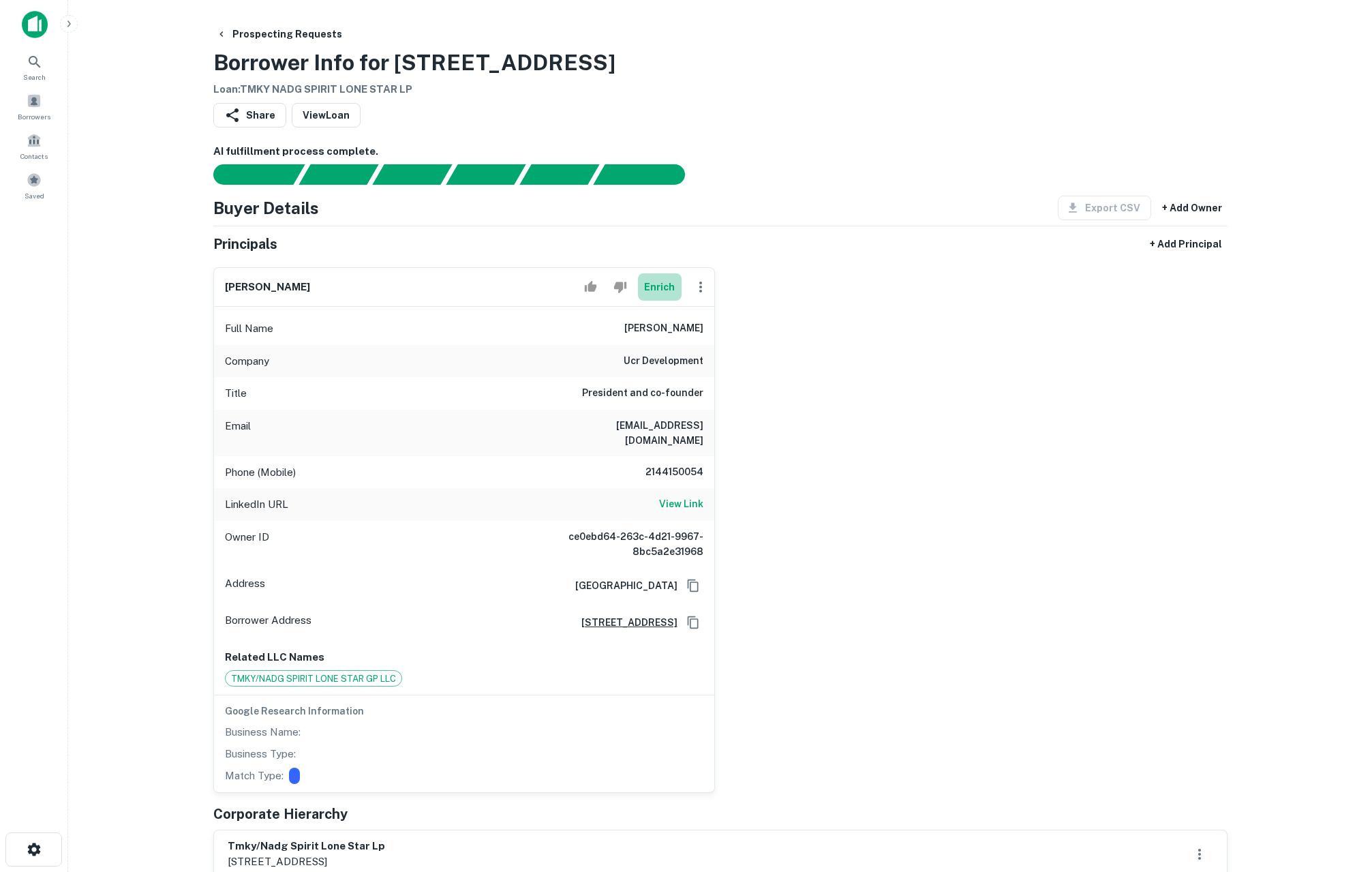
click at [655, 291] on button "Enrich" at bounding box center [660, 287] width 44 height 27
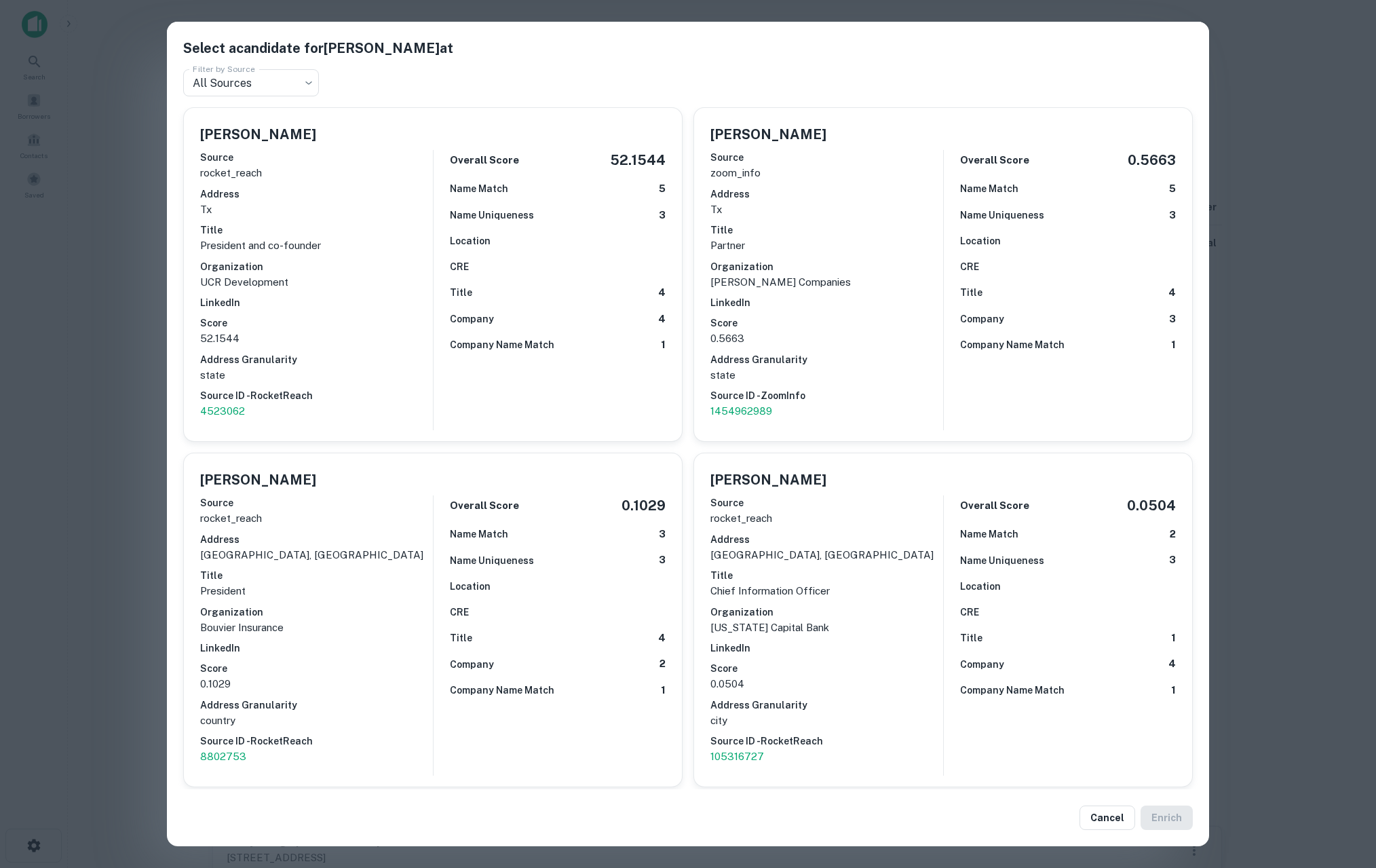
click at [128, 406] on div "Select a candidate for [PERSON_NAME] at Filter by Source All Sources *** Filter…" at bounding box center [688, 434] width 1376 height 868
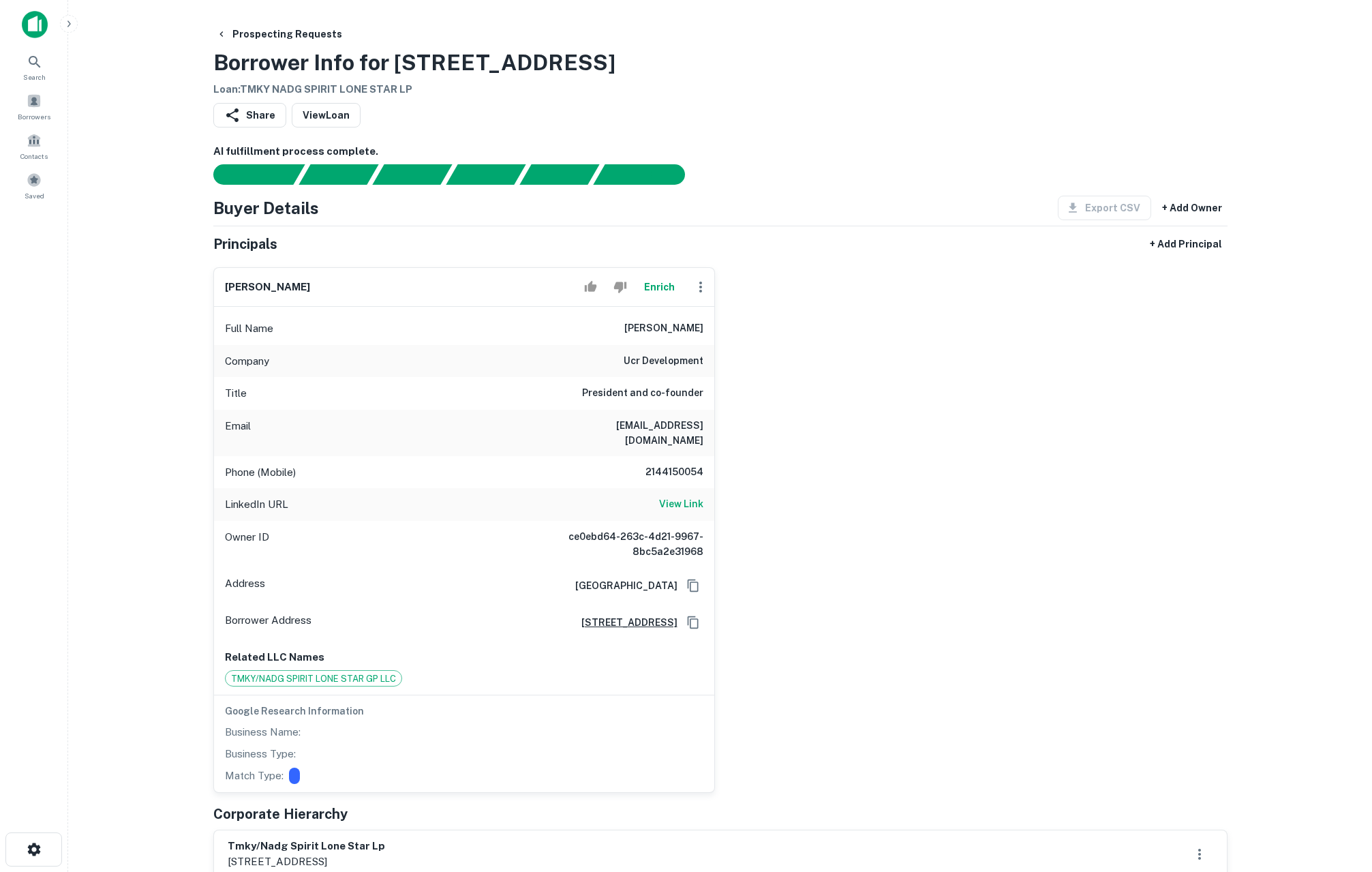
click at [140, 405] on main "Prospecting Requests Borrower Info for [STREET_ADDRESS] Loan : TMKY NADG SPIRIT…" at bounding box center [720, 436] width 1304 height 872
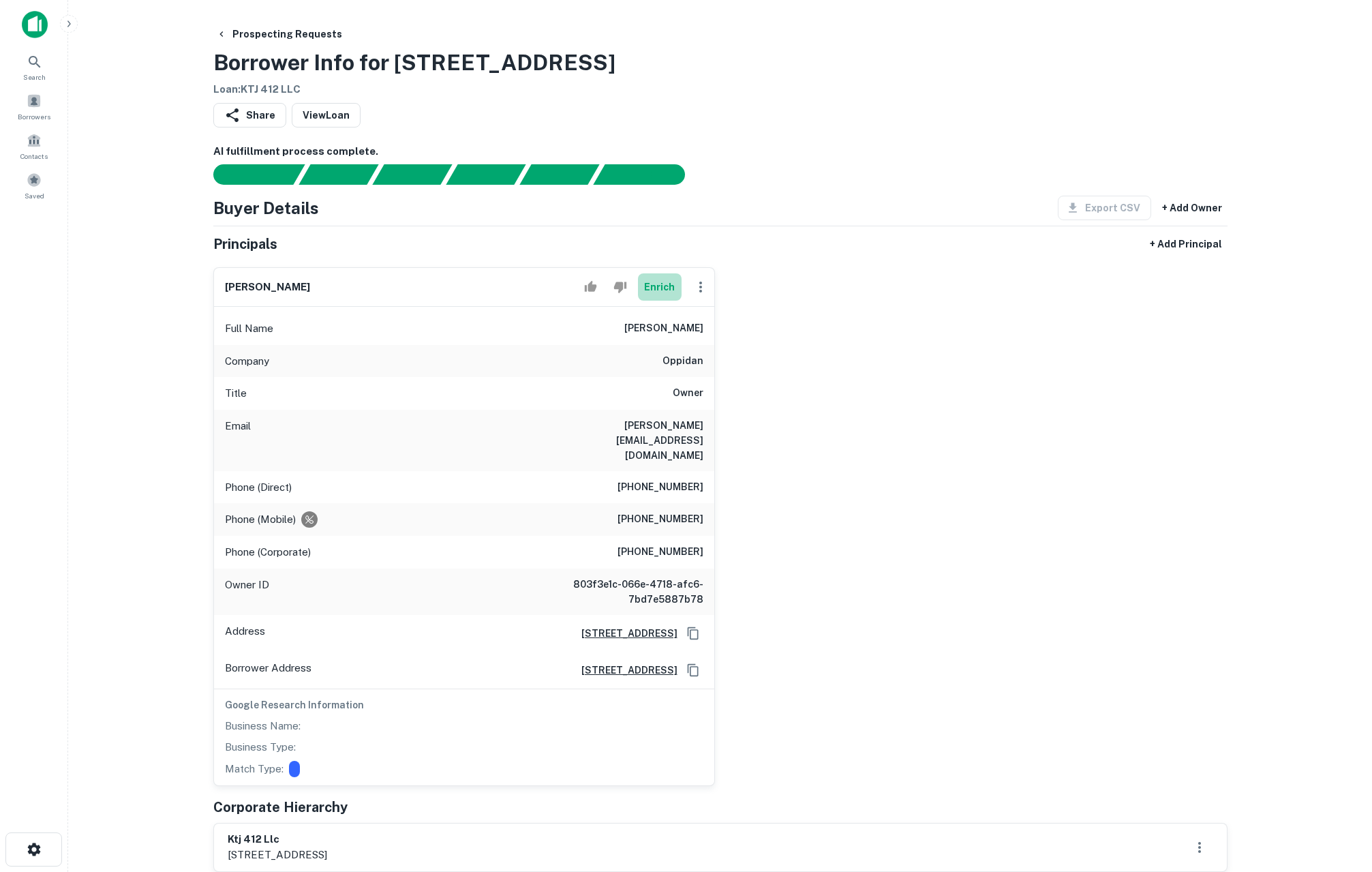
click at [663, 288] on button "Enrich" at bounding box center [660, 287] width 44 height 27
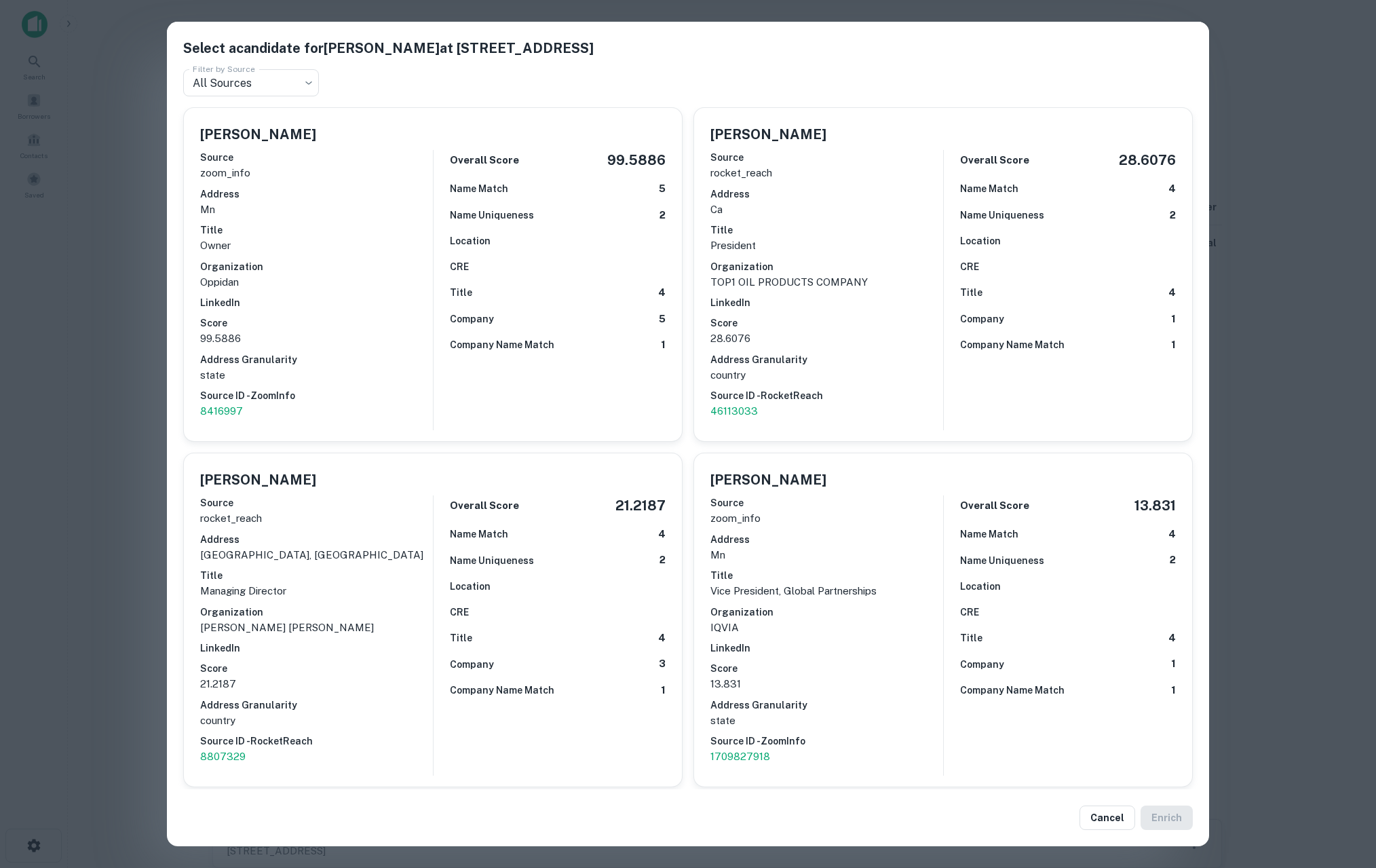
click at [127, 465] on div "Select a candidate for [PERSON_NAME] at [STREET_ADDRESS] Filter by Source All S…" at bounding box center [688, 434] width 1376 height 868
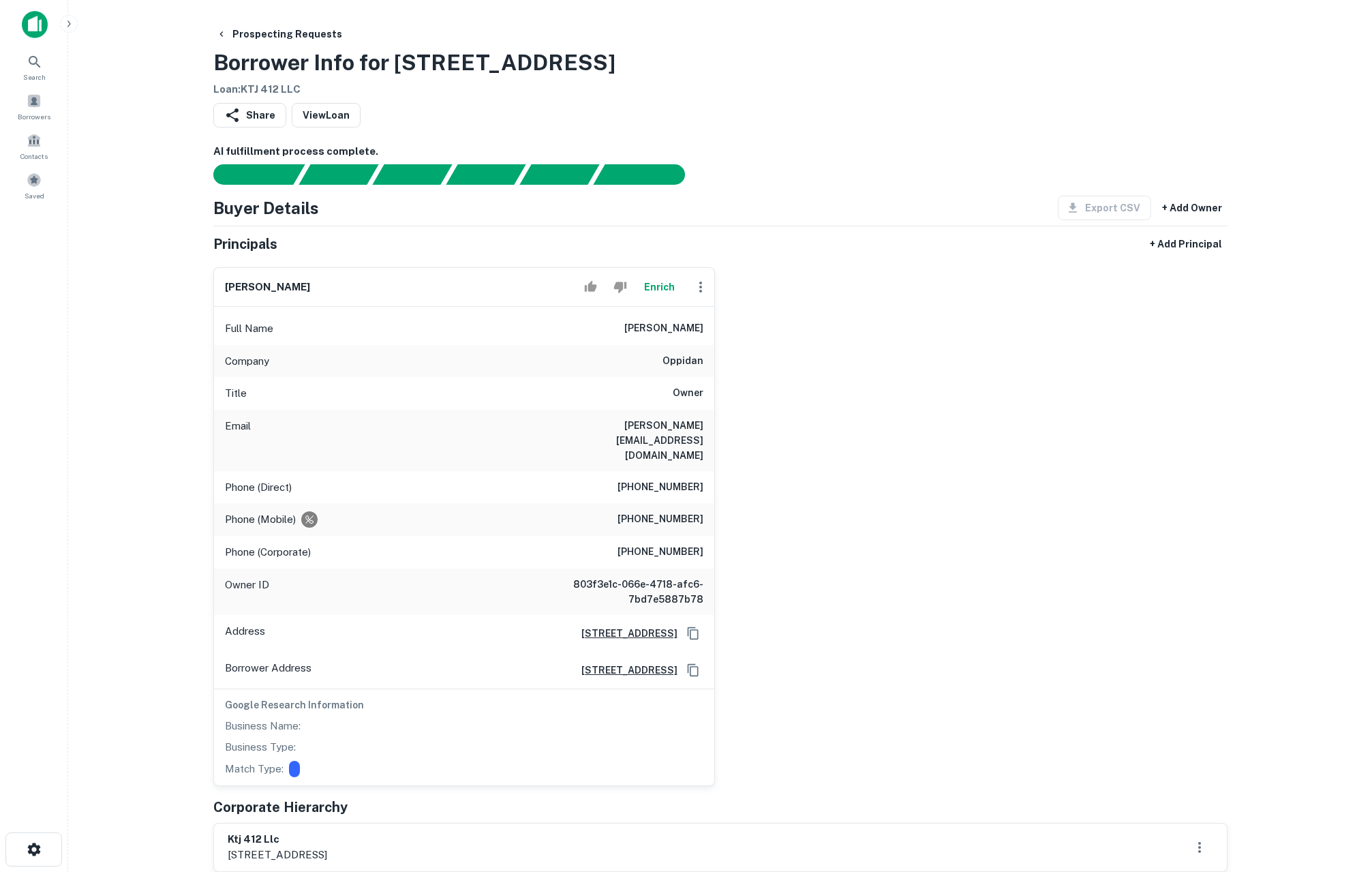
click at [160, 484] on main "Prospecting Requests Borrower Info for [STREET_ADDRESS] Loan : KTJ 412 LLC Shar…" at bounding box center [720, 436] width 1304 height 872
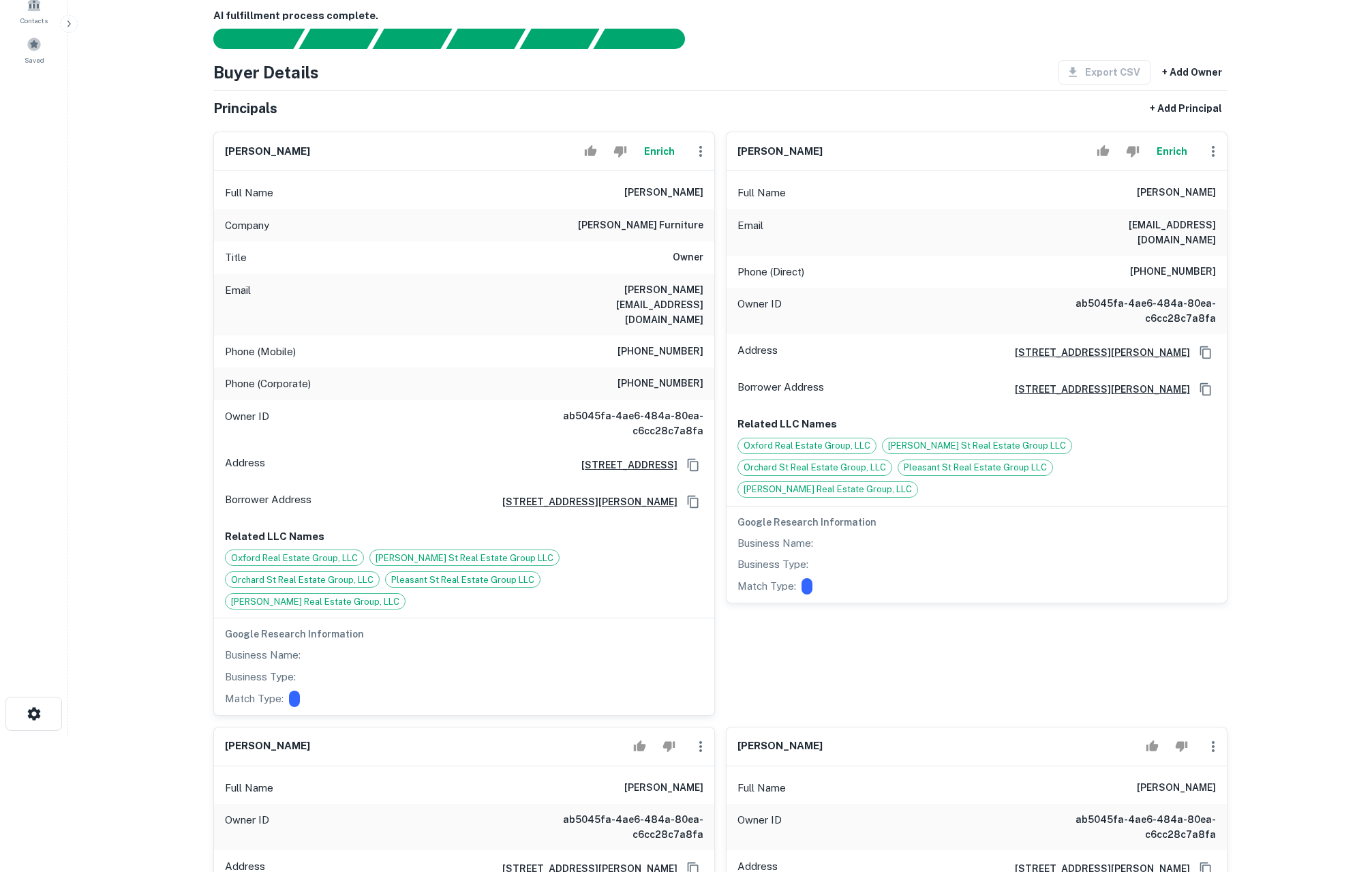
scroll to position [127, 0]
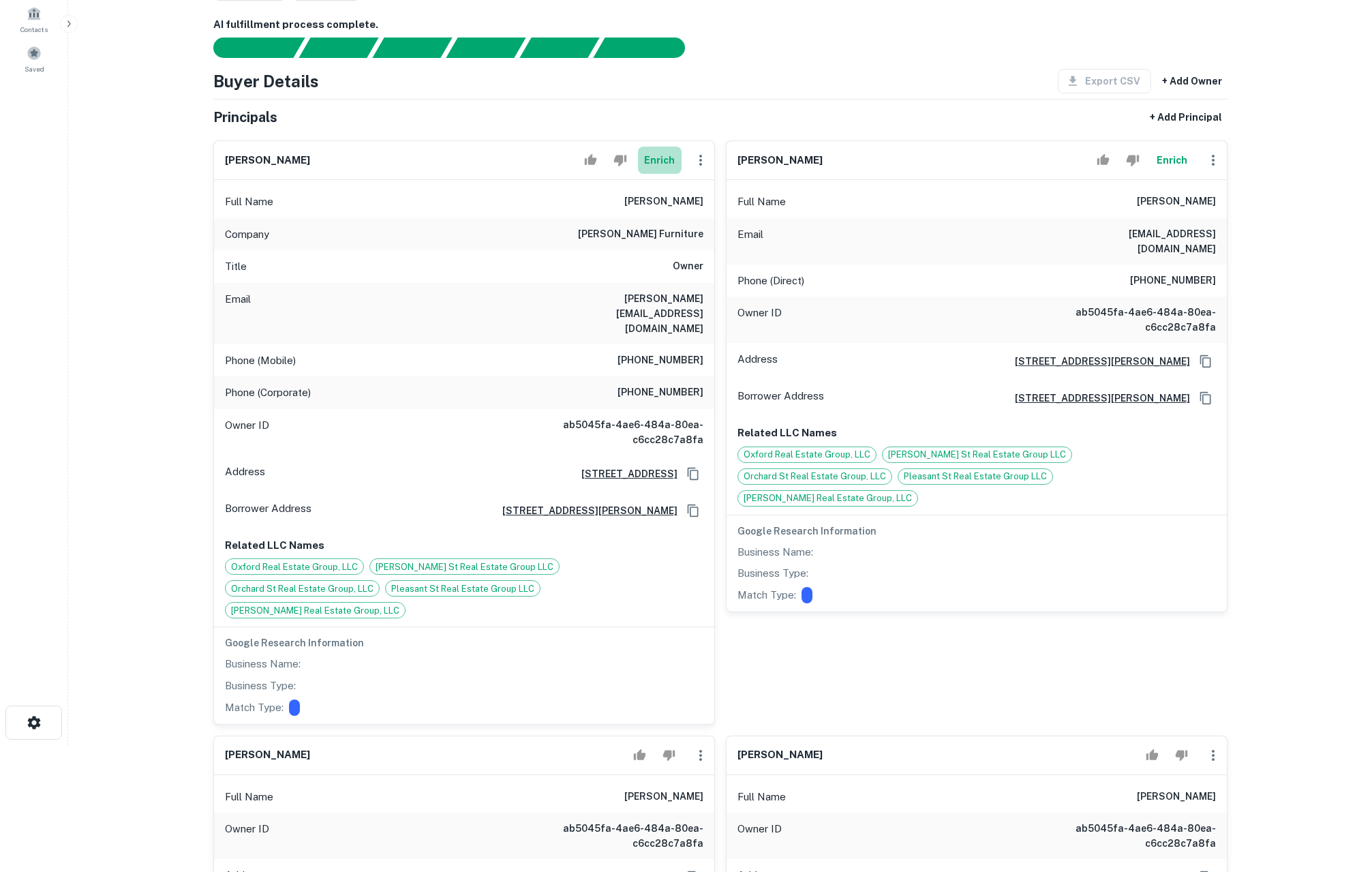
click at [656, 162] on button "Enrich" at bounding box center [660, 160] width 44 height 27
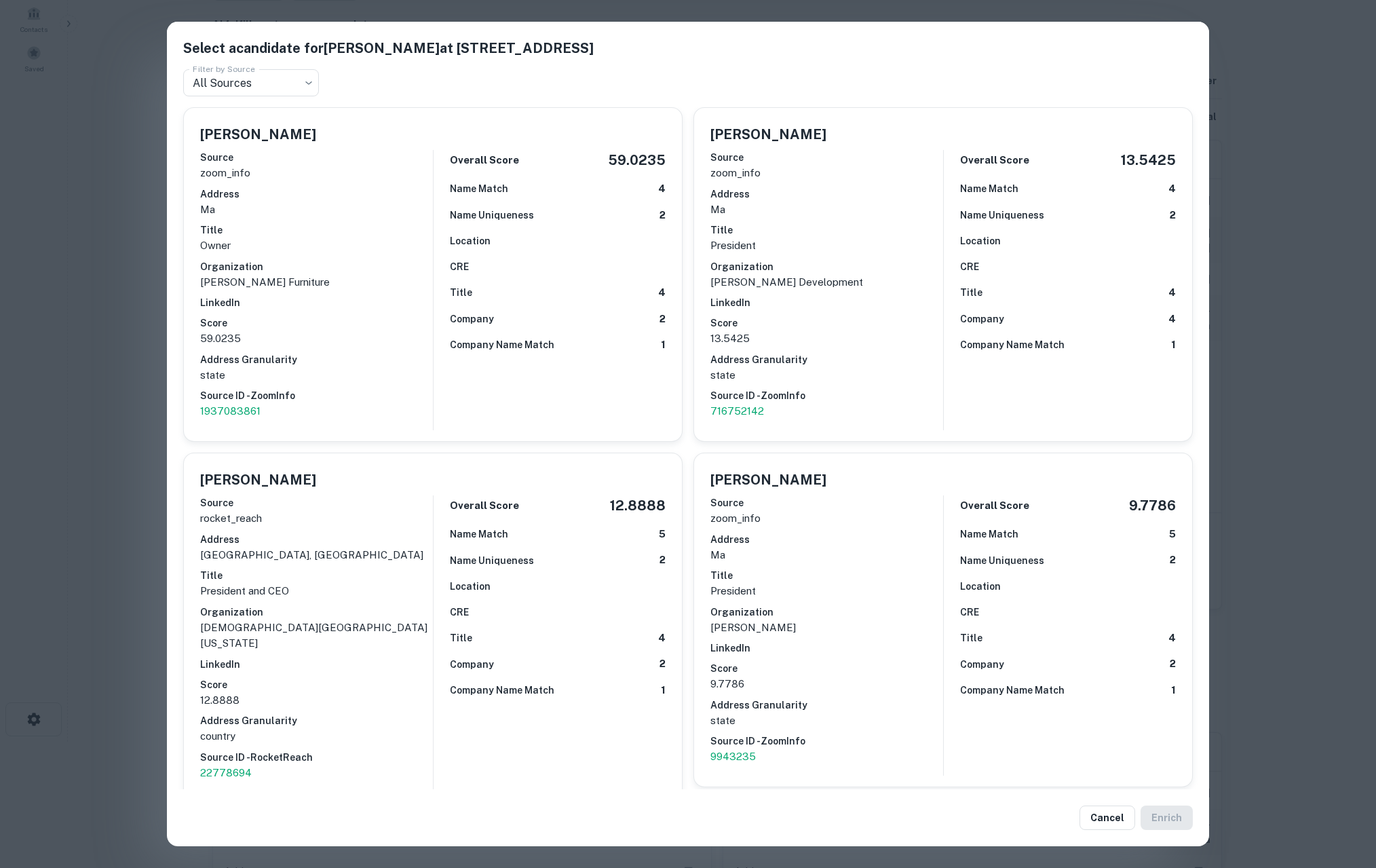
click at [111, 462] on div "Select a candidate for Dennis H. Lee at 1728 W Main St Ste 2 Filter by Source A…" at bounding box center [688, 434] width 1376 height 868
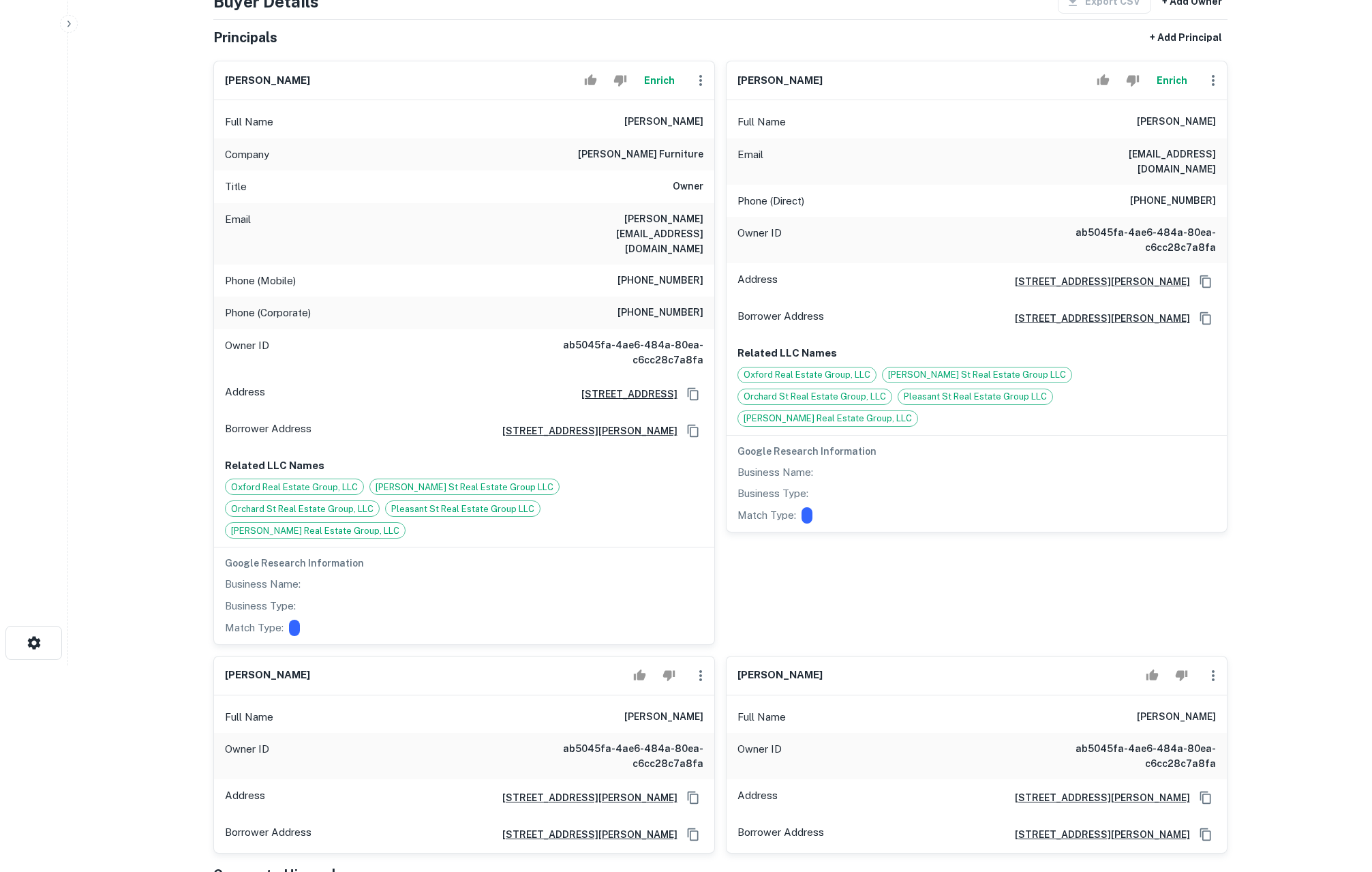
scroll to position [84, 0]
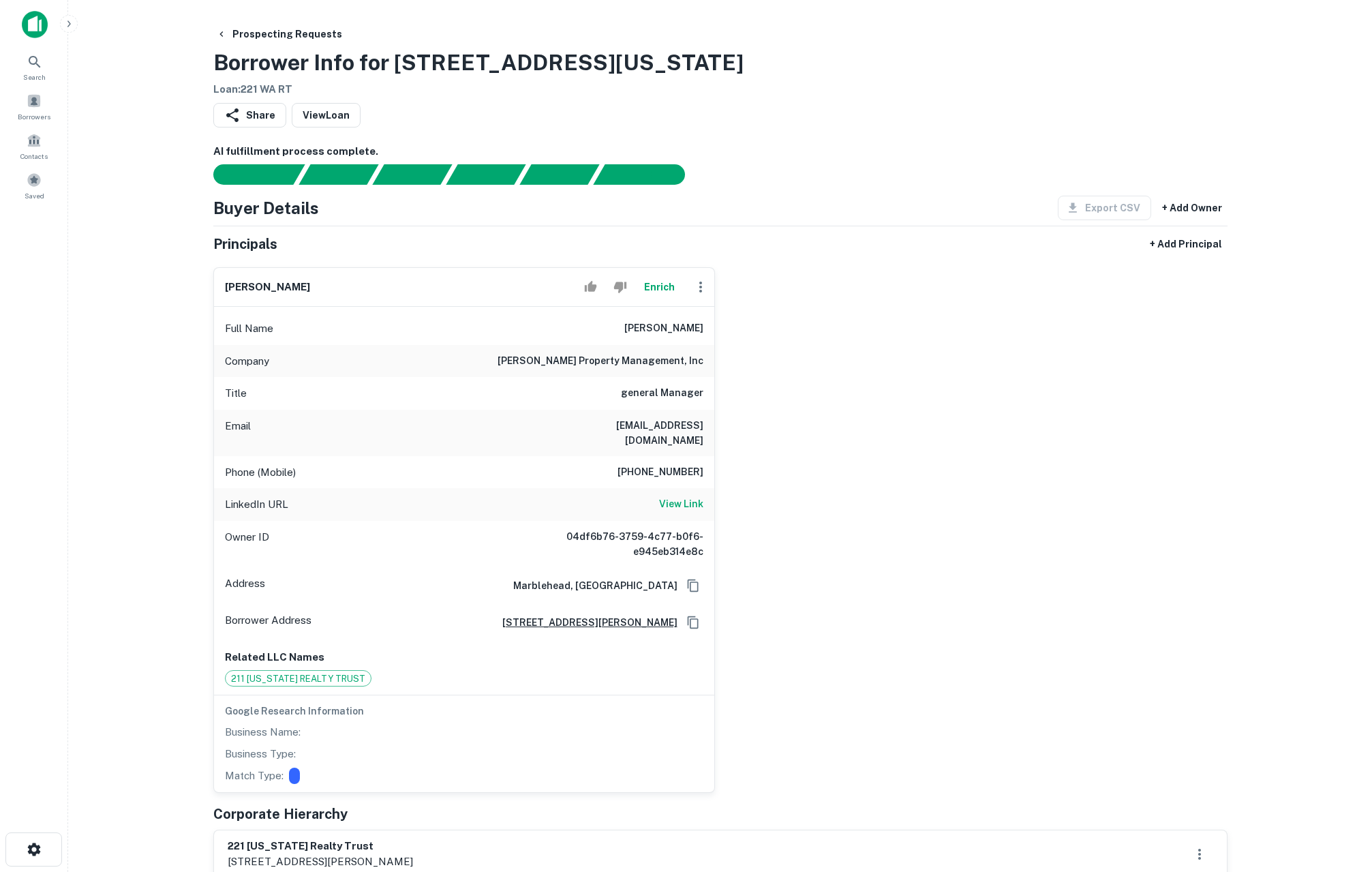
click at [659, 289] on button "Enrich" at bounding box center [660, 287] width 44 height 27
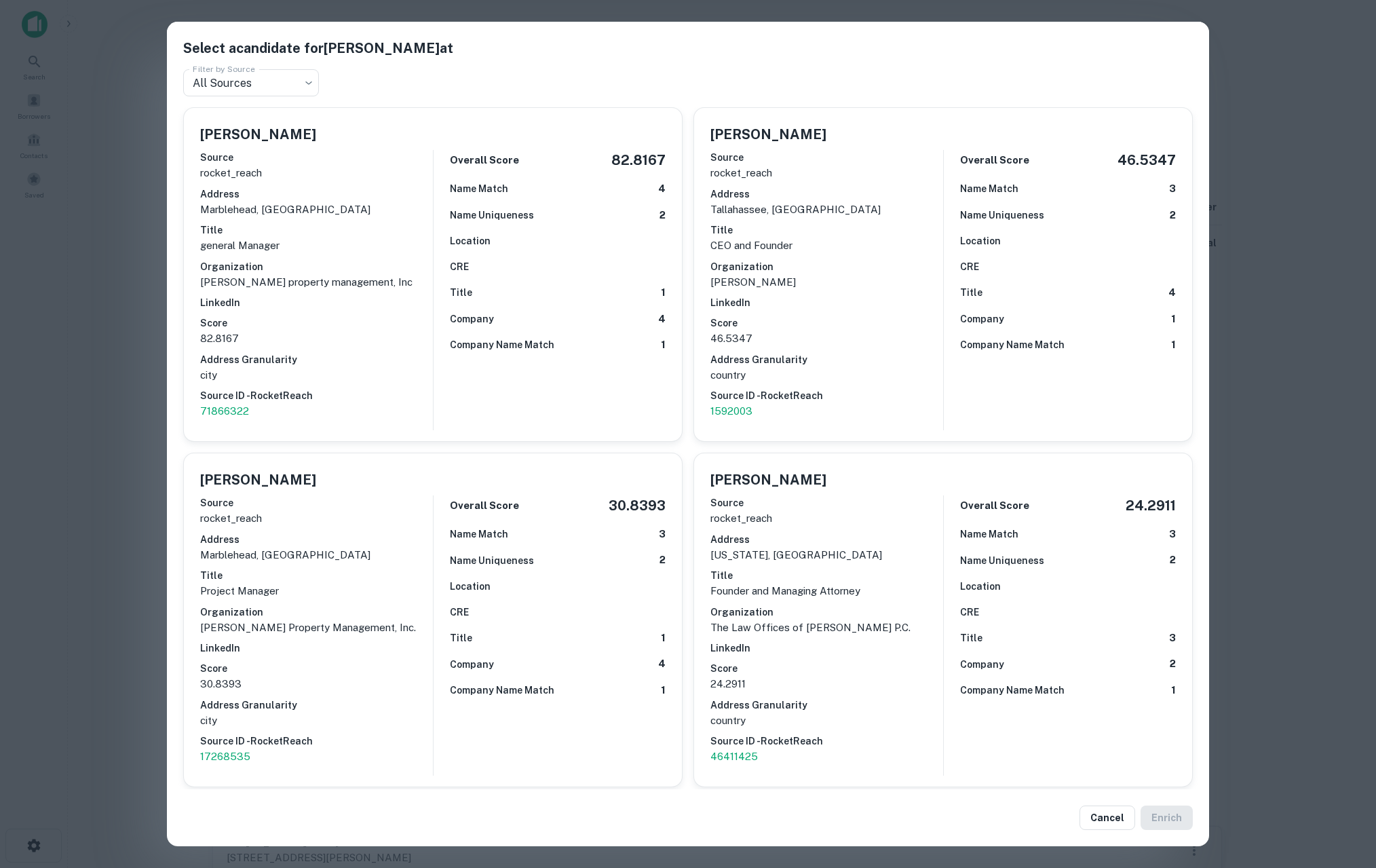
click at [143, 521] on div "Select a candidate for Ted Moore at Filter by Source All Sources *** Filter by …" at bounding box center [688, 434] width 1376 height 868
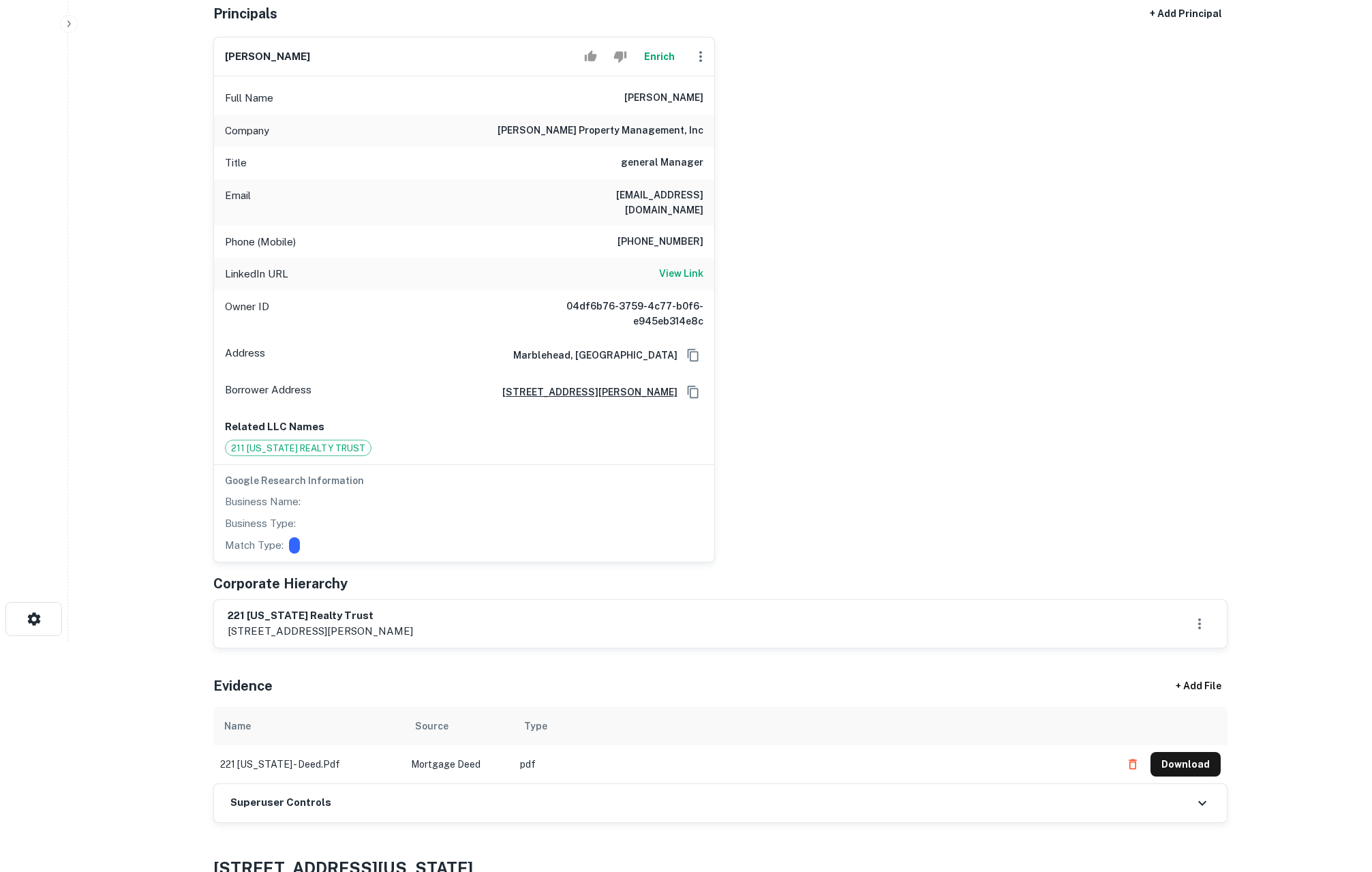
scroll to position [300, 0]
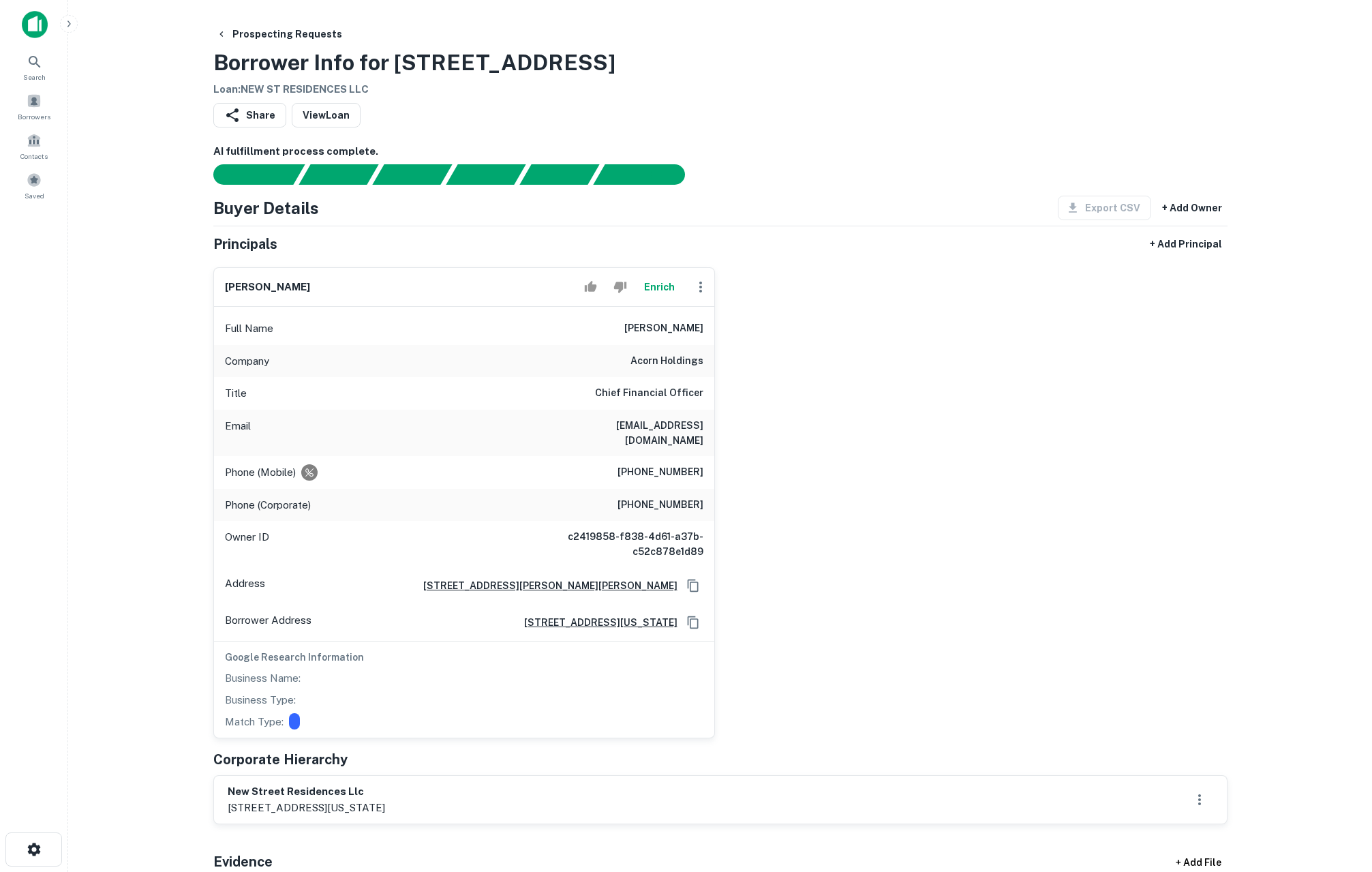
click at [664, 284] on button "Enrich" at bounding box center [660, 287] width 44 height 27
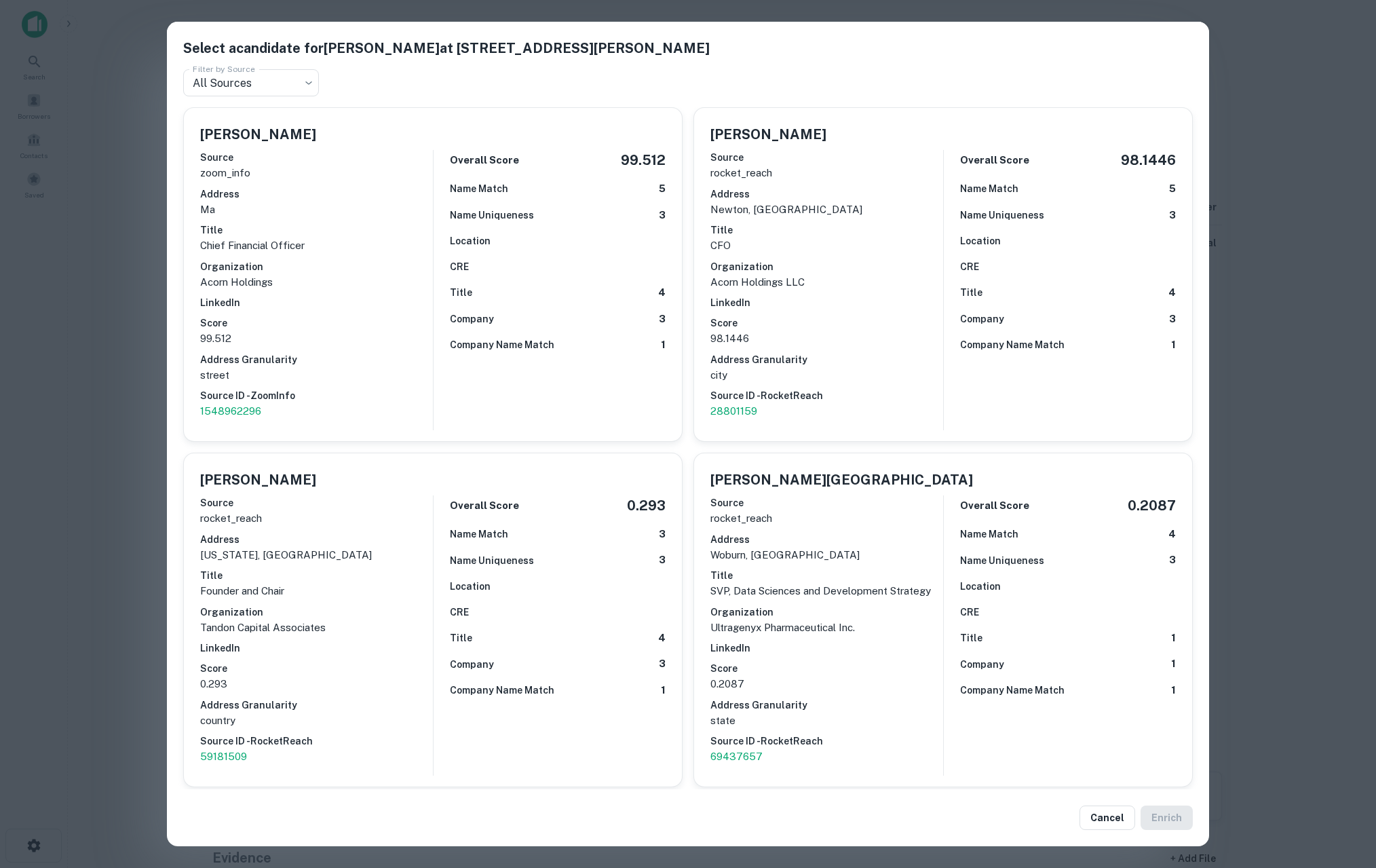
click at [121, 411] on div "Select a candidate for [PERSON_NAME] at [STREET_ADDRESS][PERSON_NAME] Filter by…" at bounding box center [688, 434] width 1376 height 868
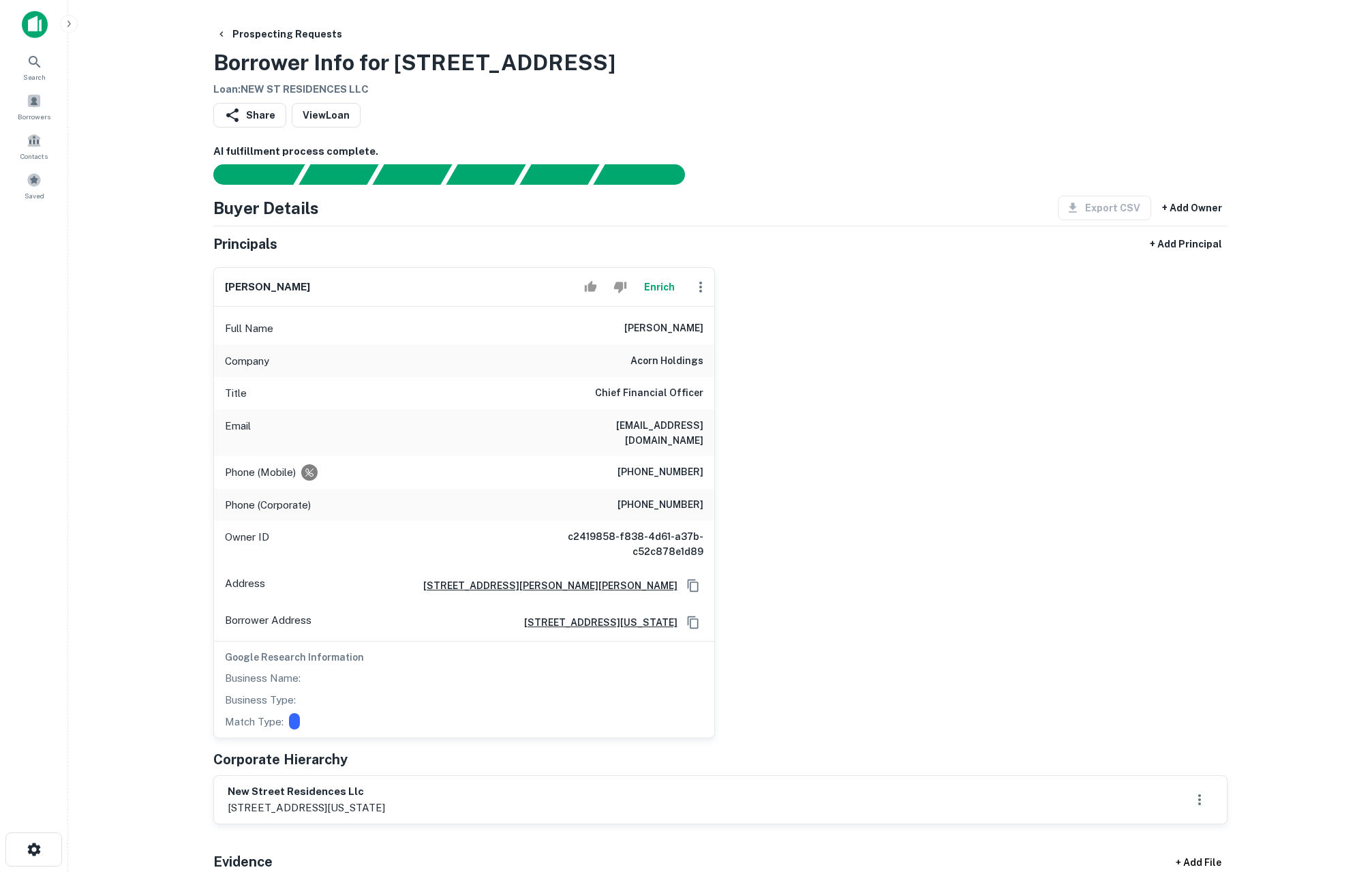
click at [942, 125] on div "Share View Loan" at bounding box center [720, 118] width 1014 height 30
click at [34, 31] on img at bounding box center [34, 24] width 26 height 27
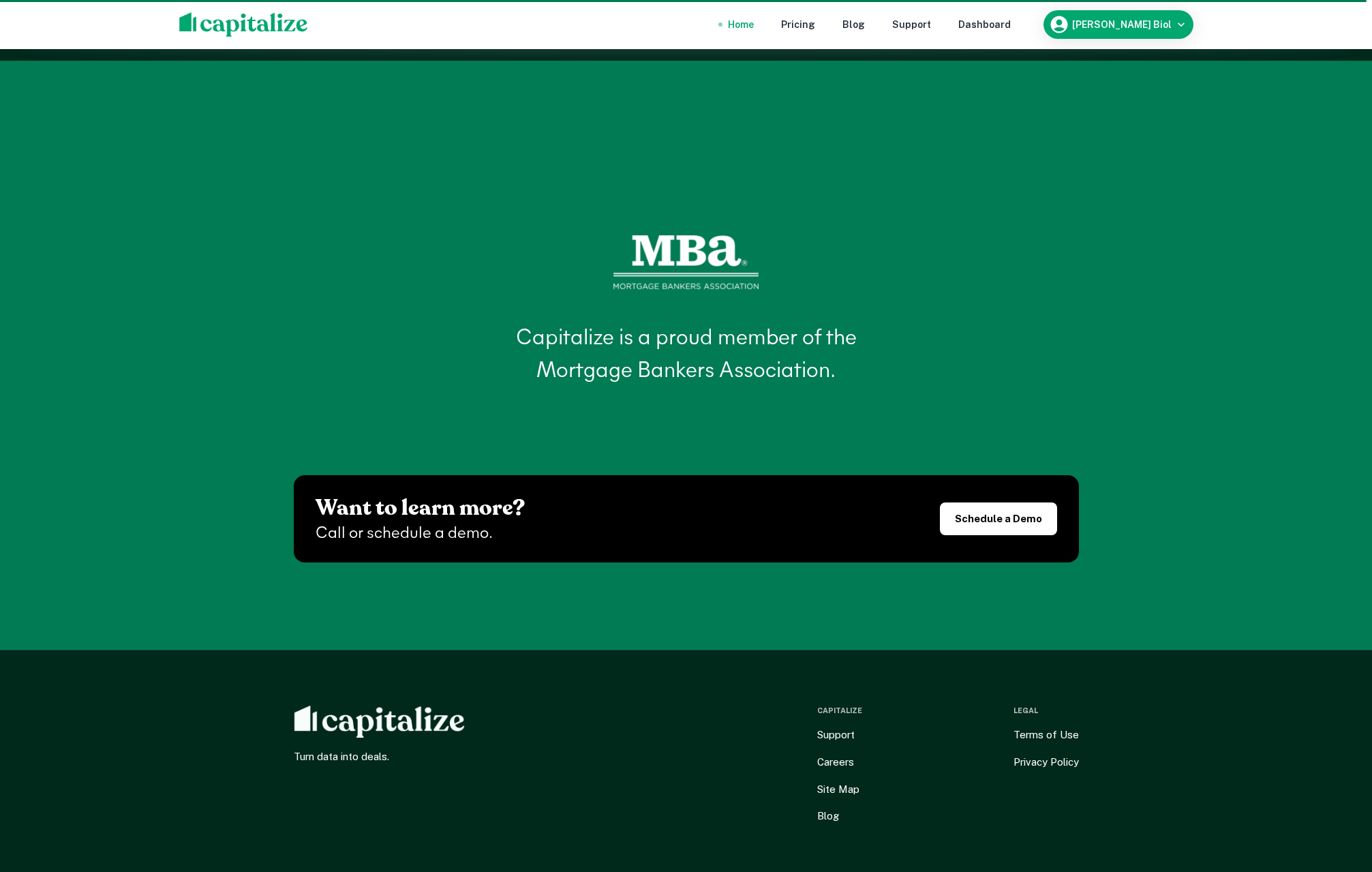
scroll to position [6305, 0]
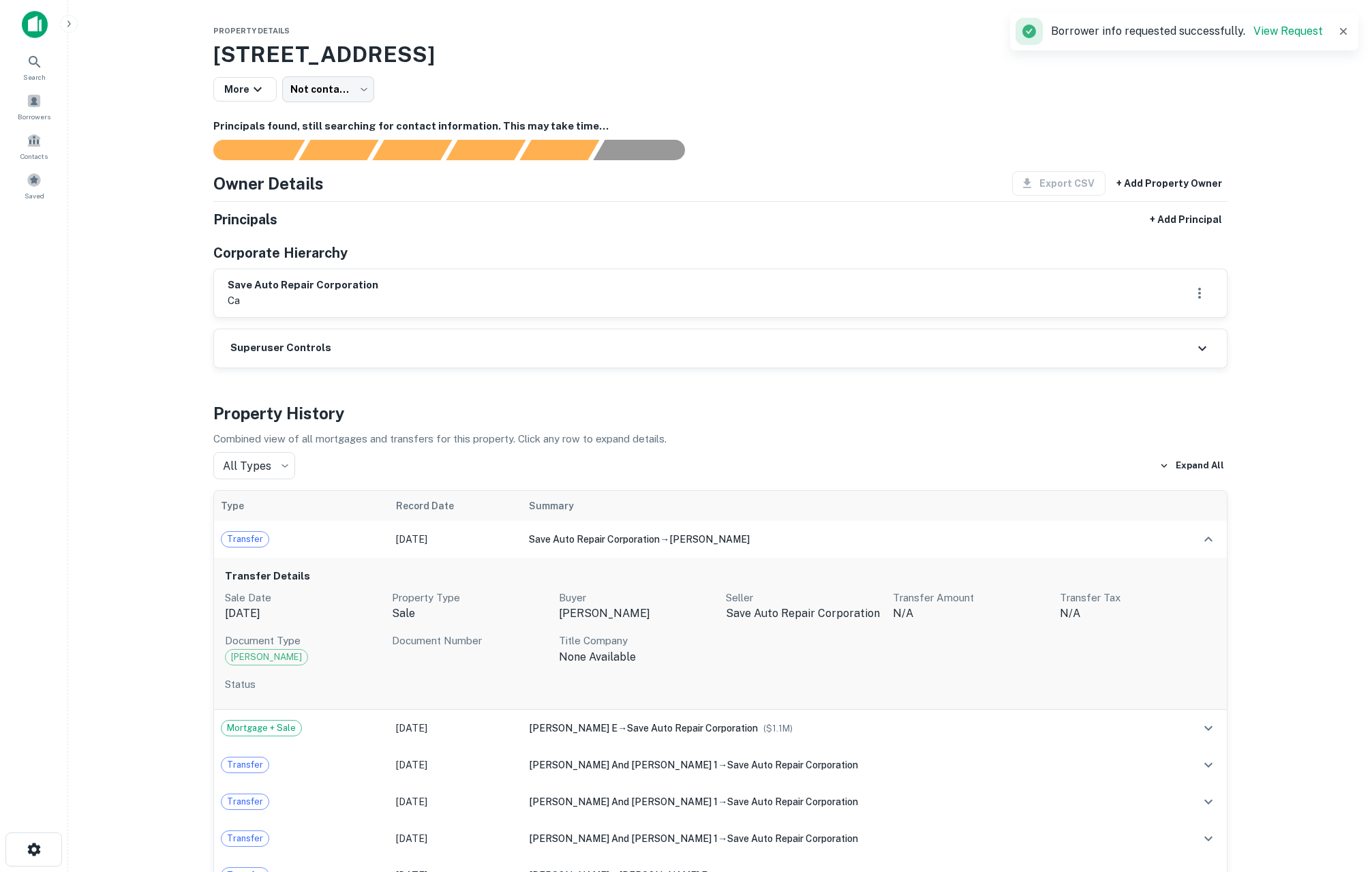
click at [175, 384] on main "Property Details [STREET_ADDRESS] More Not contacted **** ​ Principals found, s…" at bounding box center [720, 436] width 1304 height 872
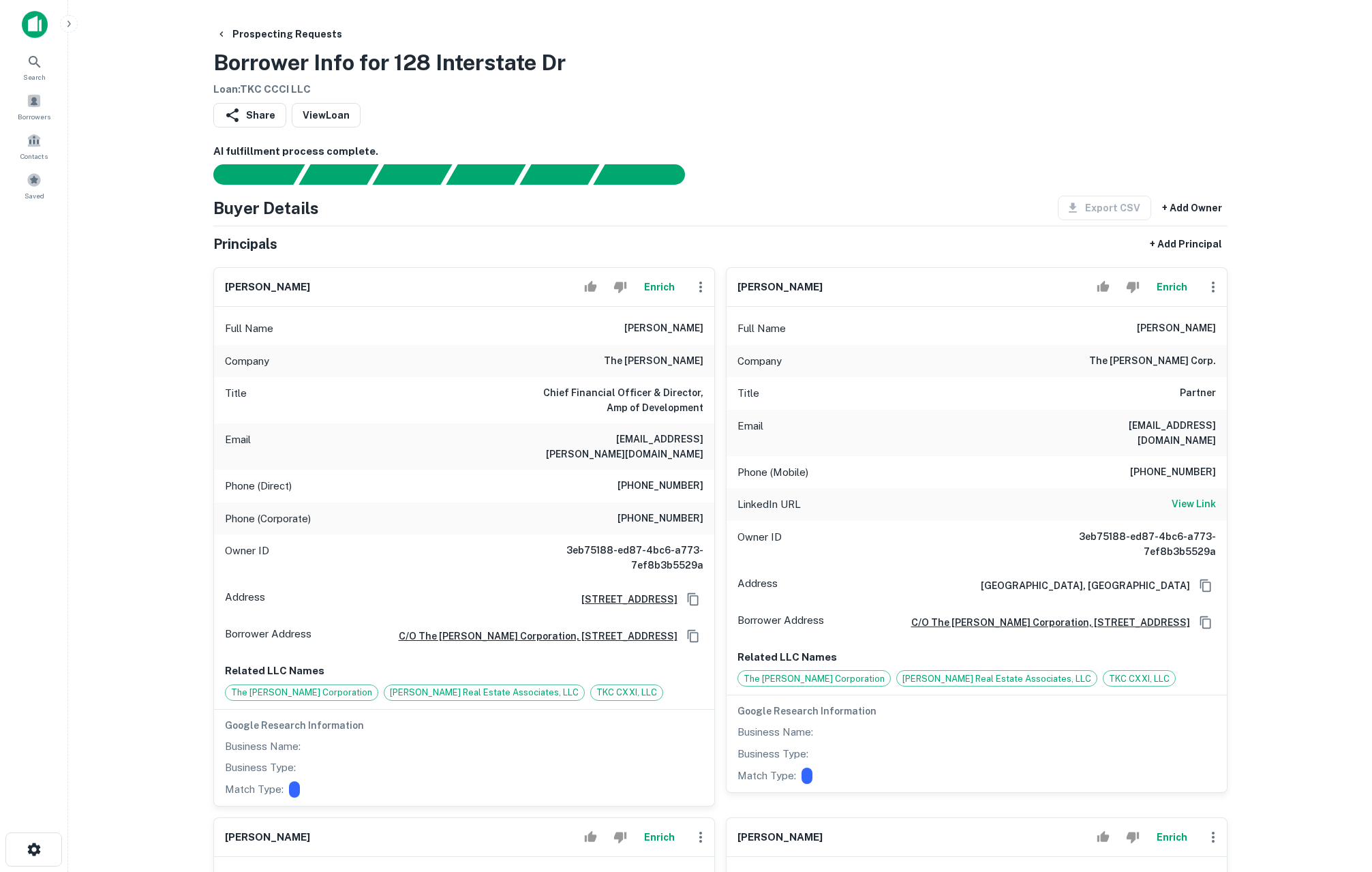
scroll to position [9, 0]
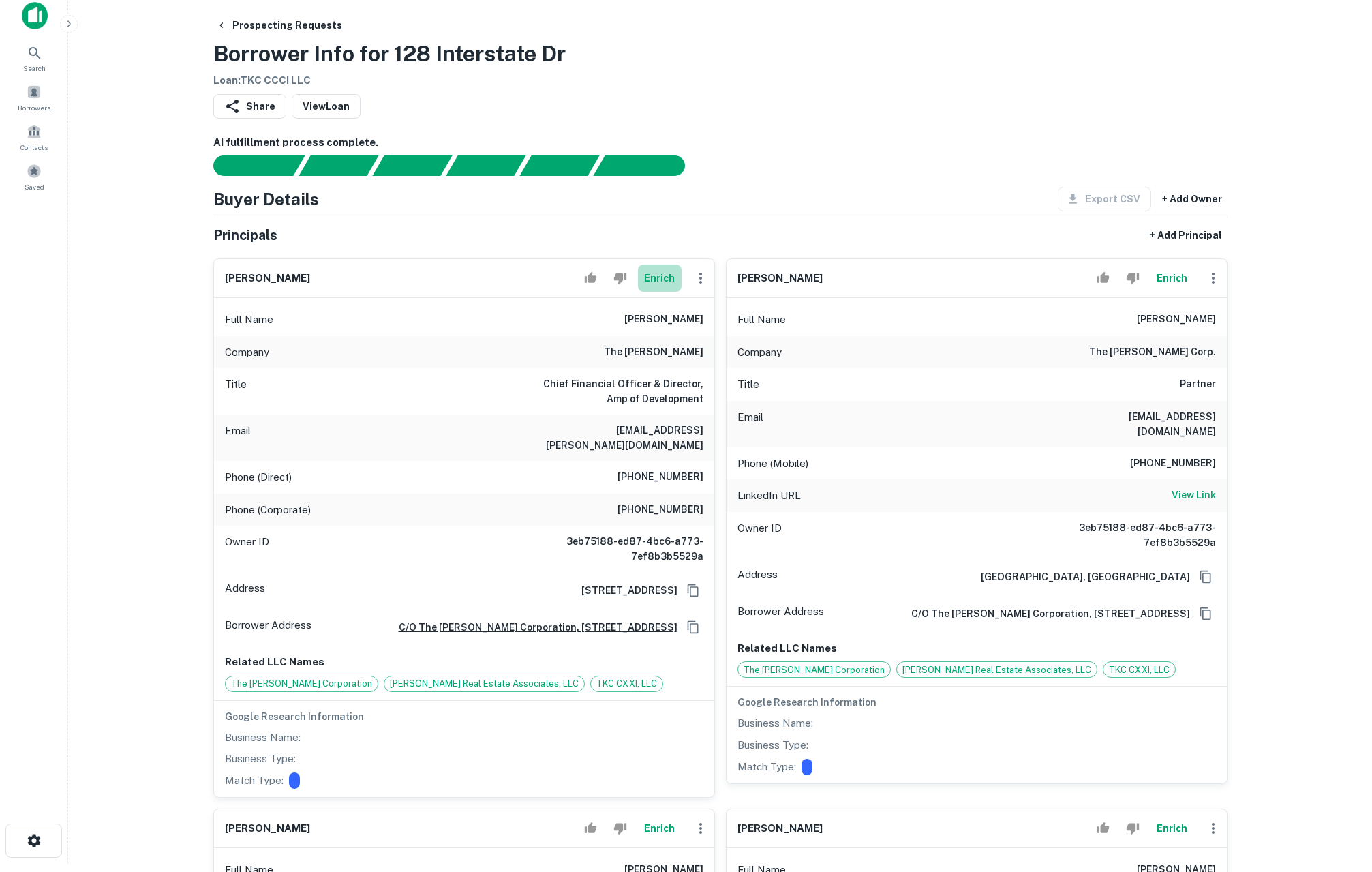
click at [666, 277] on button "Enrich" at bounding box center [660, 278] width 44 height 27
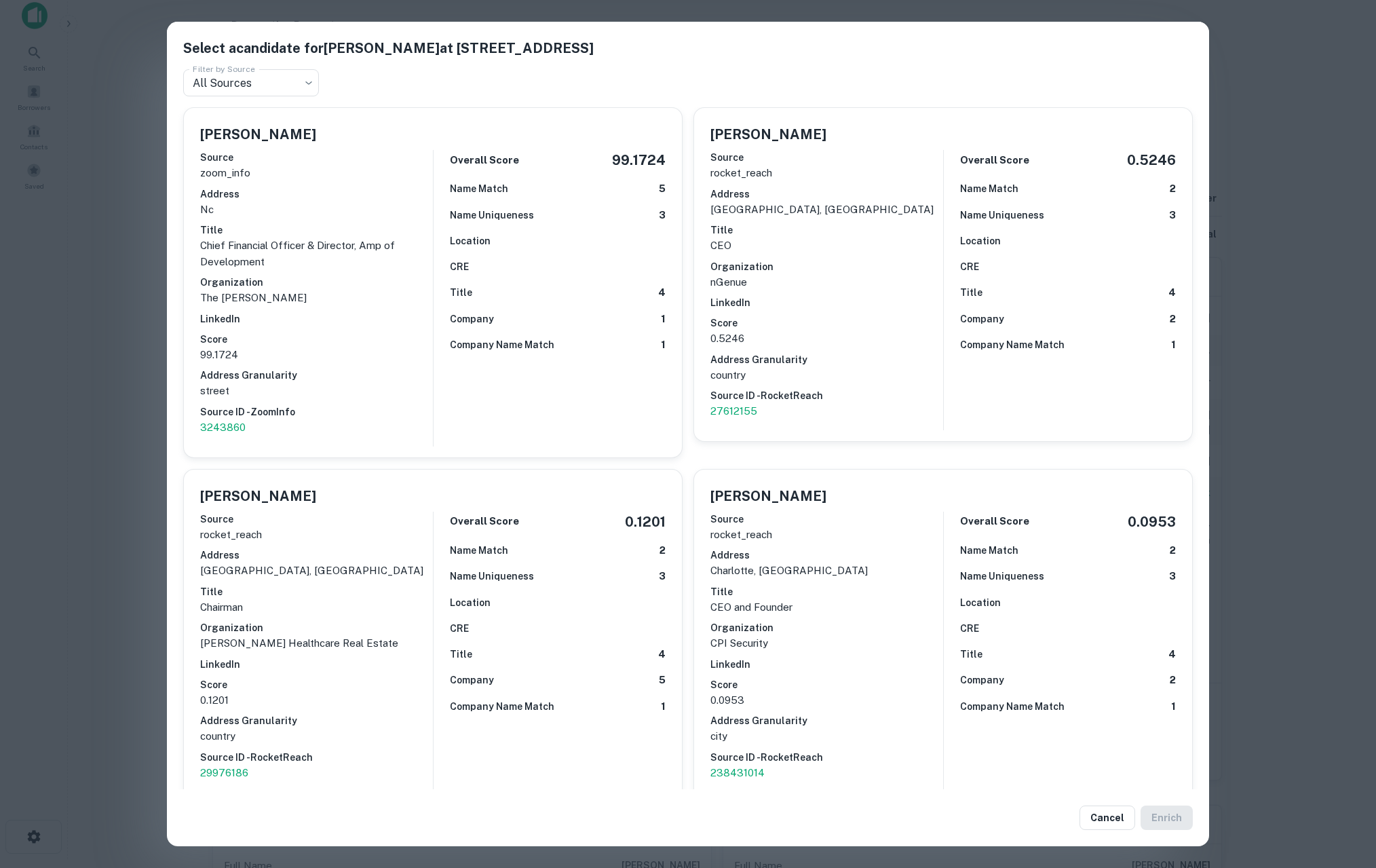
click at [133, 371] on div "Select a candidate for [PERSON_NAME] at [STREET_ADDRESS] Filter by Source All S…" at bounding box center [688, 434] width 1376 height 868
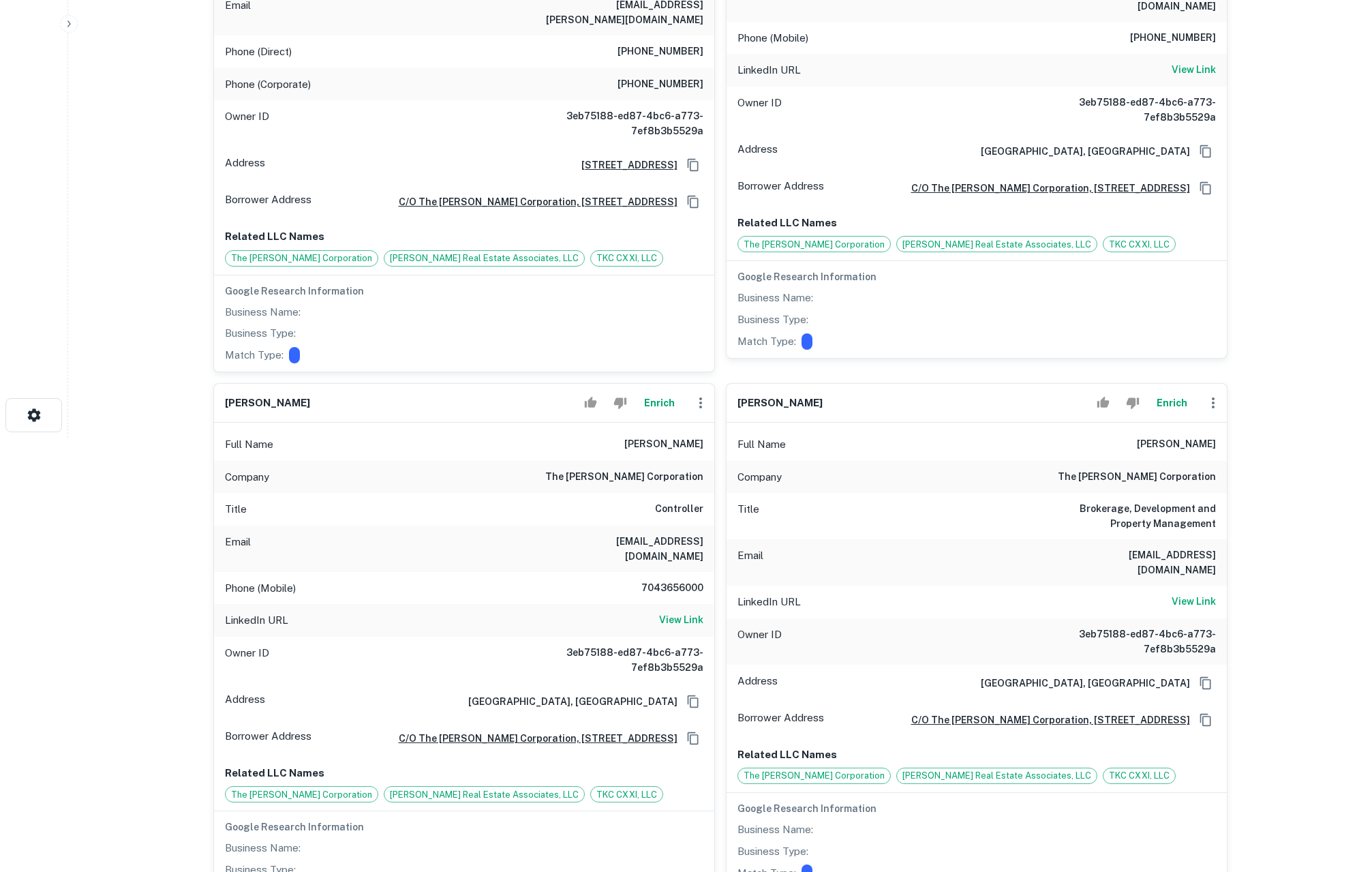
scroll to position [24, 0]
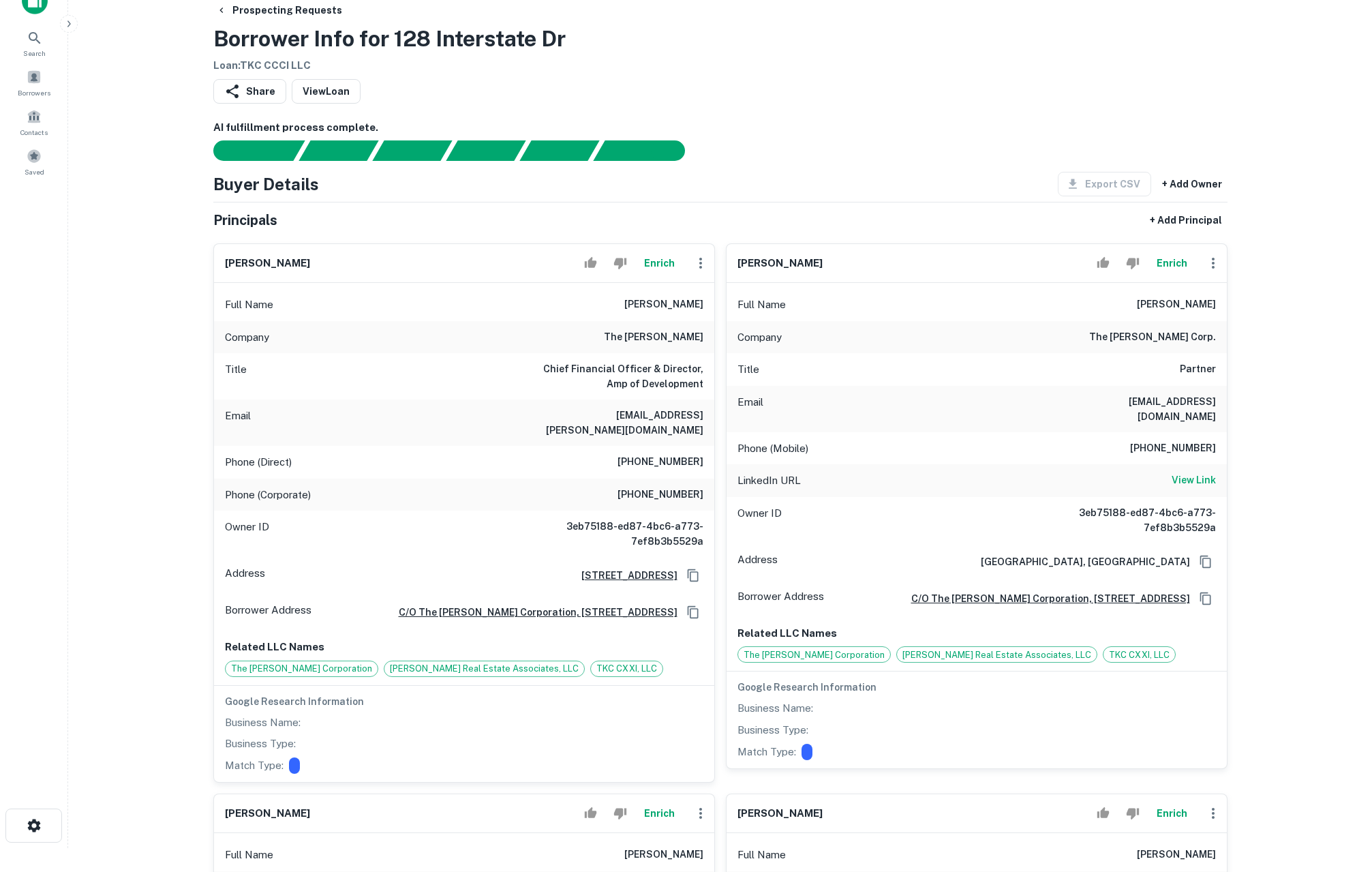
click at [133, 376] on main "Prospecting Requests Borrower Info for 128 Interstate Dr Loan : TKC CCCI LLC Sh…" at bounding box center [720, 412] width 1304 height 872
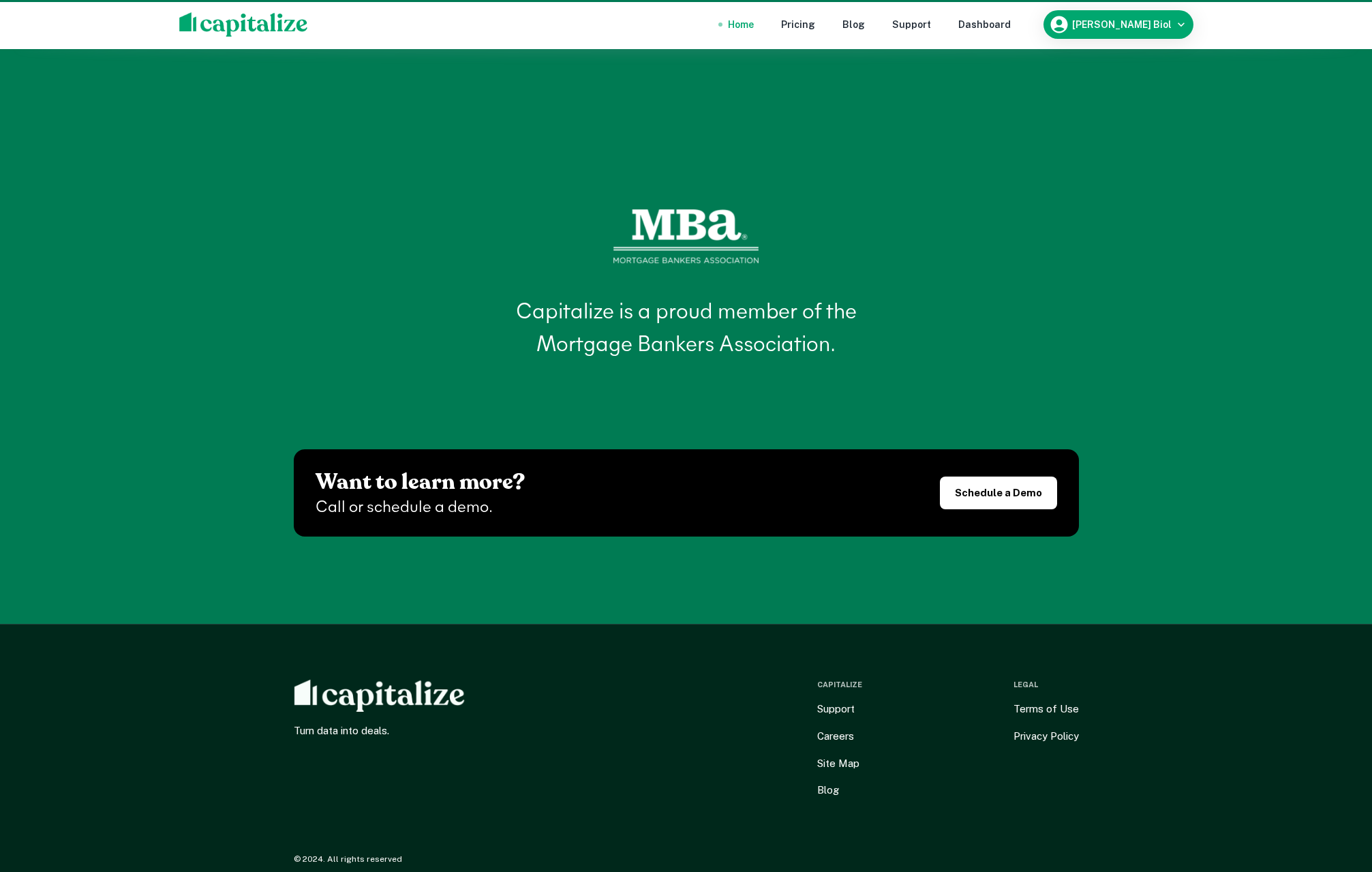
click at [422, 209] on div "Capitalize is a proud member of the Mortgage Bankers Association. Want to learn…" at bounding box center [687, 372] width 786 height 327
